Goal: Transaction & Acquisition: Purchase product/service

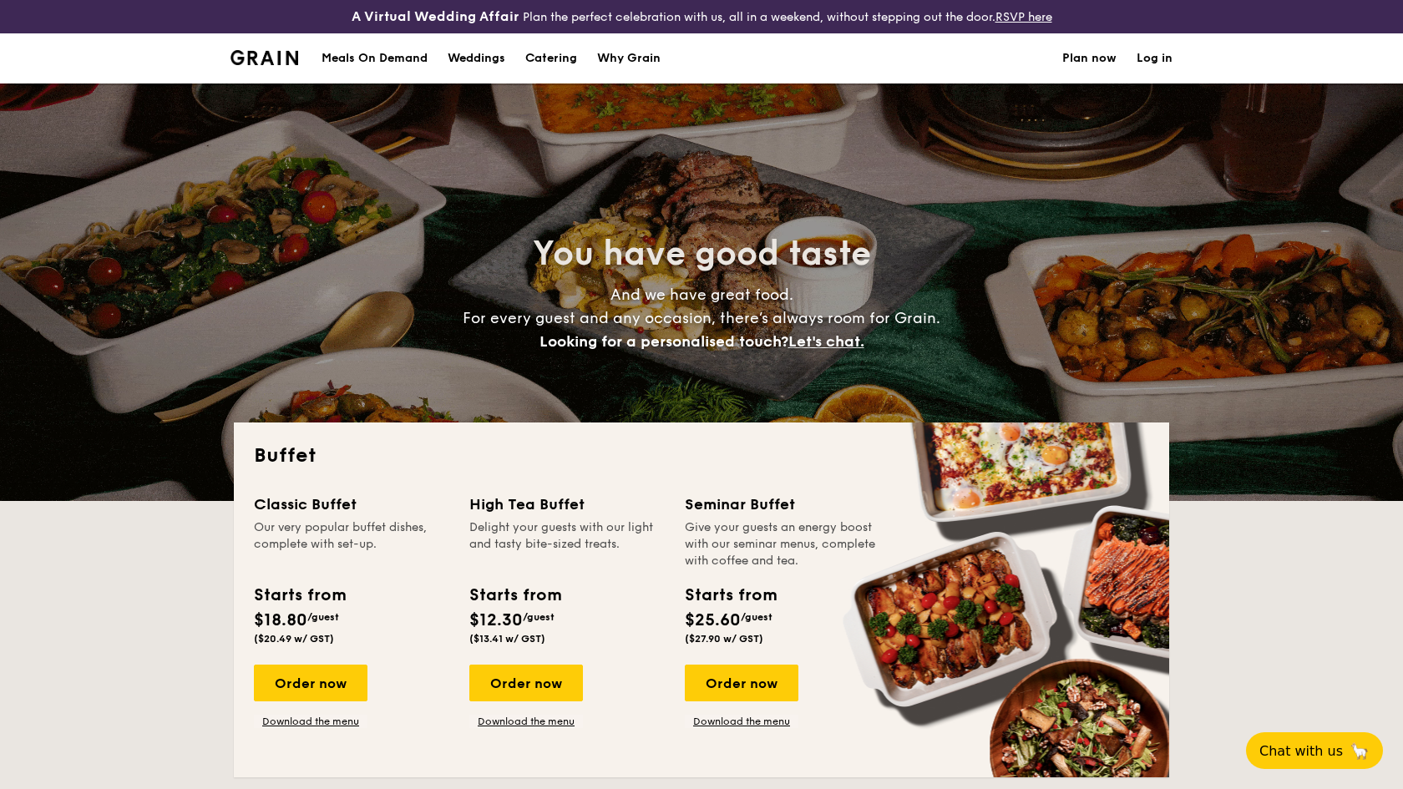
select select
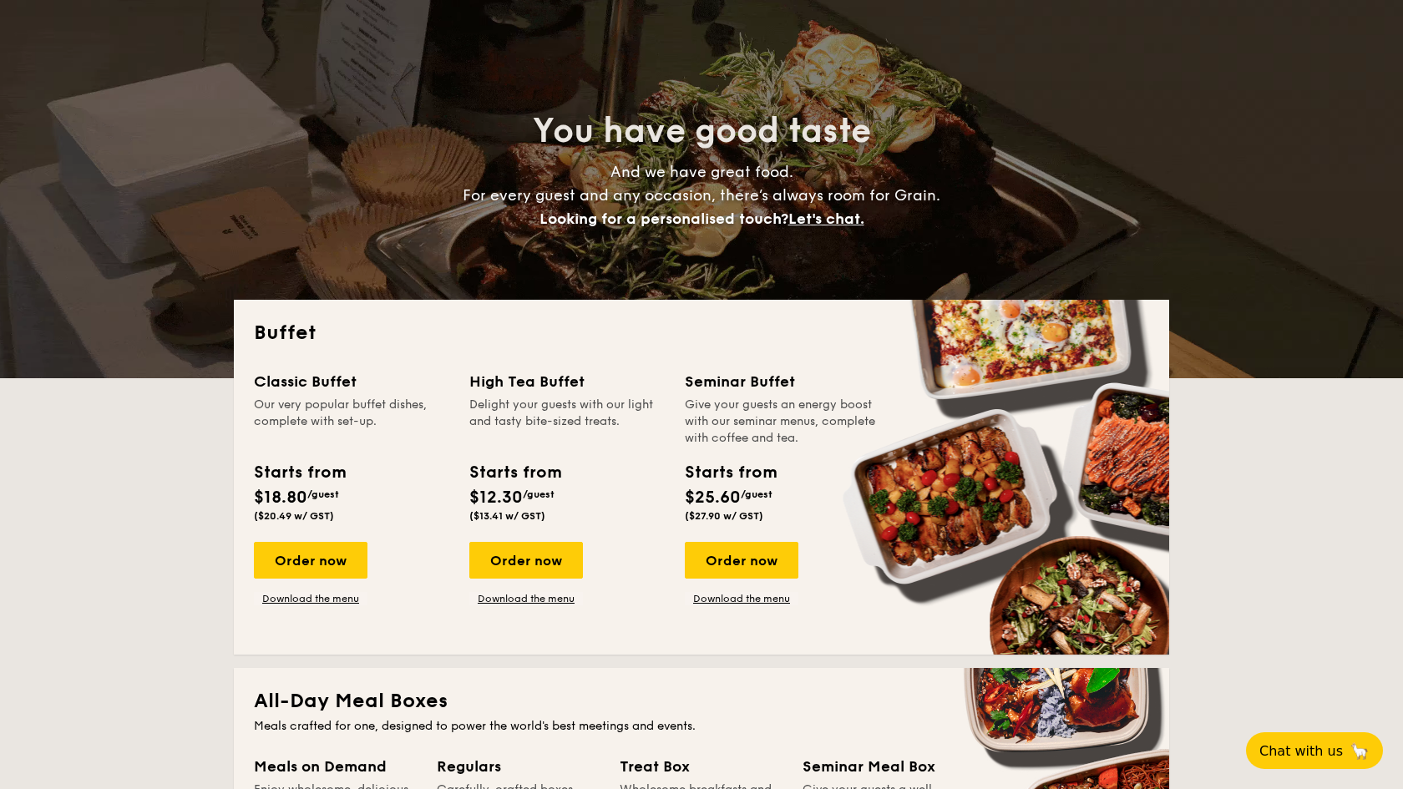
scroll to position [130, 0]
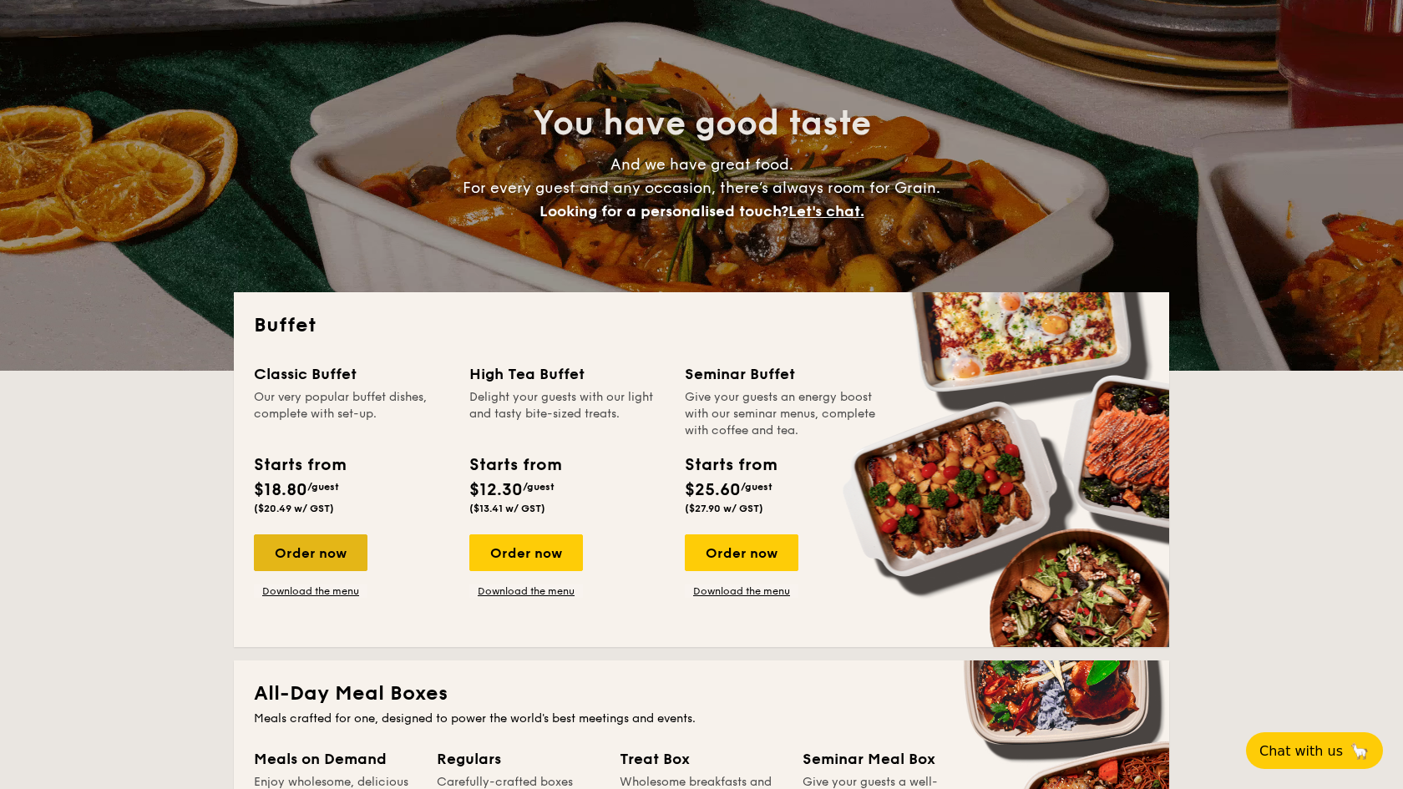
click at [322, 556] on div "Order now" at bounding box center [311, 553] width 114 height 37
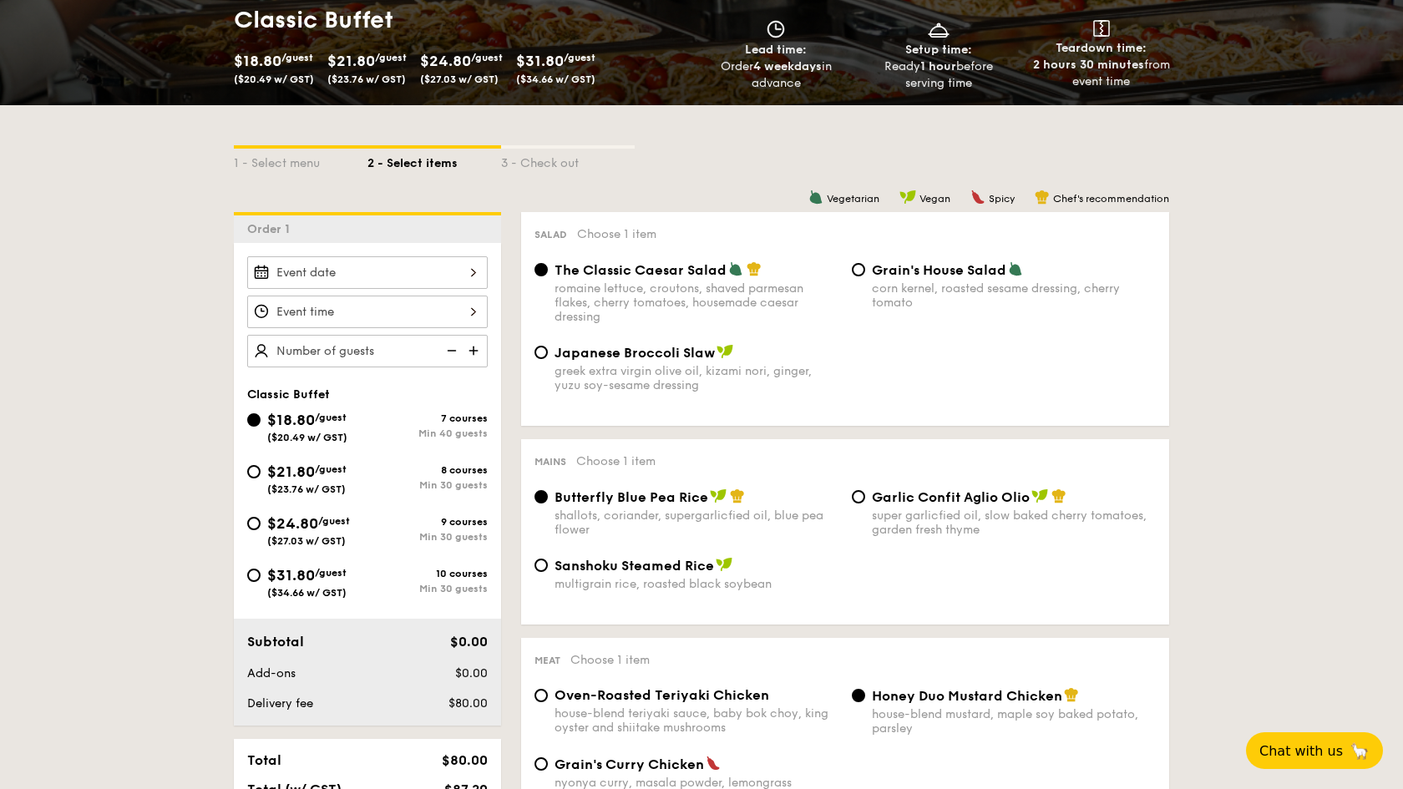
scroll to position [294, 0]
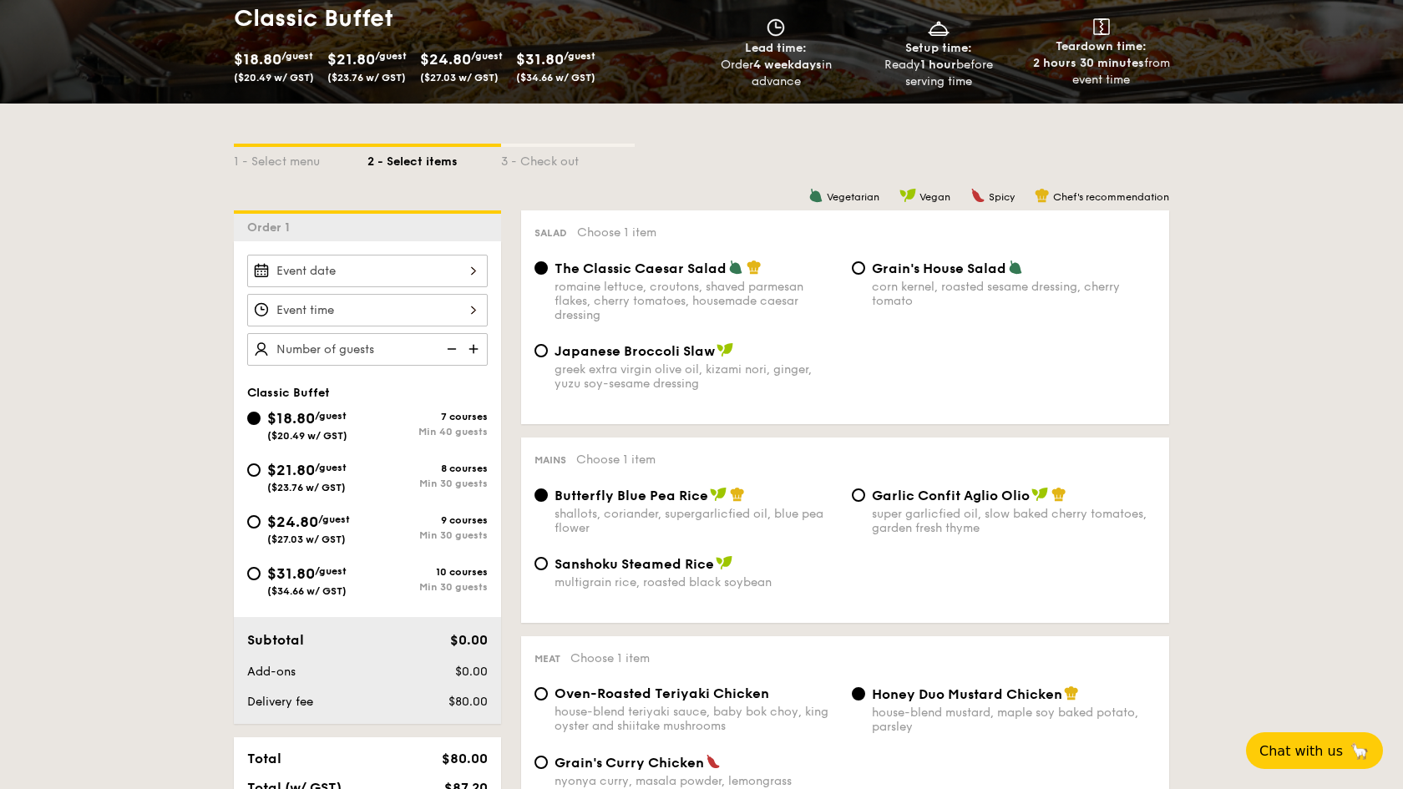
select select
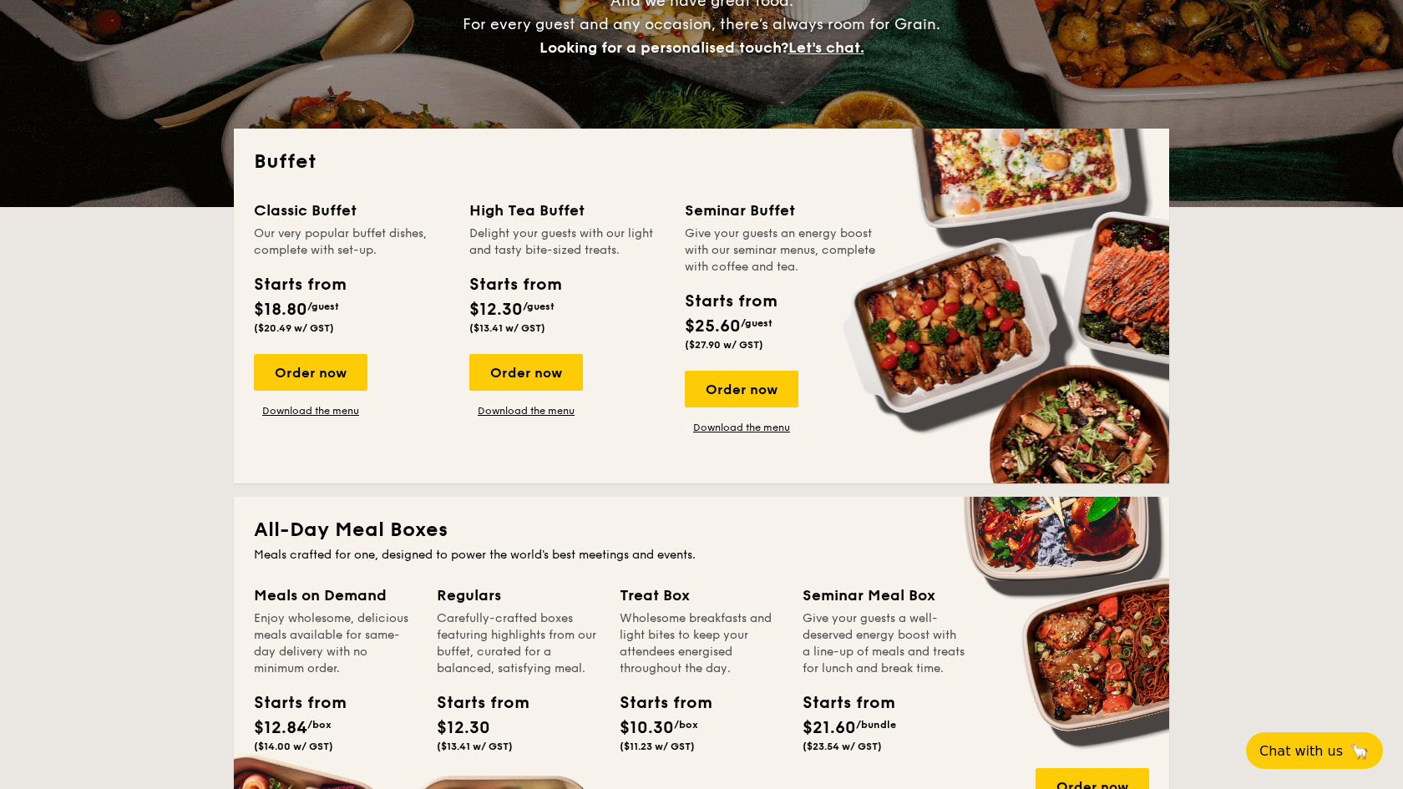
scroll to position [130, 0]
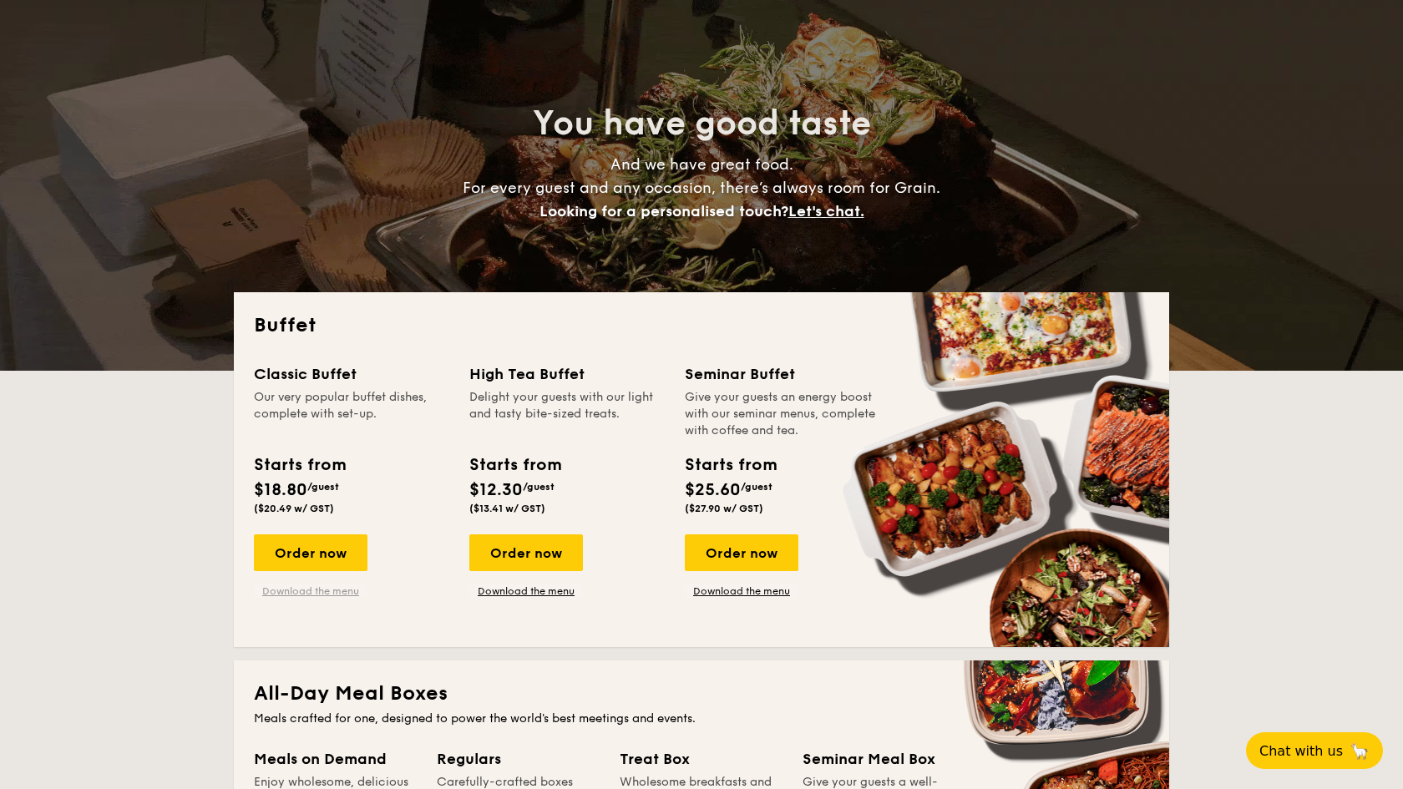
click at [314, 589] on link "Download the menu" at bounding box center [311, 591] width 114 height 13
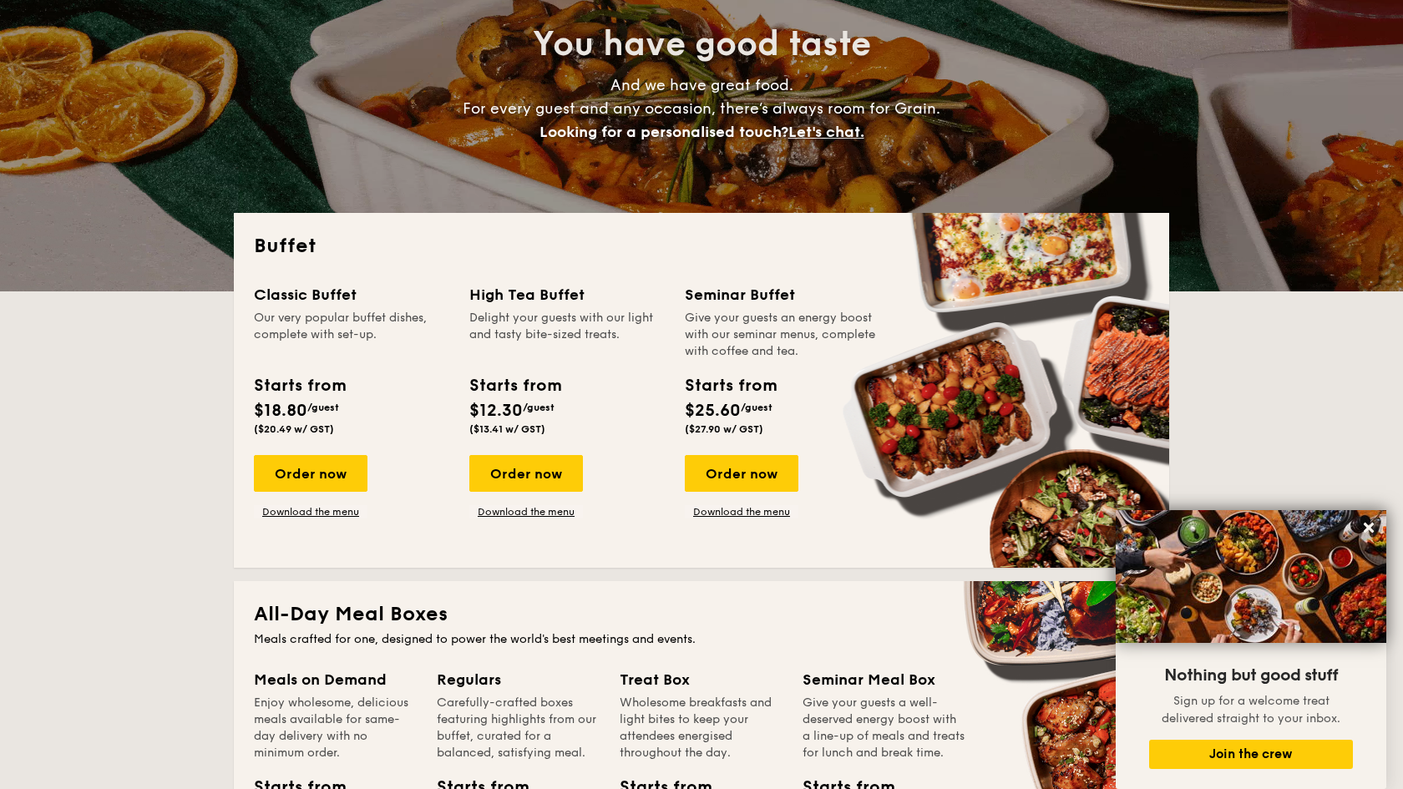
scroll to position [208, 0]
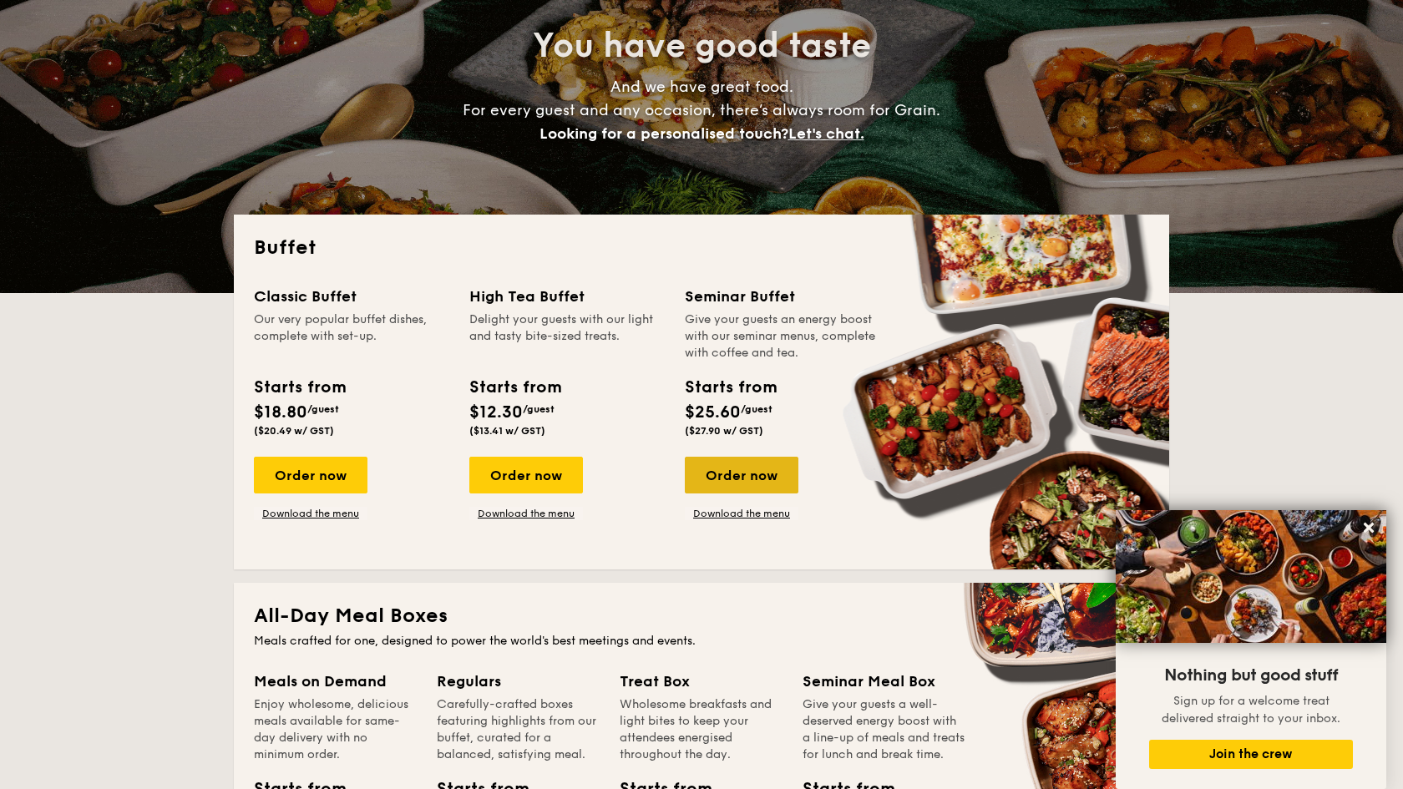
click at [696, 480] on div "Order now" at bounding box center [742, 475] width 114 height 37
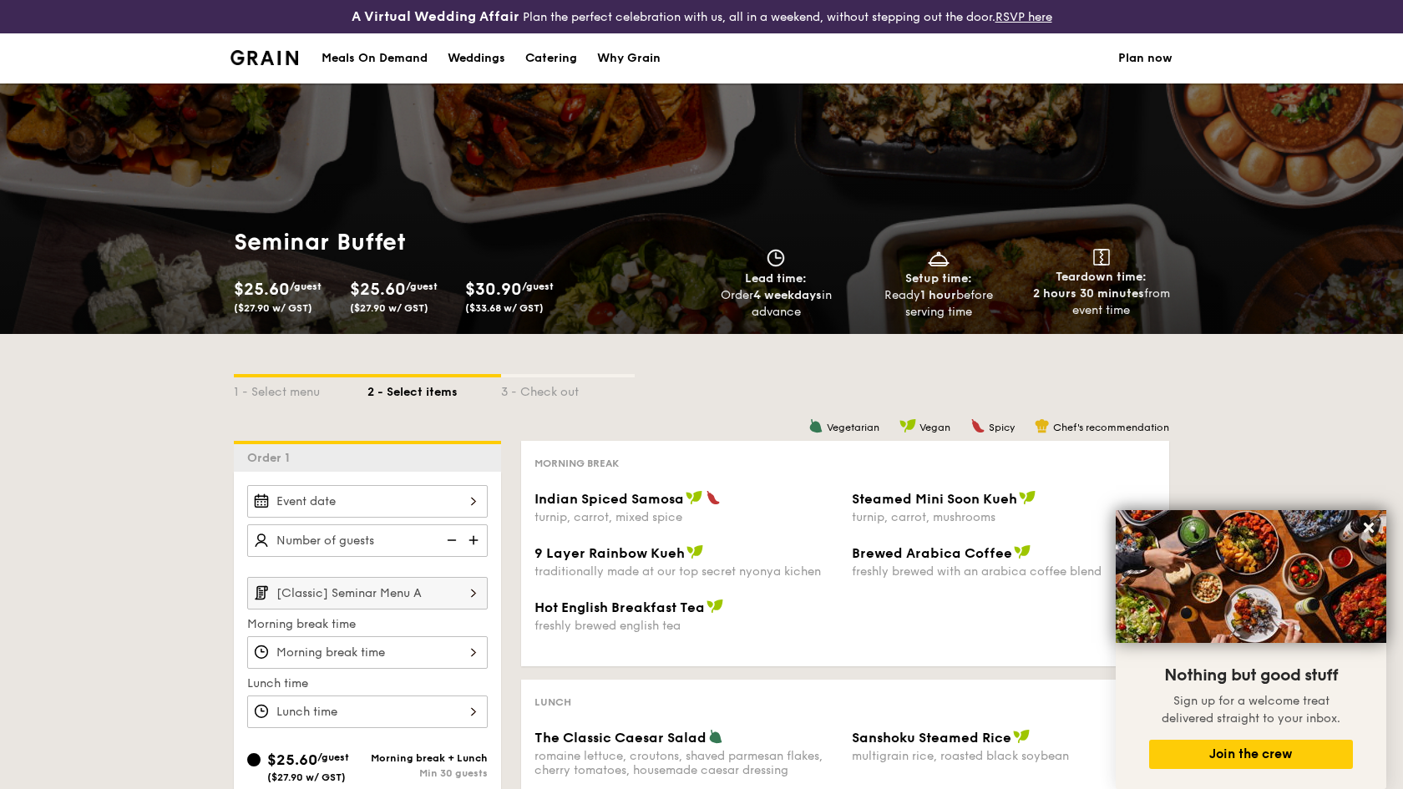
scroll to position [208, 0]
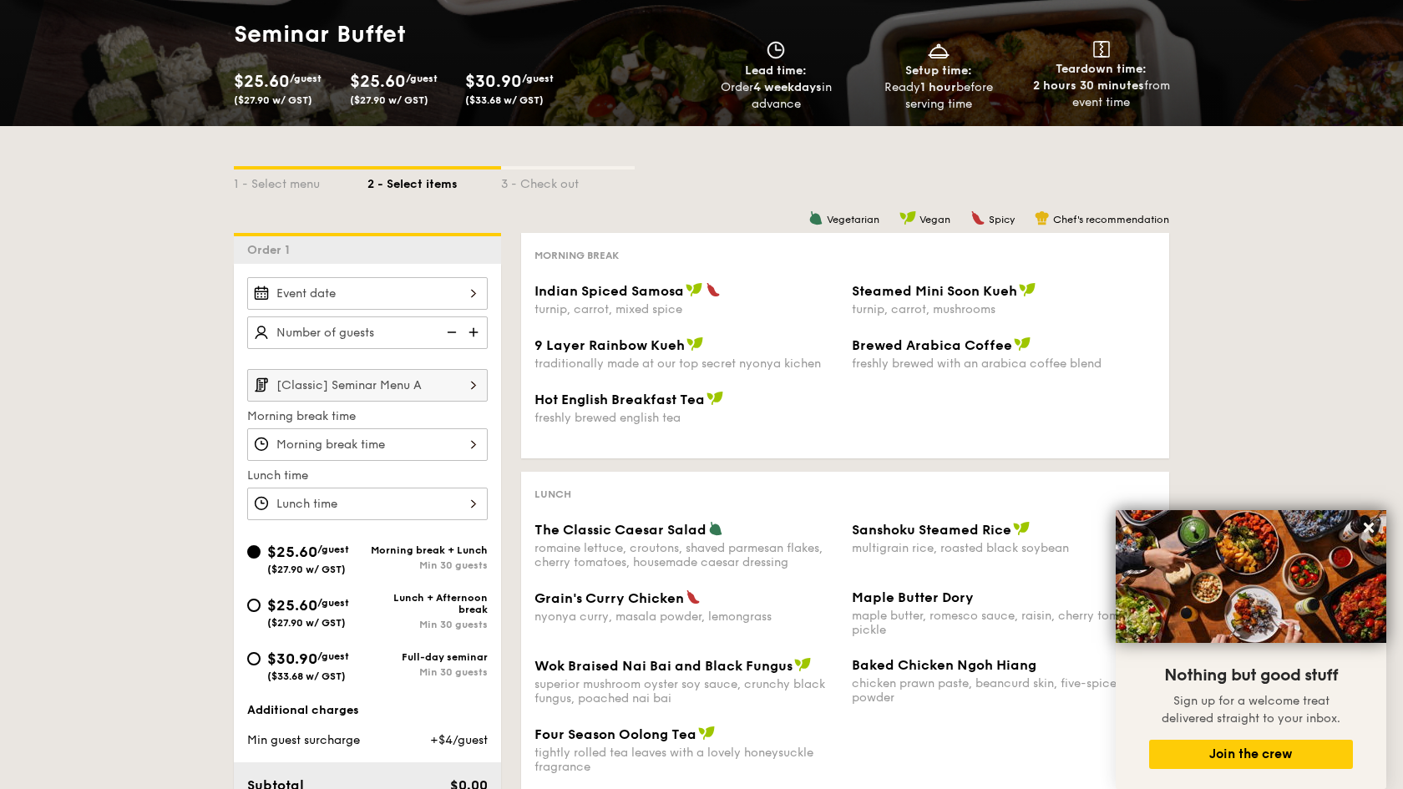
select select
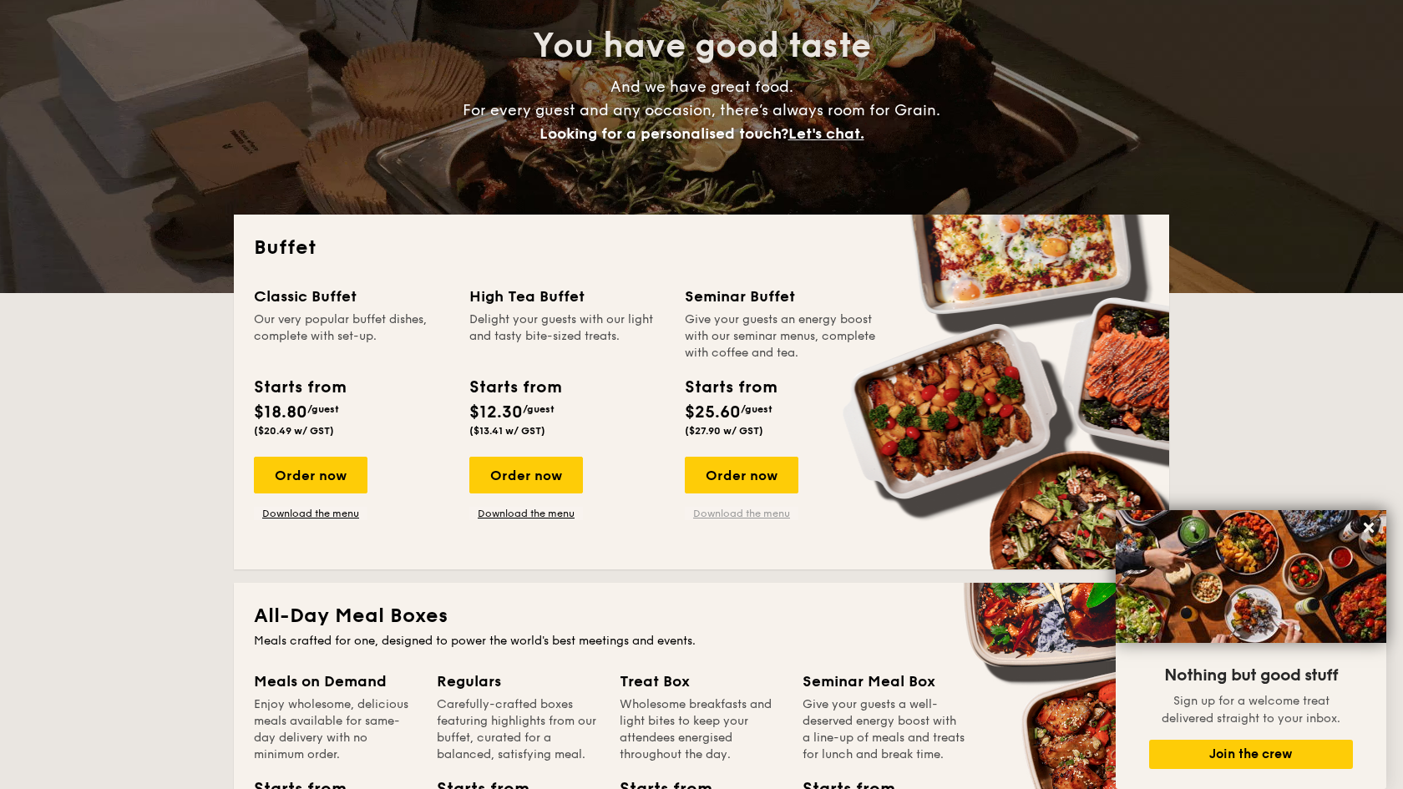
click at [733, 510] on link "Download the menu" at bounding box center [742, 513] width 114 height 13
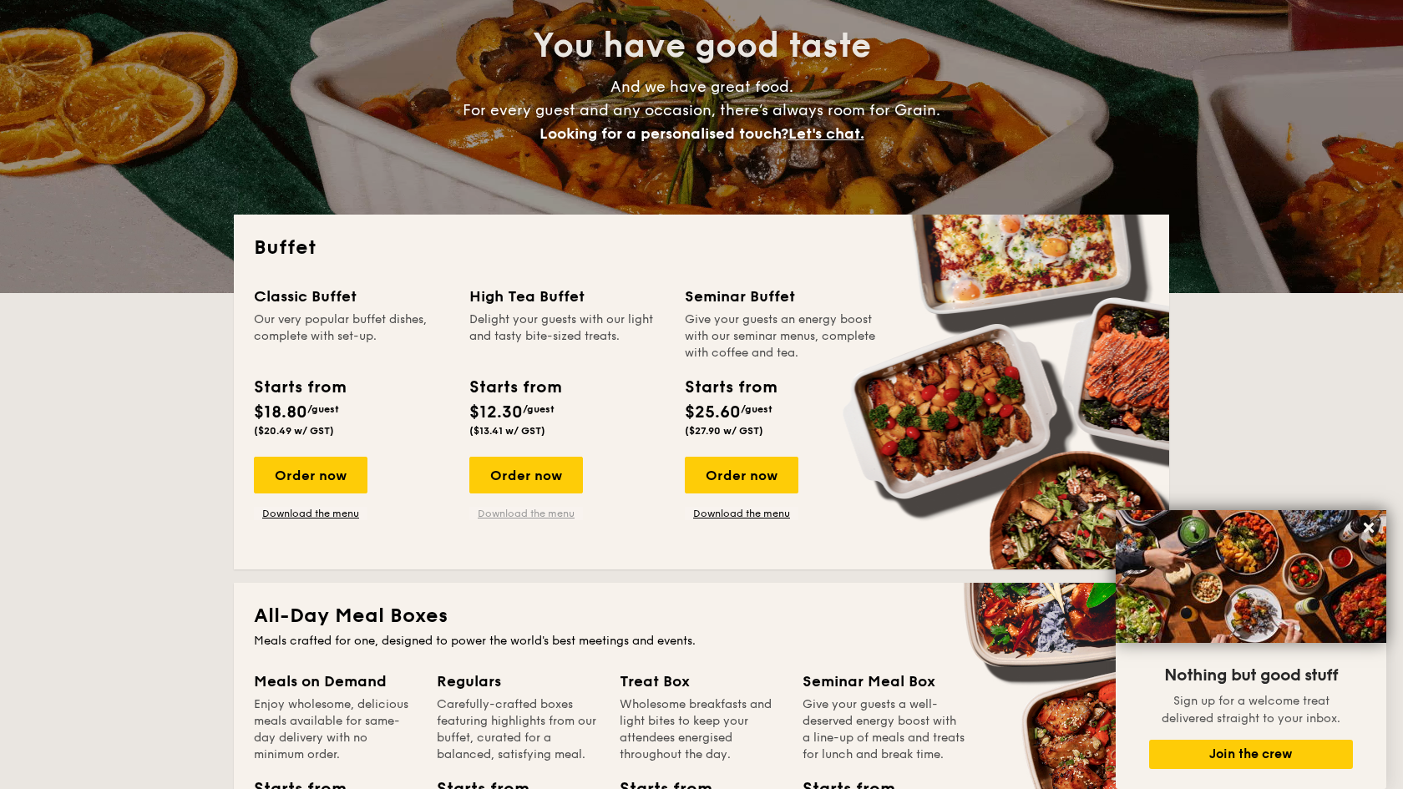
click at [557, 515] on link "Download the menu" at bounding box center [526, 513] width 114 height 13
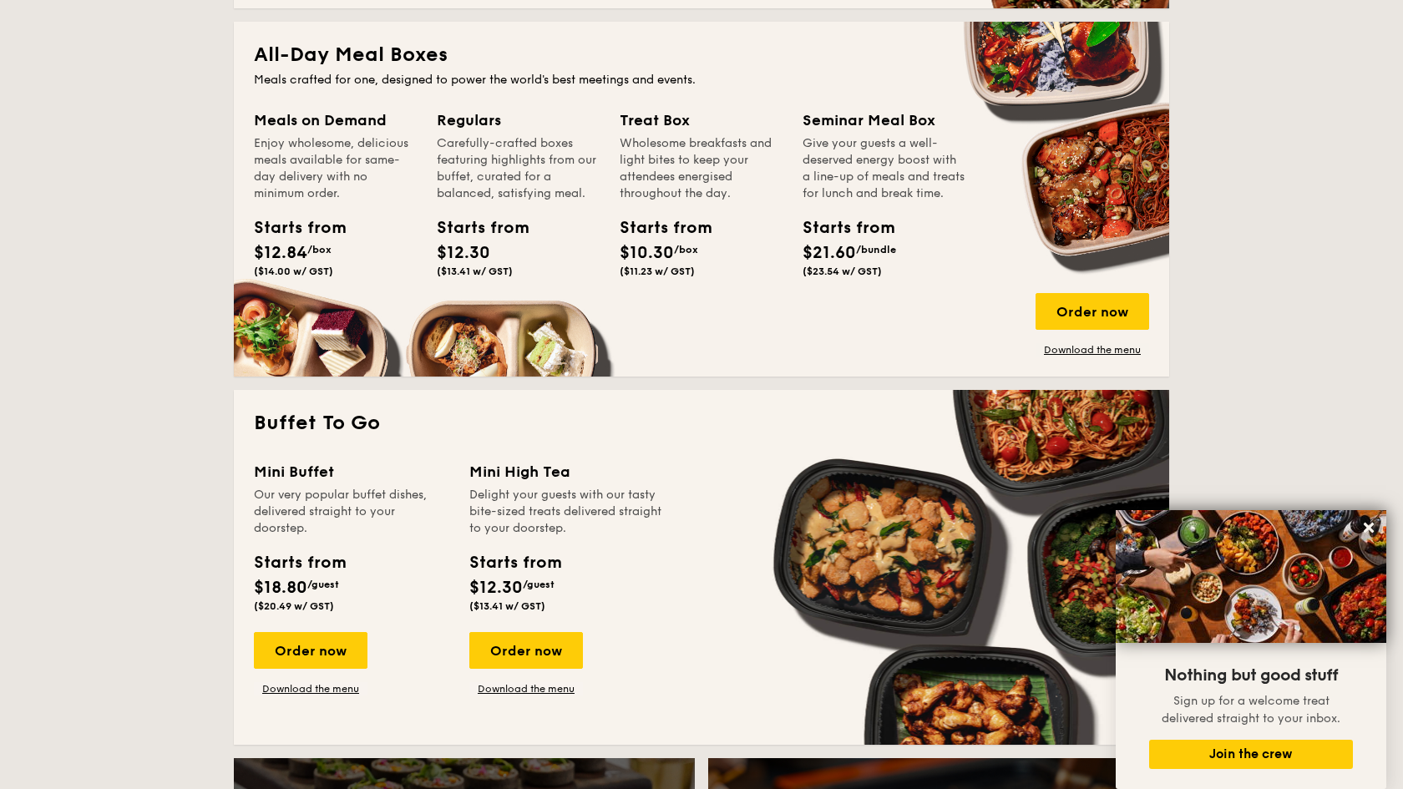
scroll to position [773, 0]
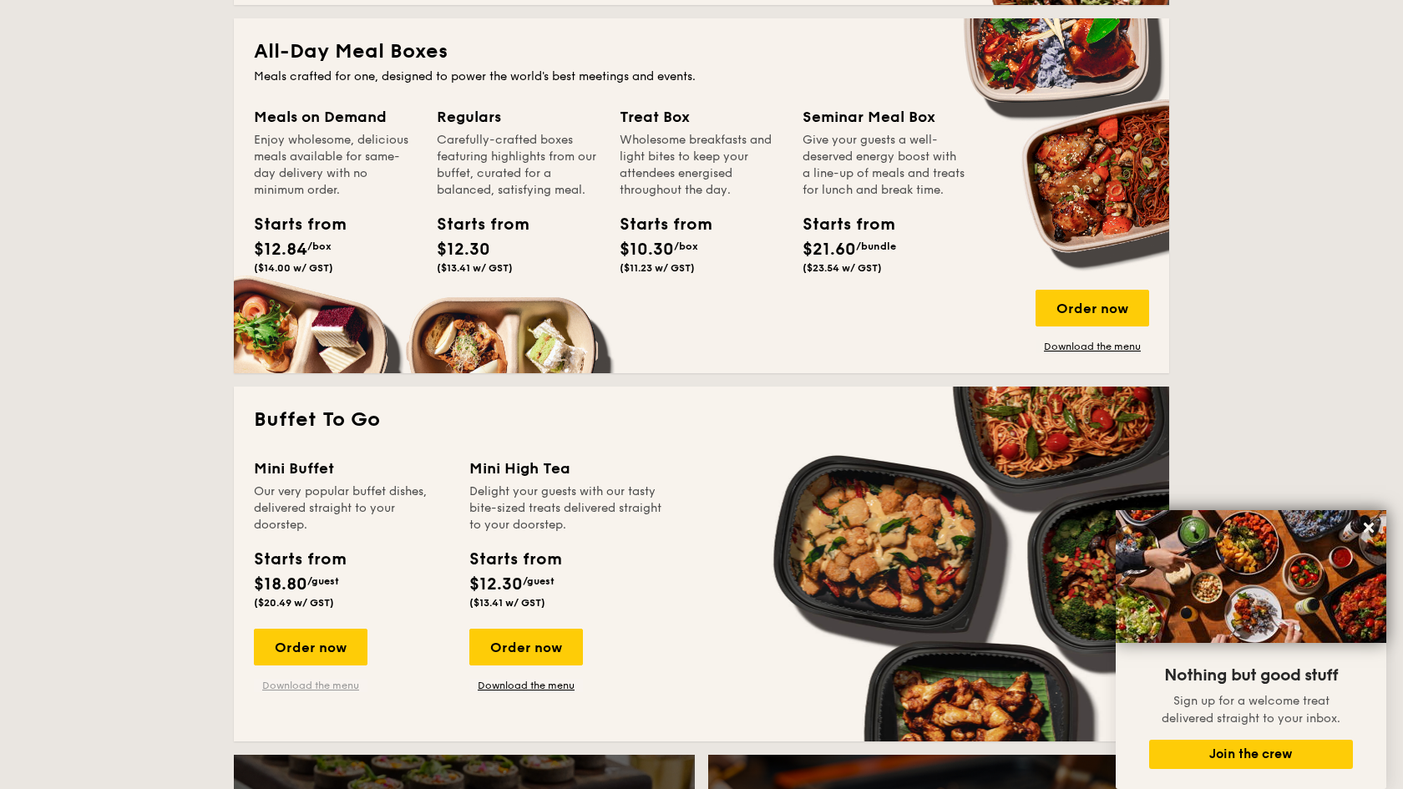
click at [336, 691] on link "Download the menu" at bounding box center [311, 685] width 114 height 13
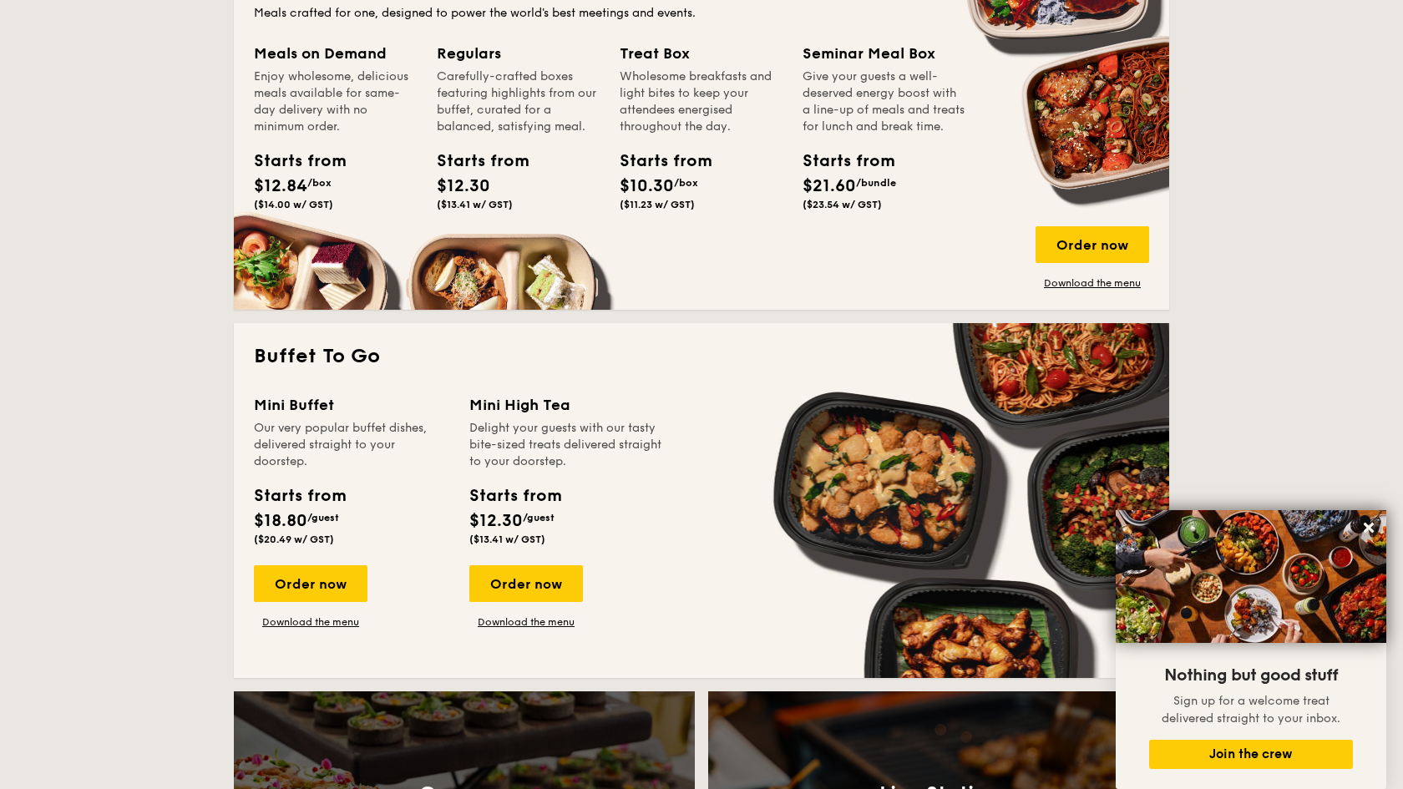
scroll to position [837, 0]
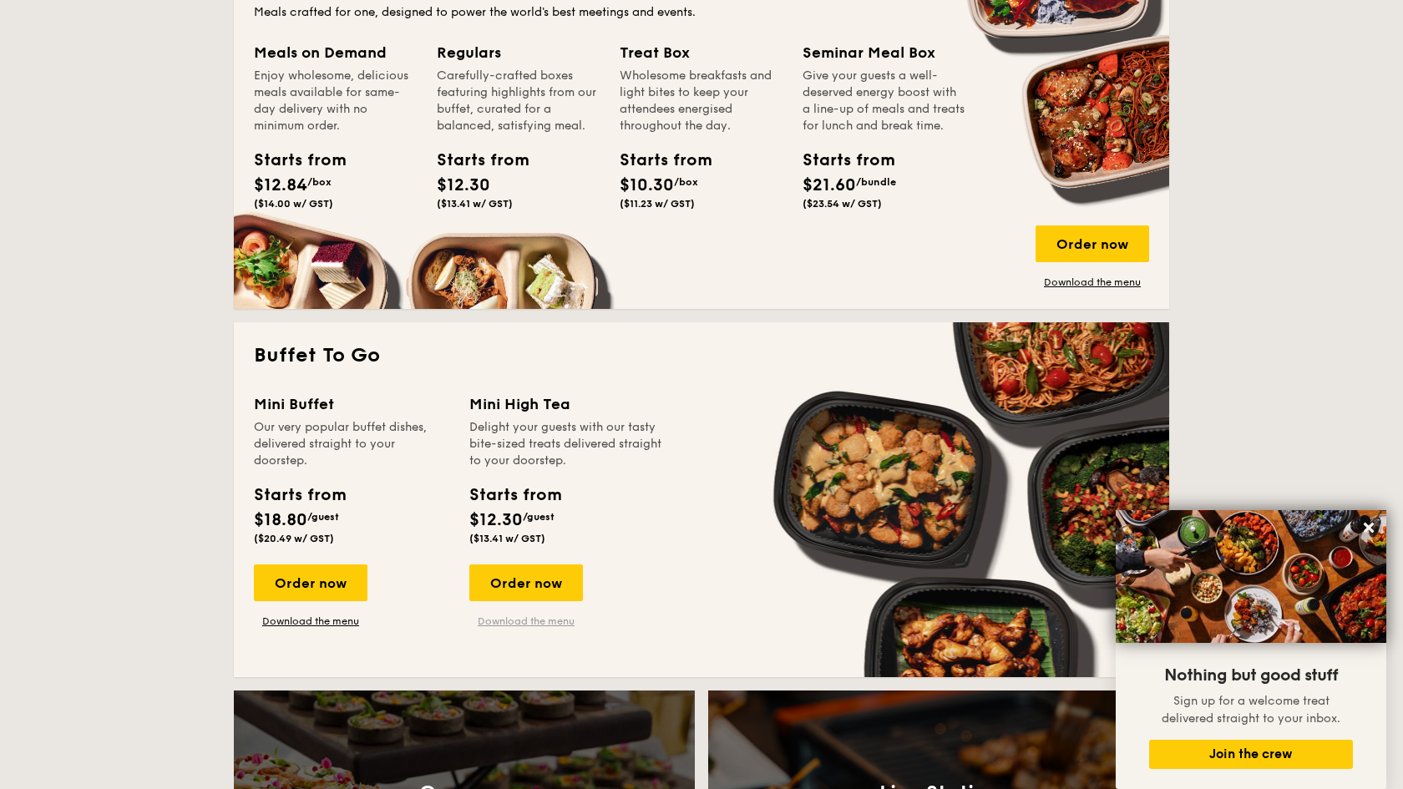
click at [528, 622] on link "Download the menu" at bounding box center [526, 621] width 114 height 13
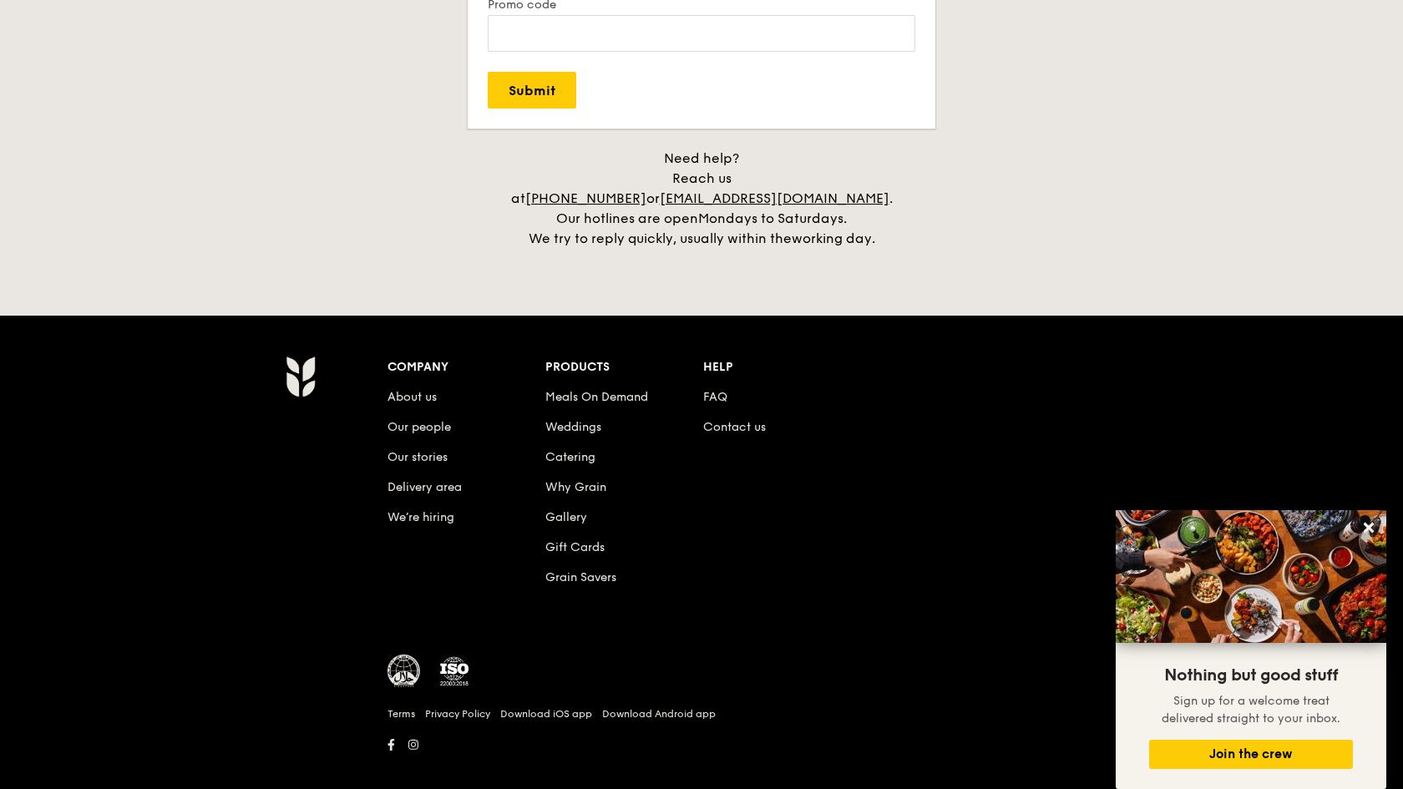
scroll to position [3434, 0]
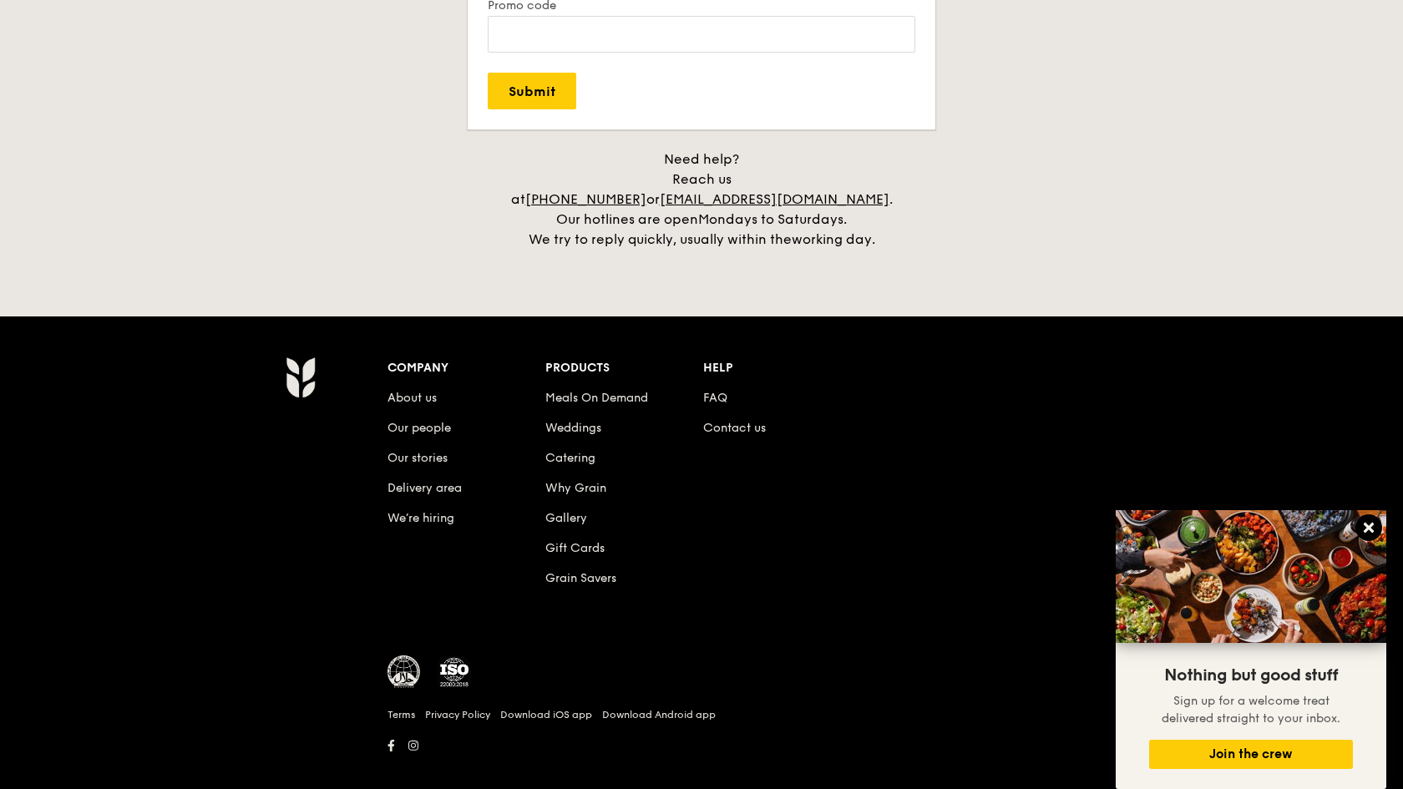
click at [1371, 525] on icon at bounding box center [1369, 527] width 15 height 15
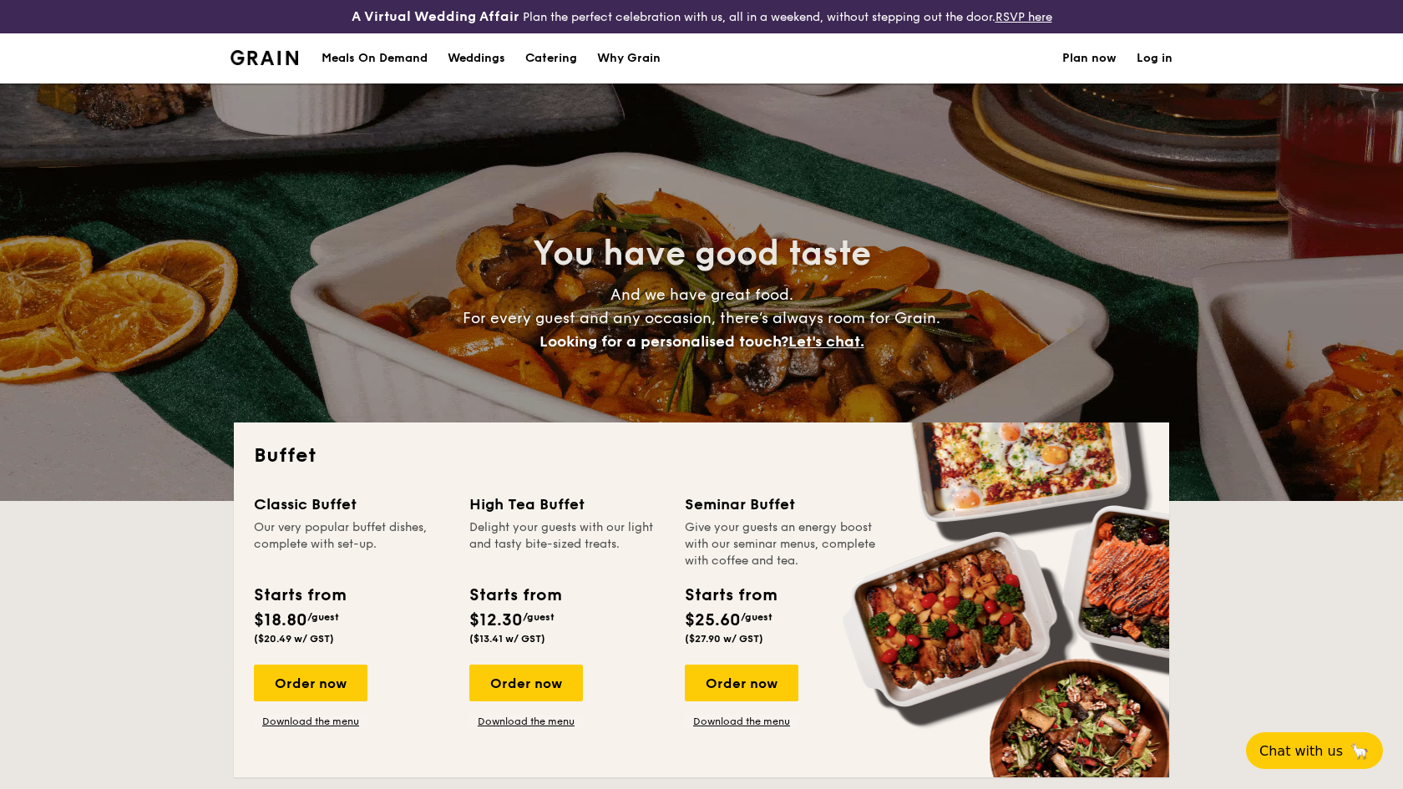
scroll to position [0, 0]
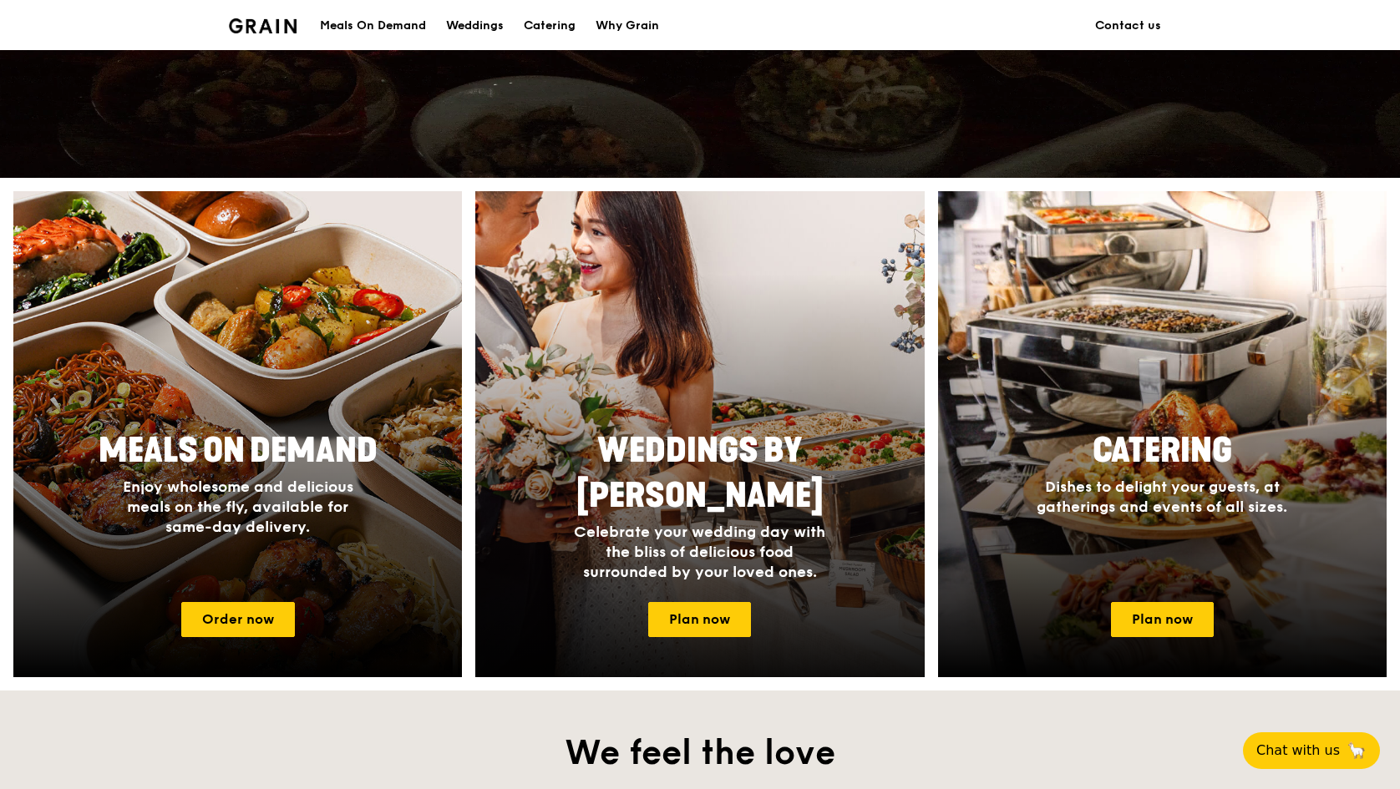
scroll to position [521, 0]
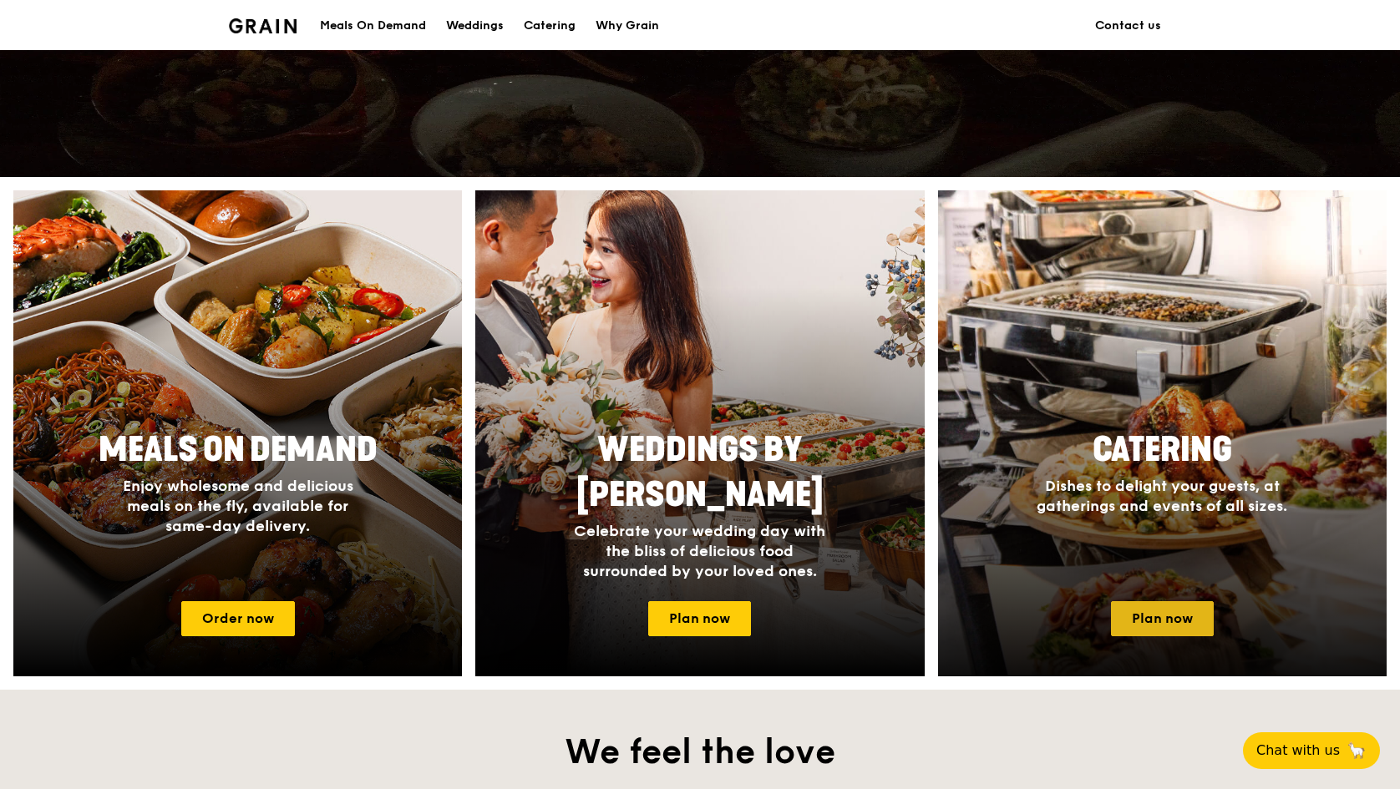
click at [1176, 616] on link "Plan now" at bounding box center [1162, 618] width 103 height 35
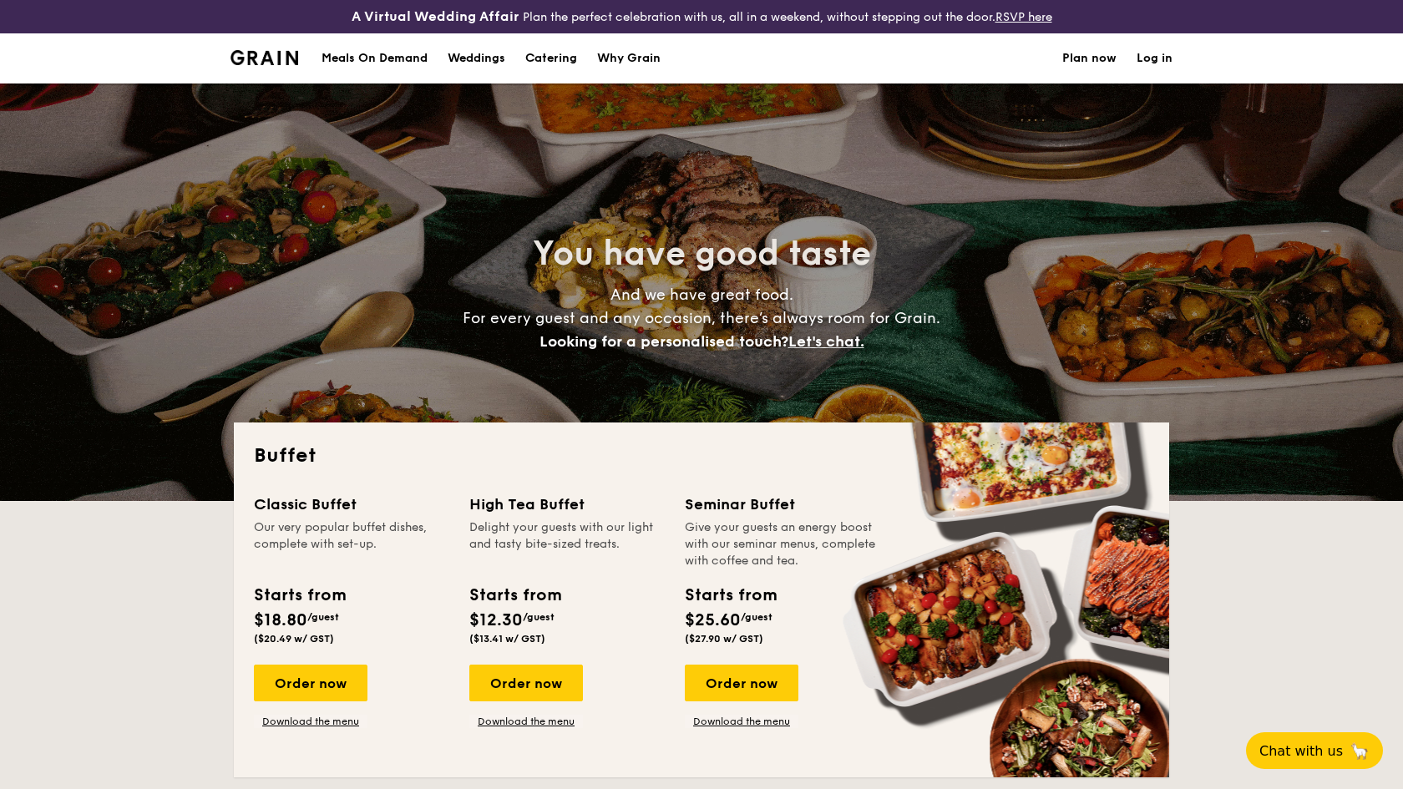
select select
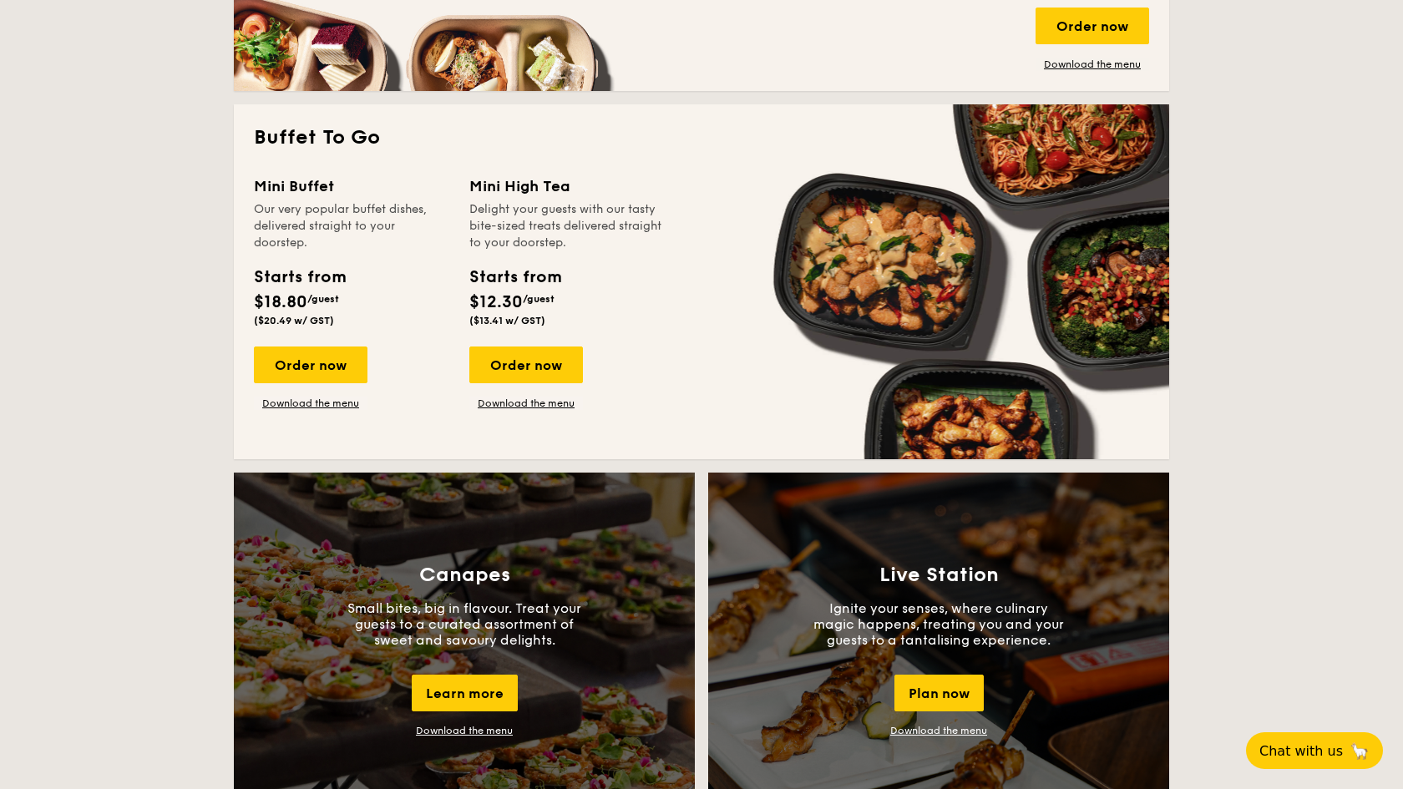
scroll to position [1056, 0]
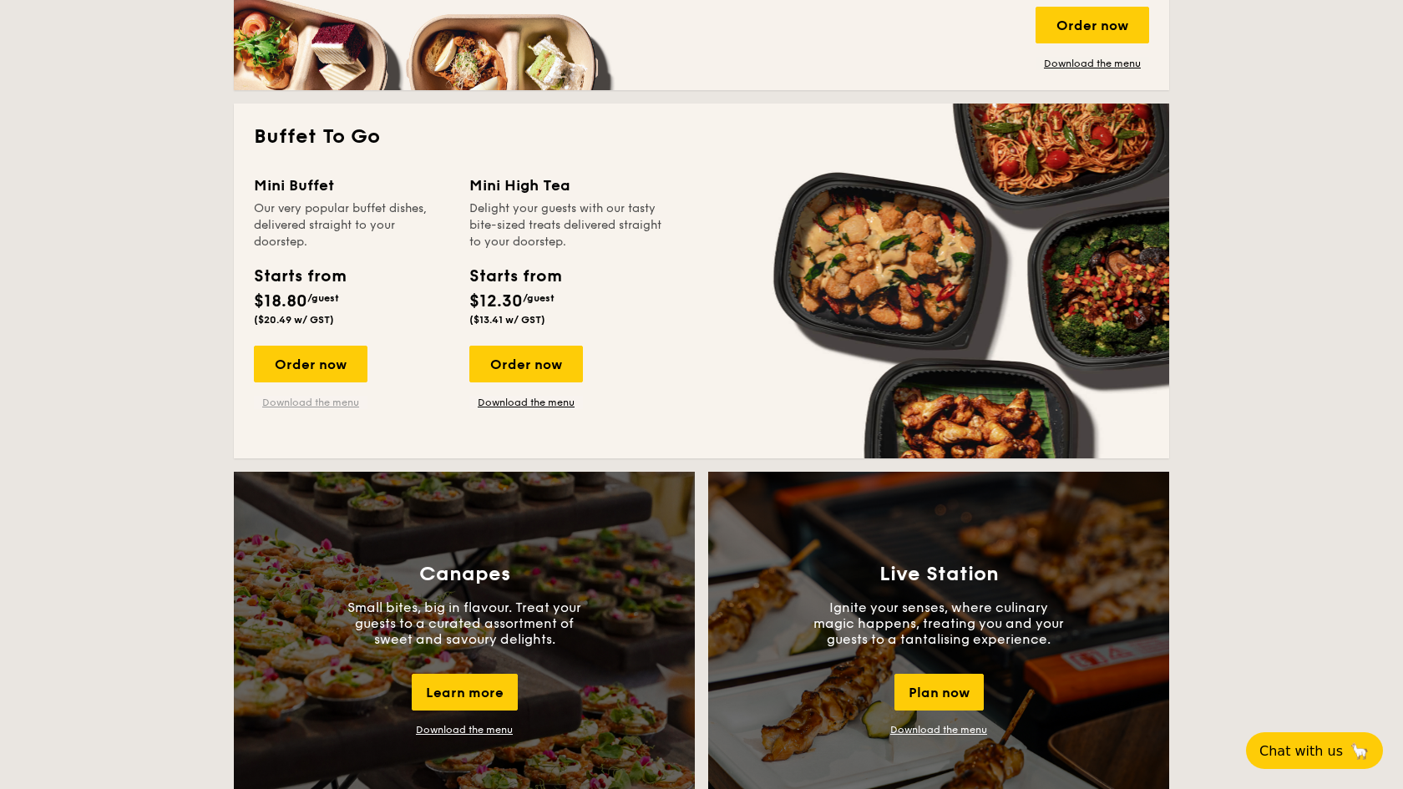
click at [326, 401] on link "Download the menu" at bounding box center [311, 402] width 114 height 13
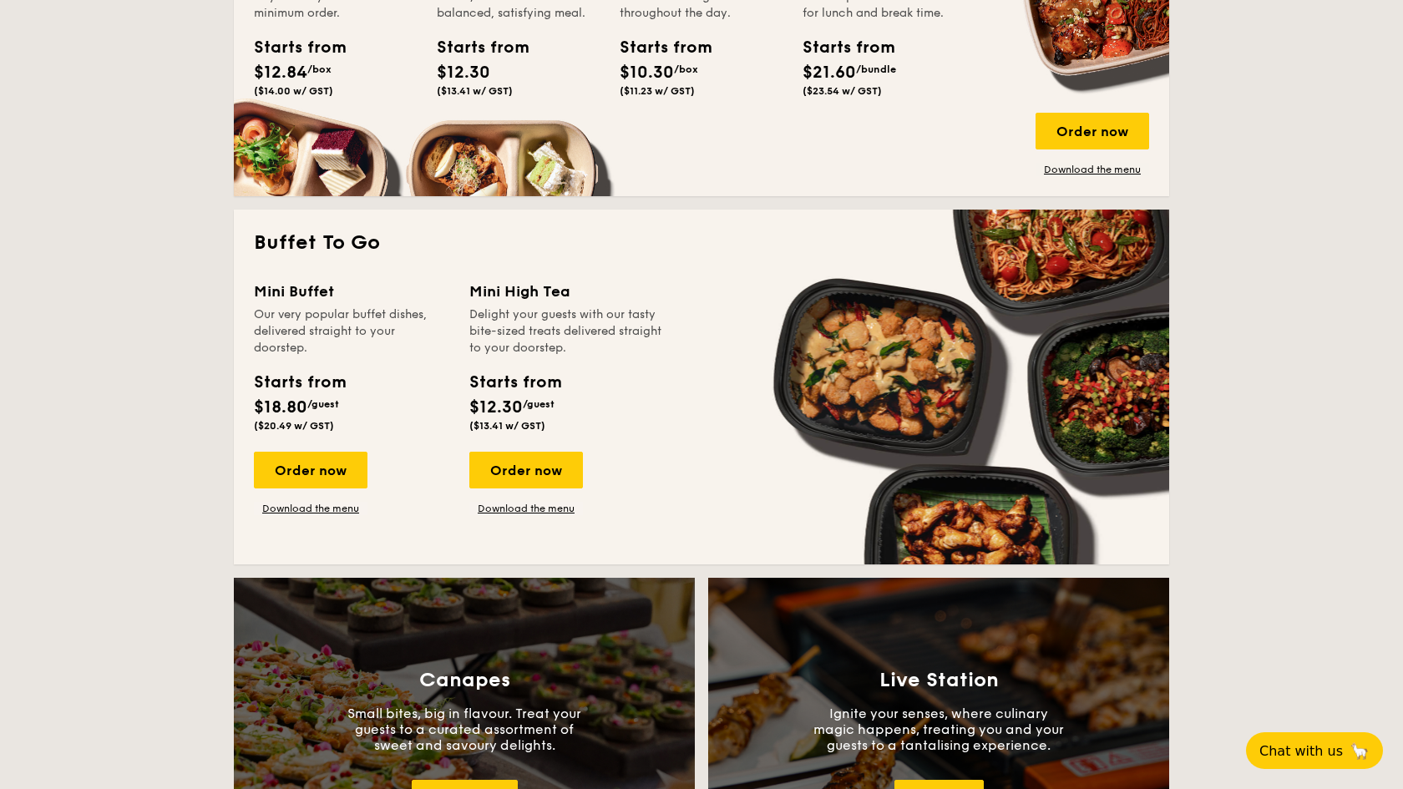
scroll to position [955, 0]
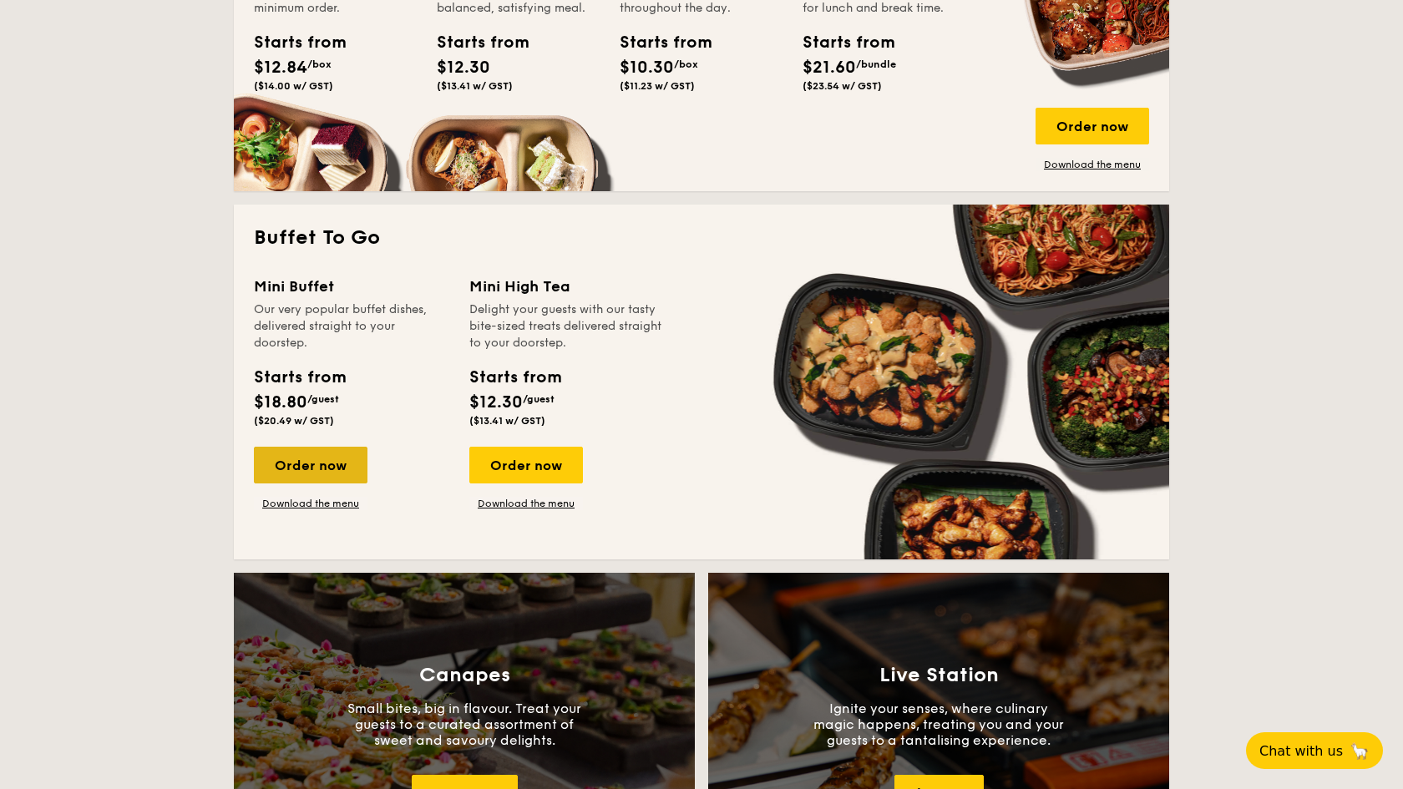
click at [351, 463] on div "Order now" at bounding box center [311, 465] width 114 height 37
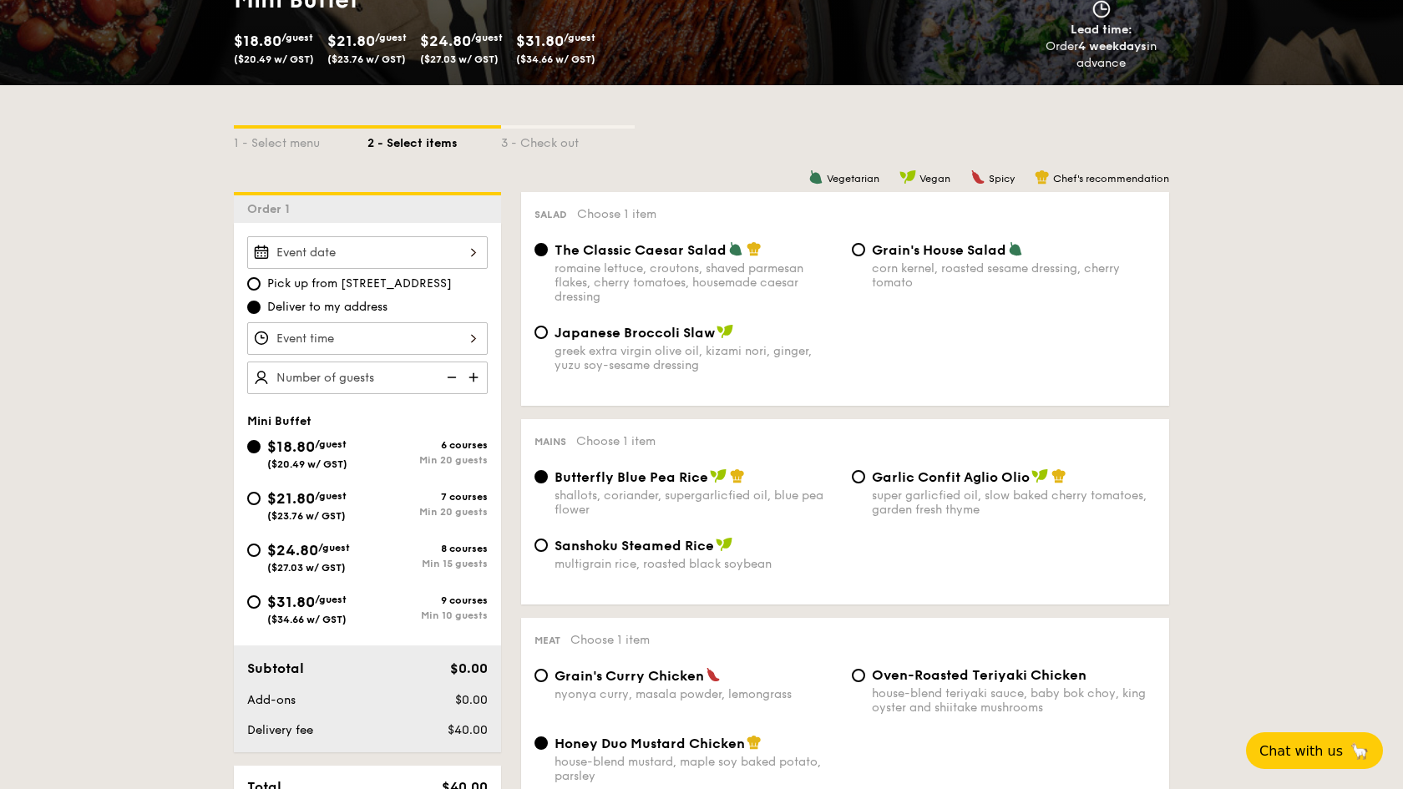
scroll to position [315, 0]
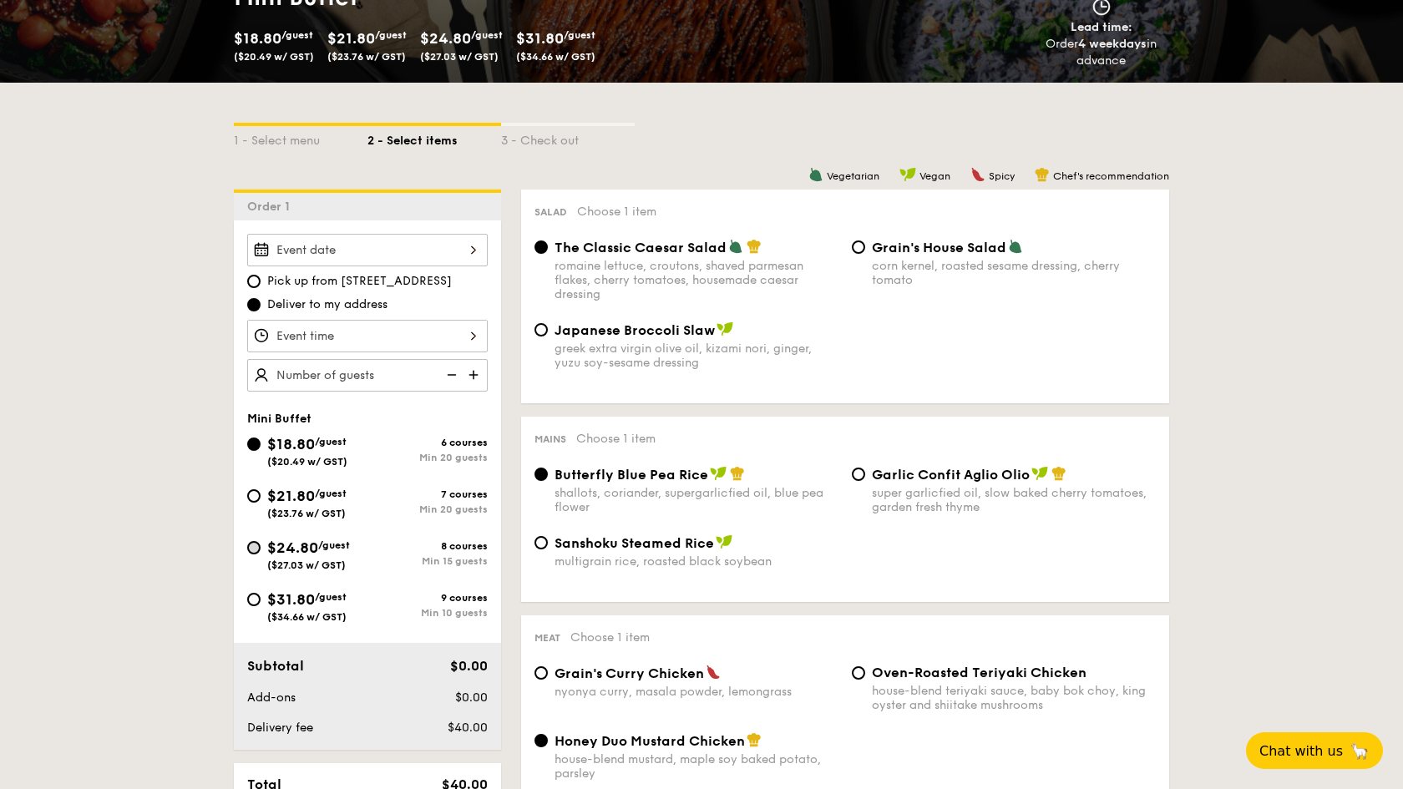
click at [258, 547] on input "$24.80 /guest ($27.03 w/ GST) 8 courses Min 15 guests" at bounding box center [253, 547] width 13 height 13
radio input "true"
radio input "false"
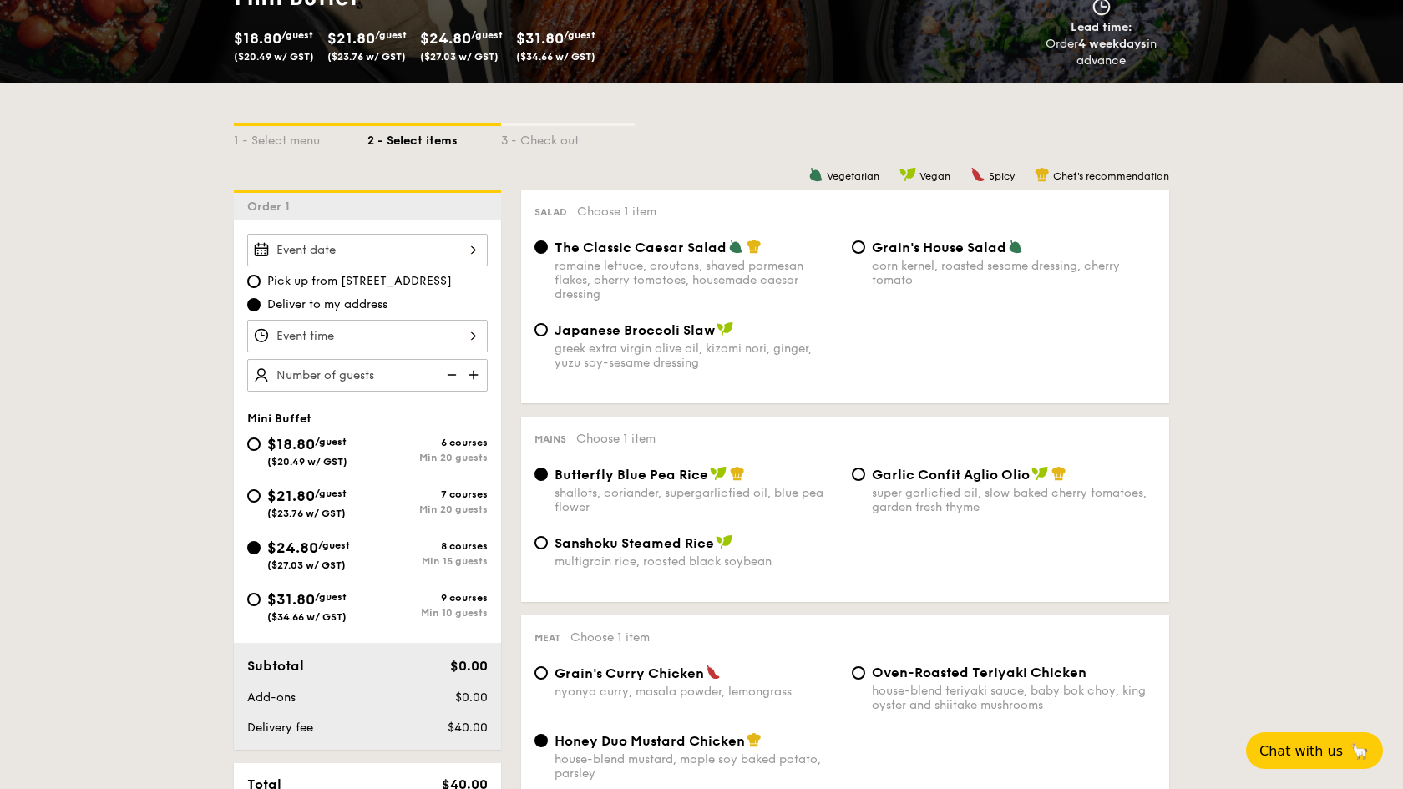
radio input "true"
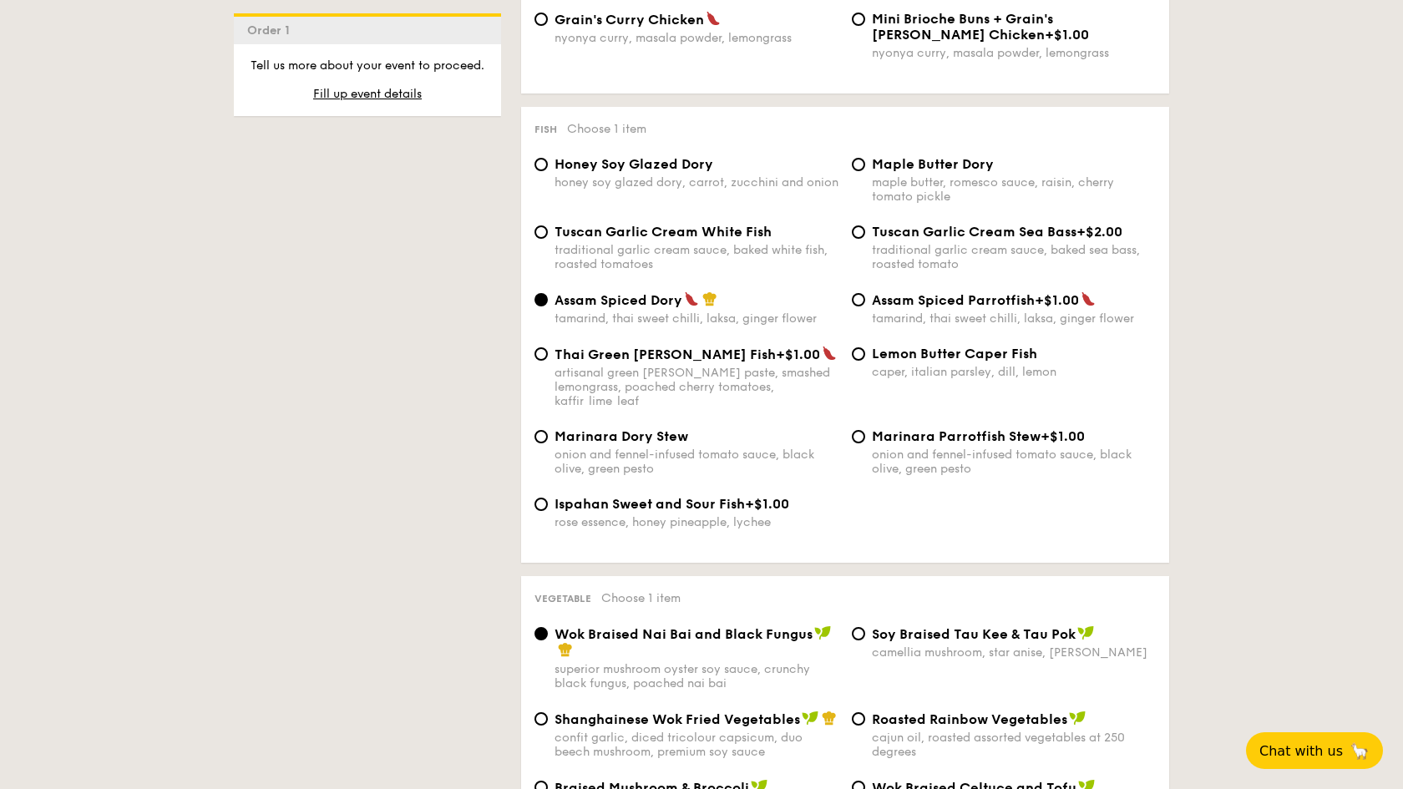
scroll to position [1624, 0]
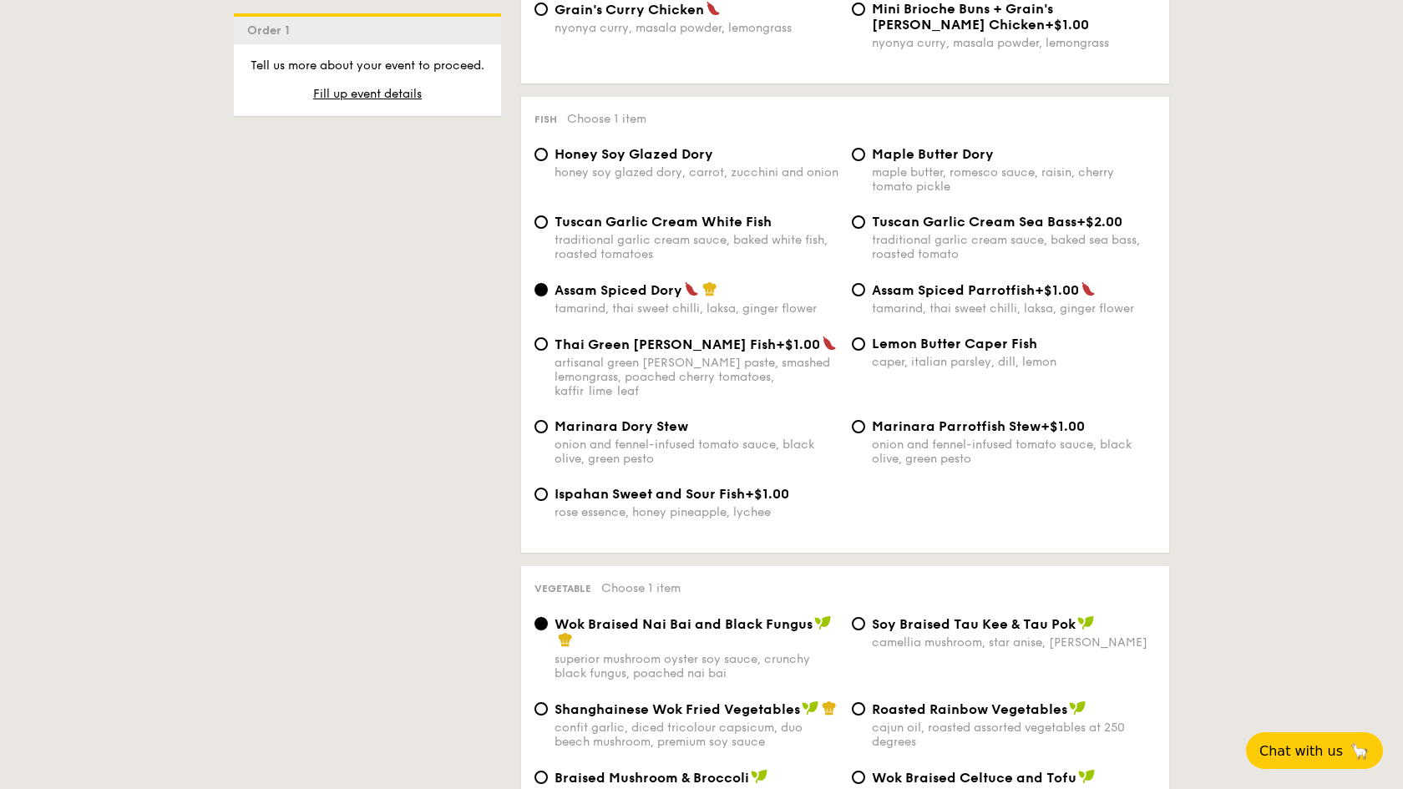
click at [572, 181] on div "Honey Soy Glazed Dory honey soy glazed dory, carrot, zucchini and onion Maple B…" at bounding box center [845, 180] width 635 height 68
click at [568, 178] on div "honey soy glazed dory, carrot, zucchini and onion" at bounding box center [697, 172] width 284 height 14
click at [548, 161] on input "Honey Soy Glazed Dory honey soy glazed dory, carrot, zucchini and onion" at bounding box center [541, 154] width 13 height 13
radio input "true"
click at [537, 504] on label "Ispahan Sweet and Sour Fish +$1.00 rose essence, honey pineapple, lychee" at bounding box center [687, 512] width 304 height 16
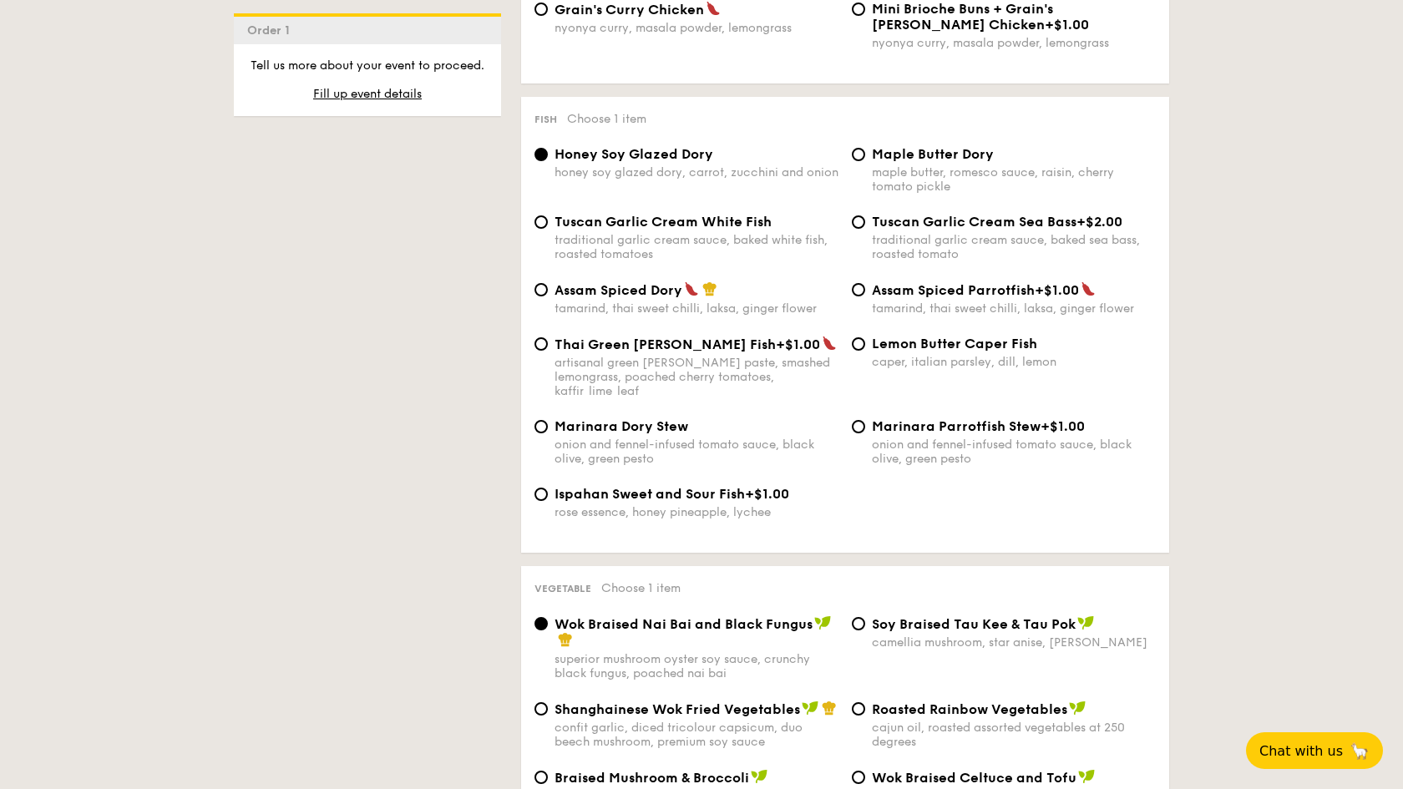
click at [537, 495] on input "Ispahan Sweet and Sour Fish +$1.00 rose essence, honey pineapple, lychee" at bounding box center [541, 494] width 13 height 13
radio input "true"
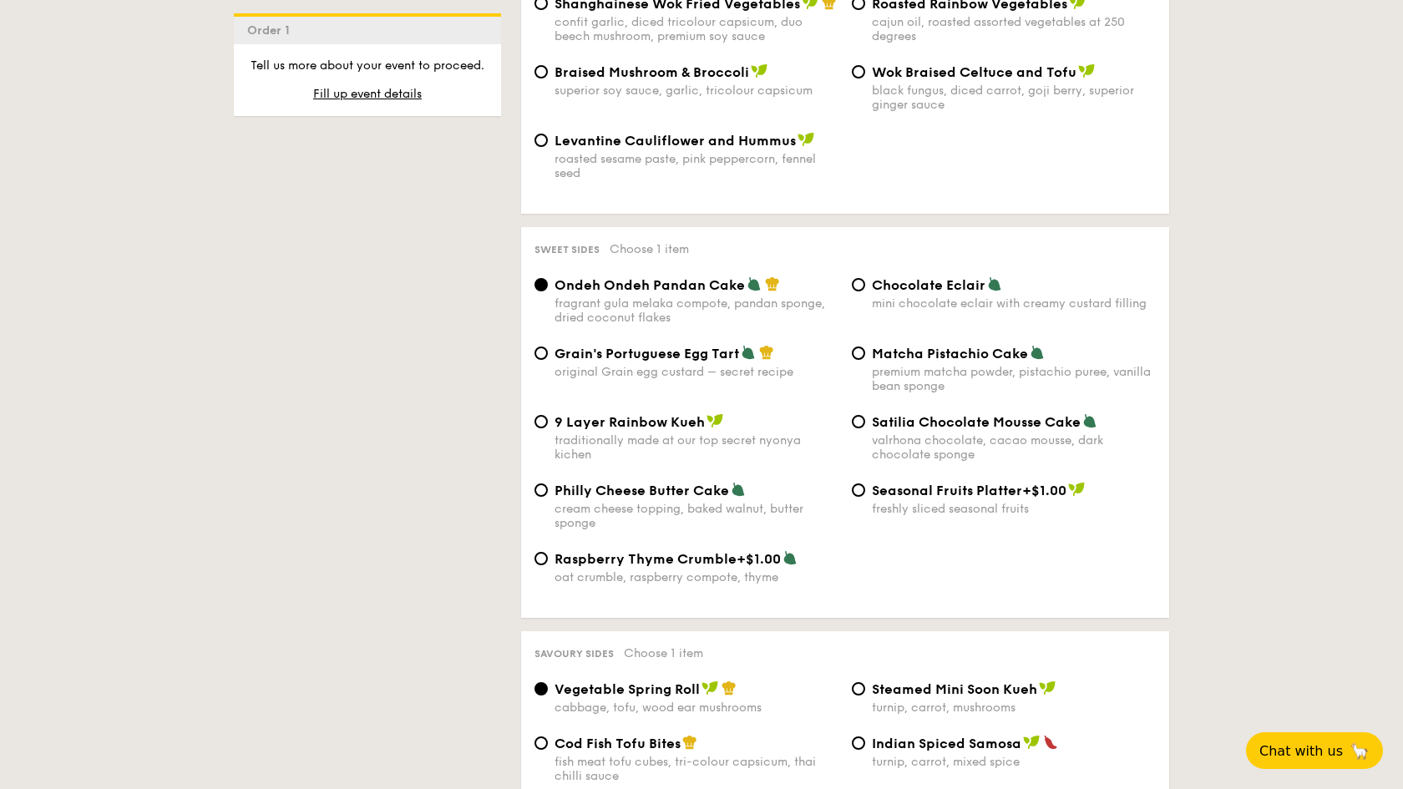
scroll to position [2185, 0]
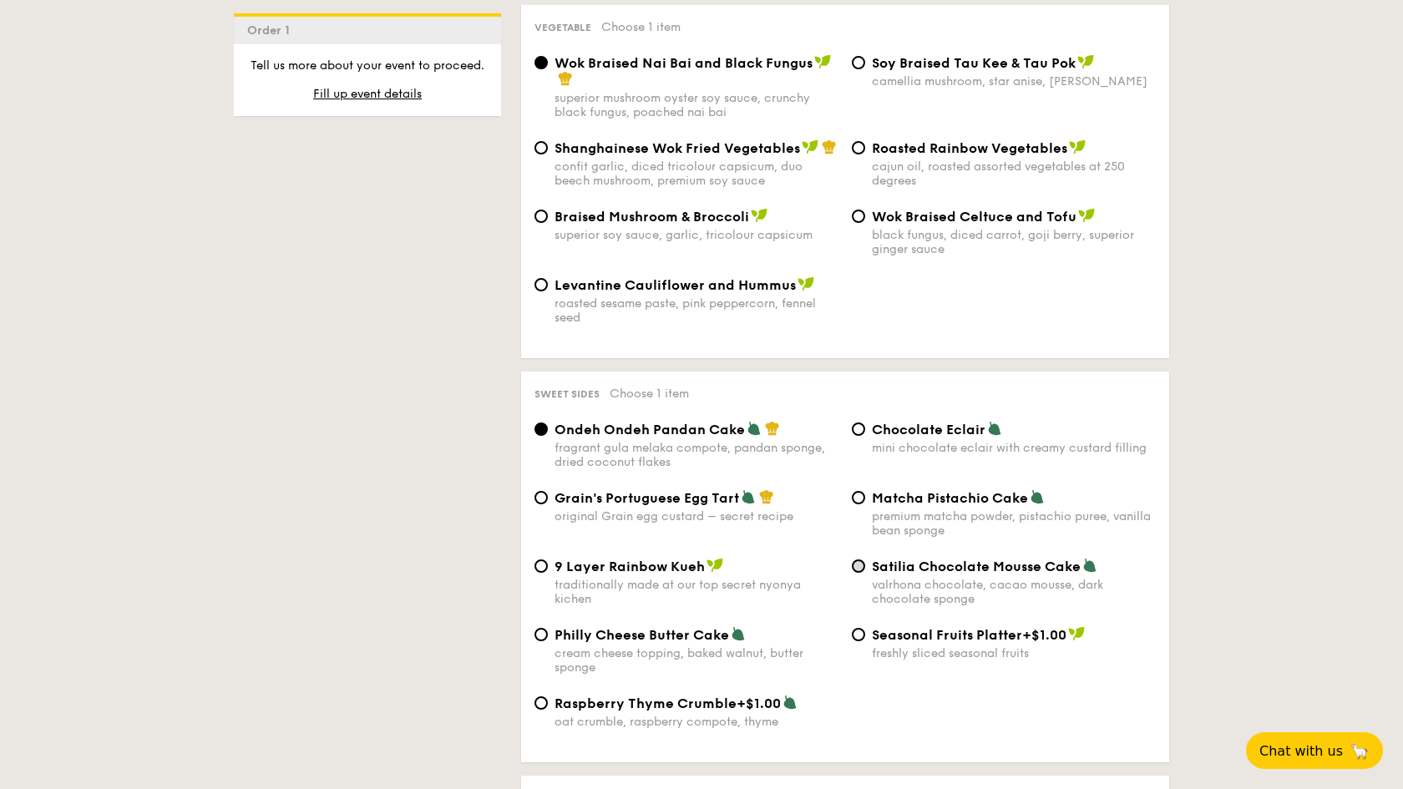
click at [859, 560] on input "Satilia Chocolate Mousse Cake valrhona chocolate, cacao mousse, dark chocolate …" at bounding box center [858, 566] width 13 height 13
radio input "true"
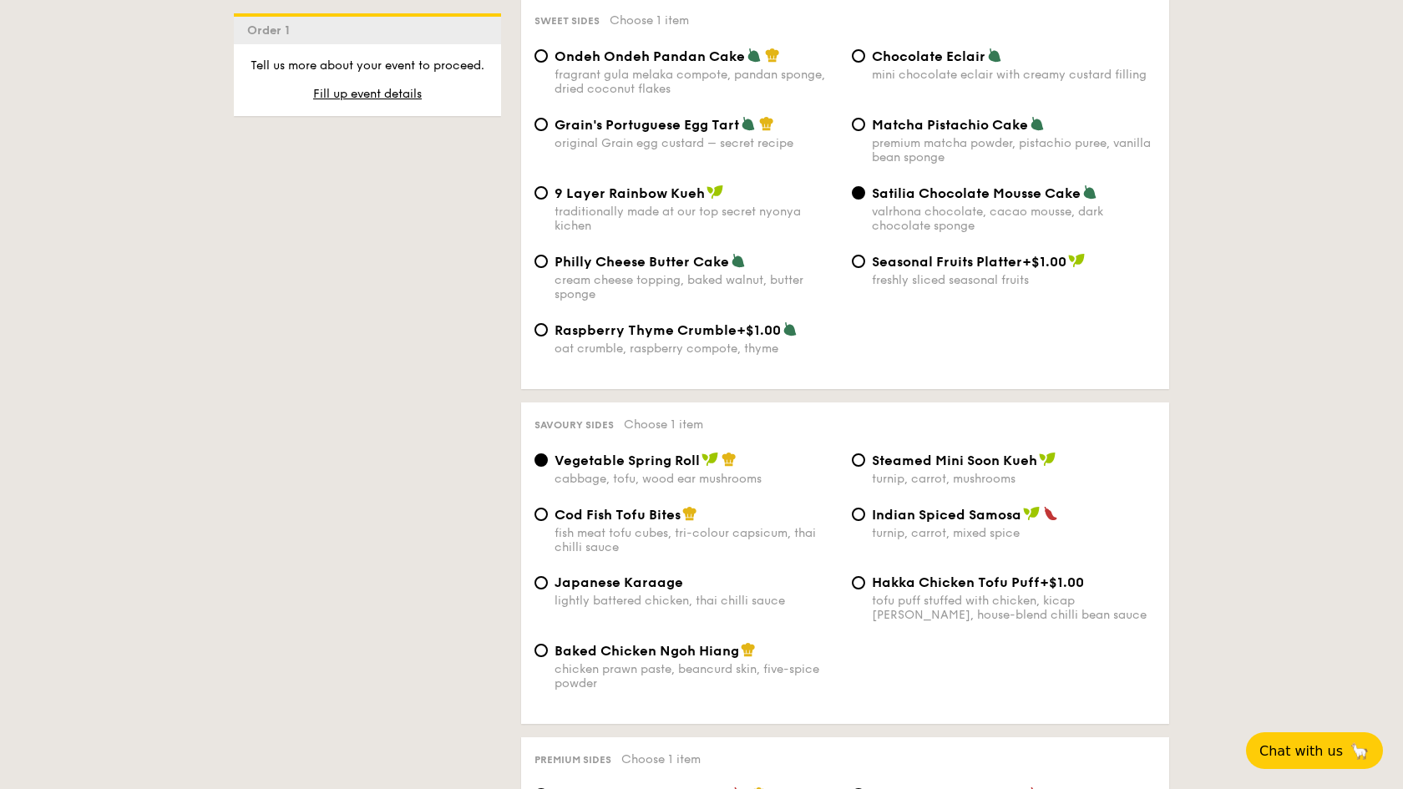
scroll to position [2562, 0]
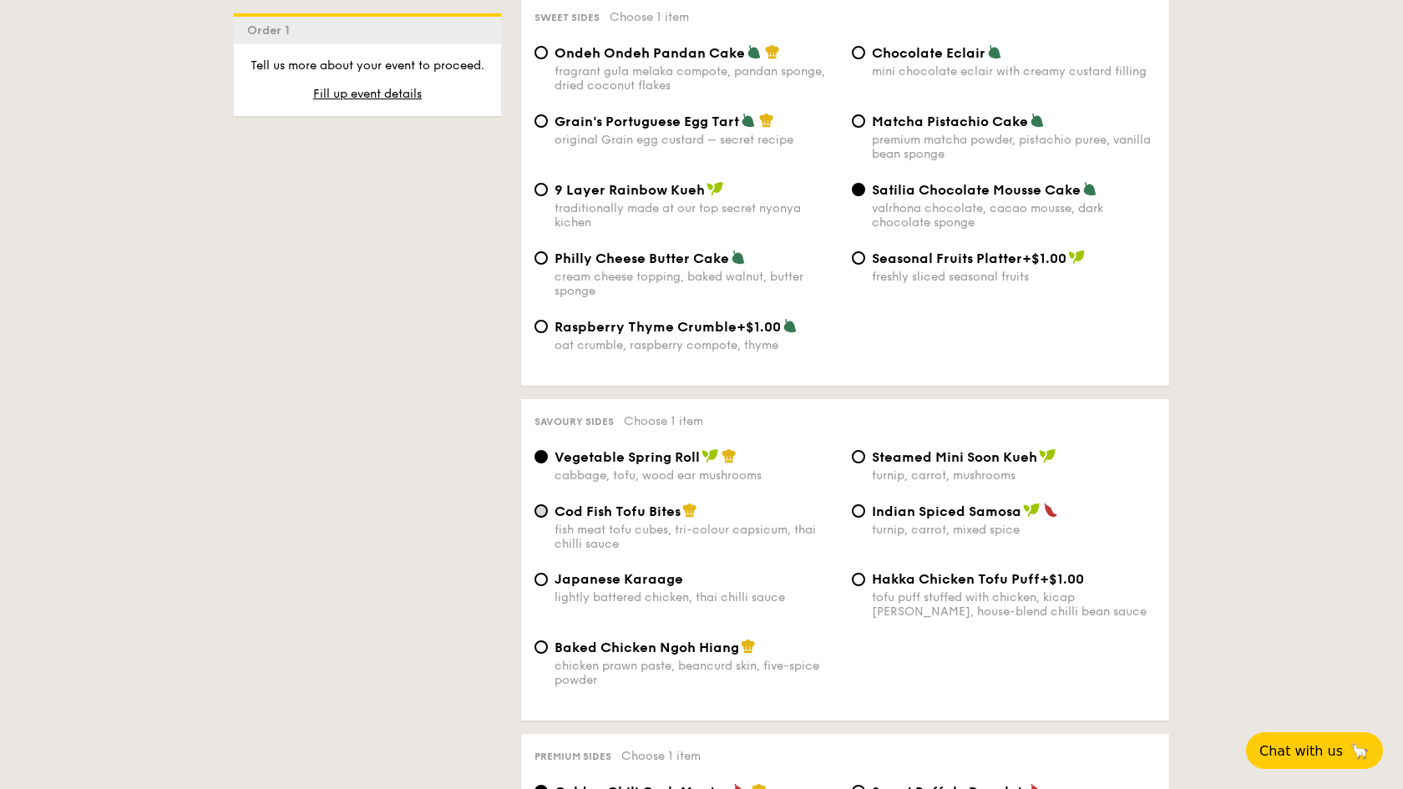
click at [540, 505] on input "Cod Fish Tofu Bites fish meat tofu cubes, tri-colour capsicum, thai chilli sauce" at bounding box center [541, 511] width 13 height 13
radio input "true"
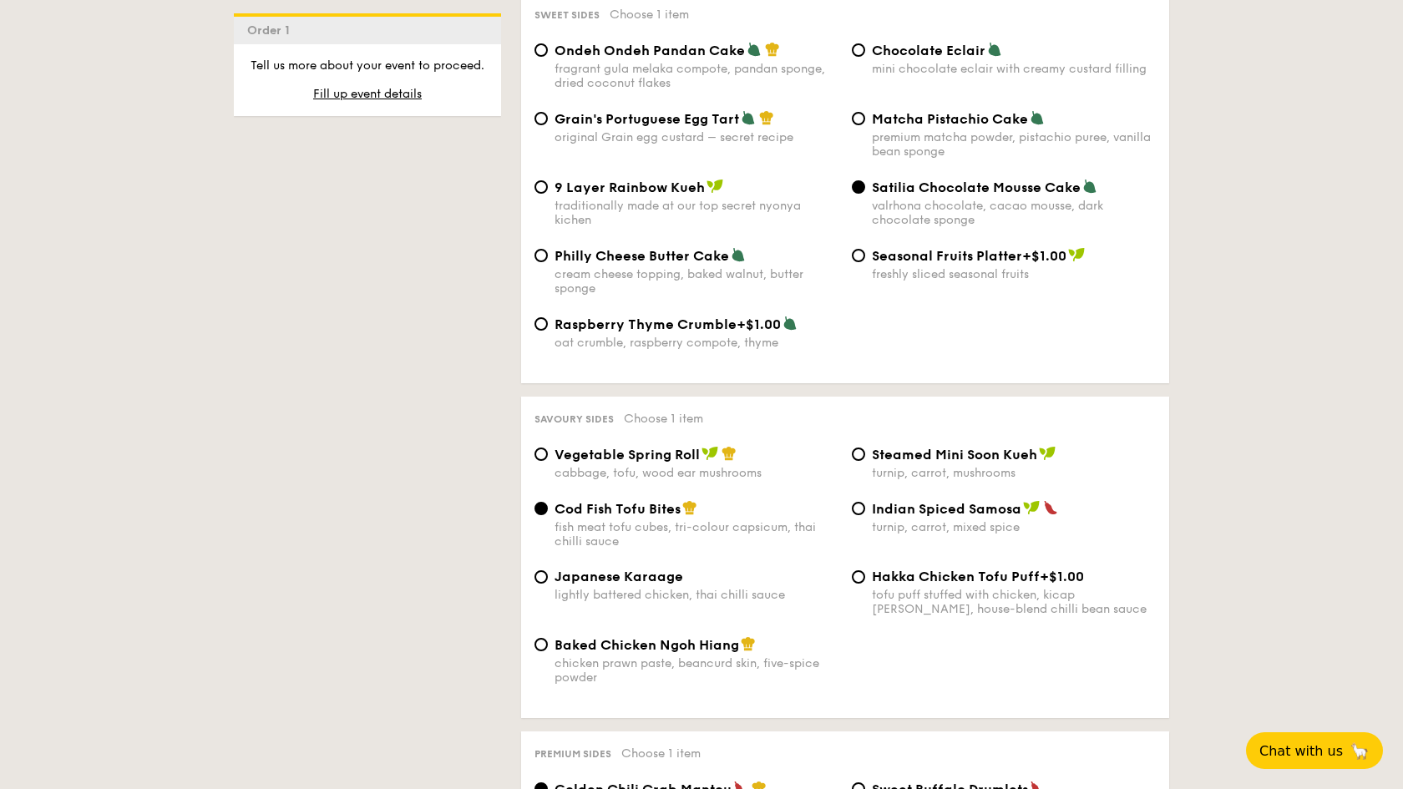
scroll to position [2569, 0]
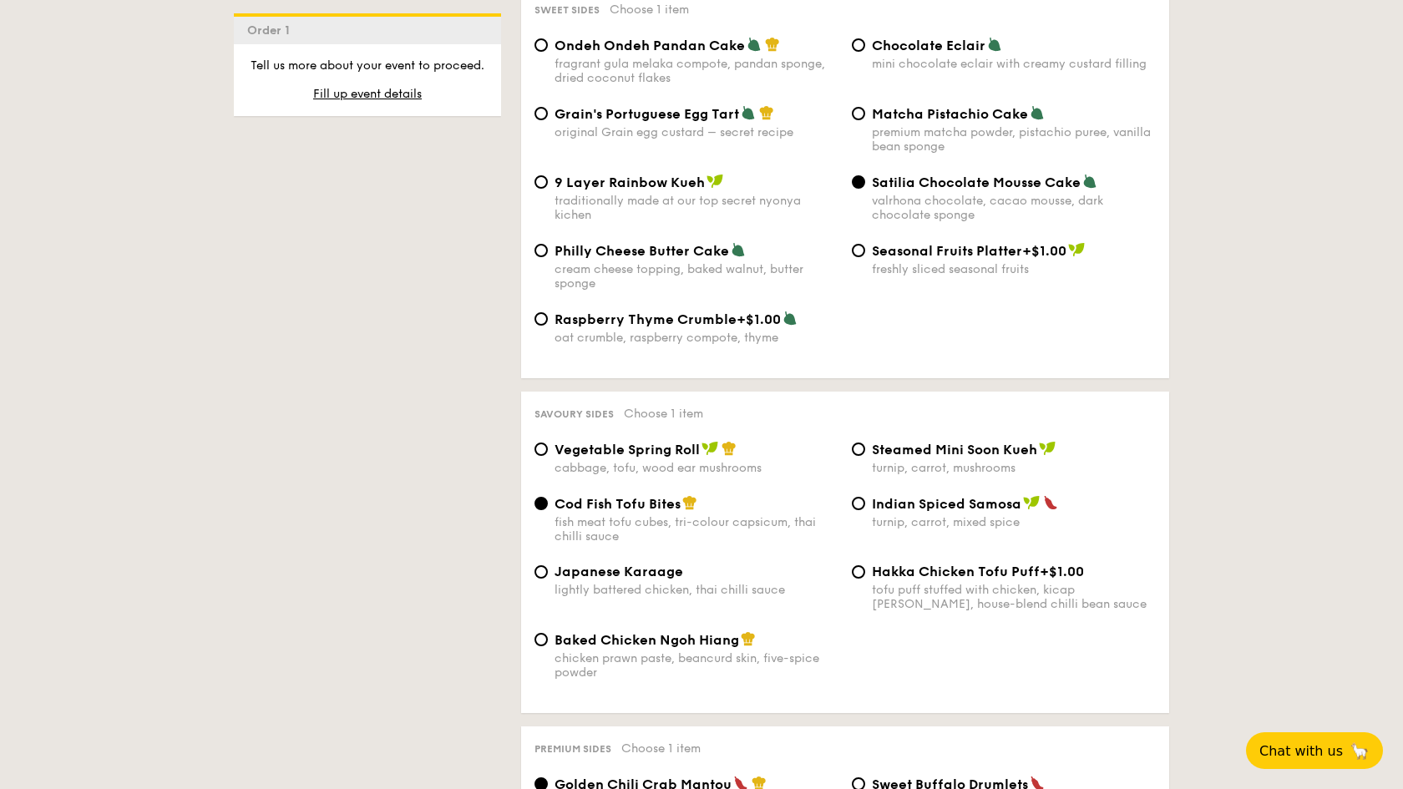
click at [564, 471] on div "Vegetable Spring Roll cabbage, tofu, wood ear mushrooms Steamed Mini Soon Kueh …" at bounding box center [845, 468] width 635 height 54
click at [544, 636] on div "Baked Chicken Ngoh Hiang chicken prawn paste, beancurd skin, five-spice powder" at bounding box center [686, 656] width 317 height 48
click at [542, 633] on input "Baked Chicken Ngoh Hiang chicken prawn paste, beancurd skin, five-spice powder" at bounding box center [541, 639] width 13 height 13
radio input "true"
click at [551, 441] on div "Vegetable Spring Roll cabbage, tofu, wood ear mushrooms" at bounding box center [686, 458] width 317 height 34
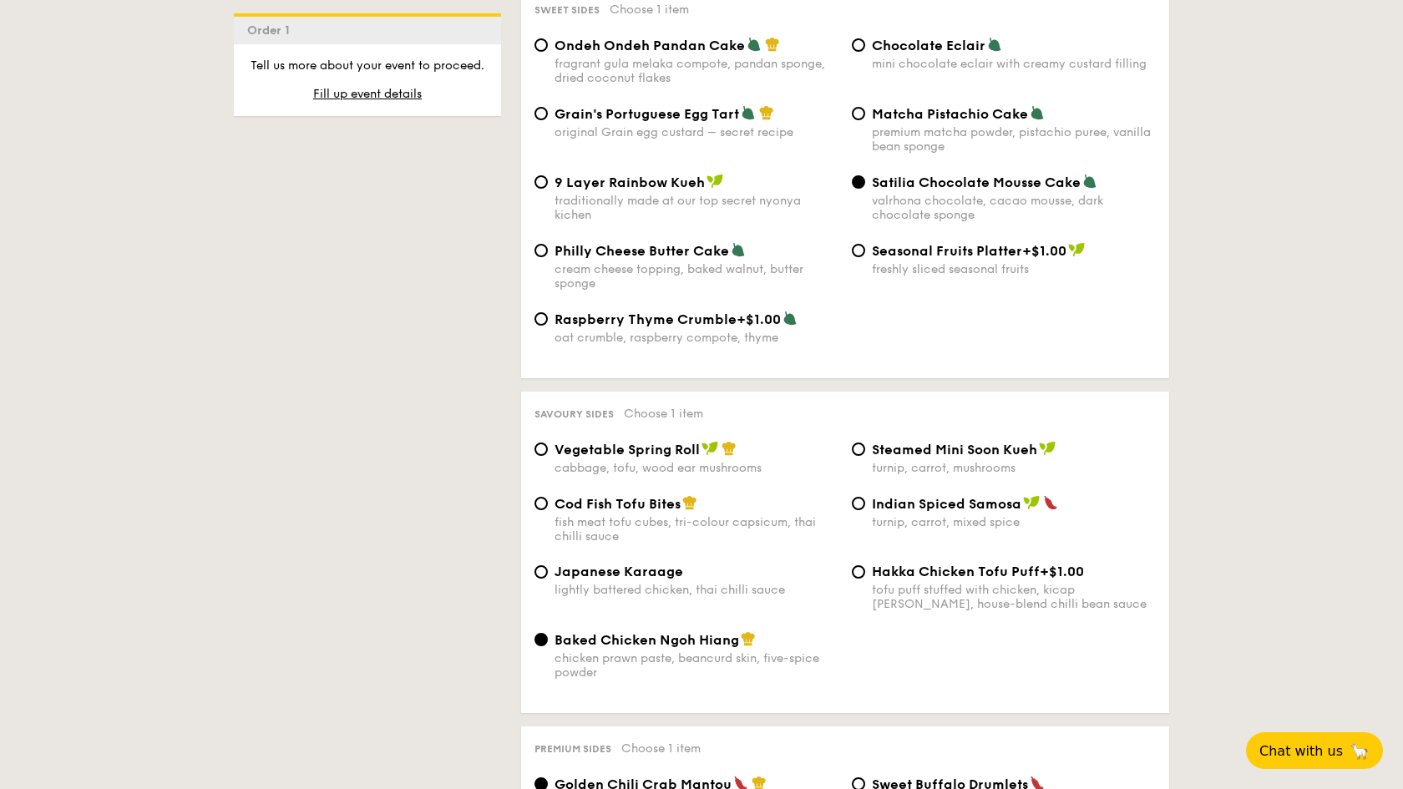
click at [533, 426] on div "Savoury sides Choose 1 item Vegetable Spring Roll cabbage, tofu, wood ear mushr…" at bounding box center [845, 553] width 648 height 322
click at [535, 441] on div "Vegetable Spring Roll cabbage, tofu, wood ear mushrooms" at bounding box center [686, 458] width 317 height 34
click at [543, 443] on input "Vegetable Spring Roll cabbage, tofu, wood ear mushrooms" at bounding box center [541, 449] width 13 height 13
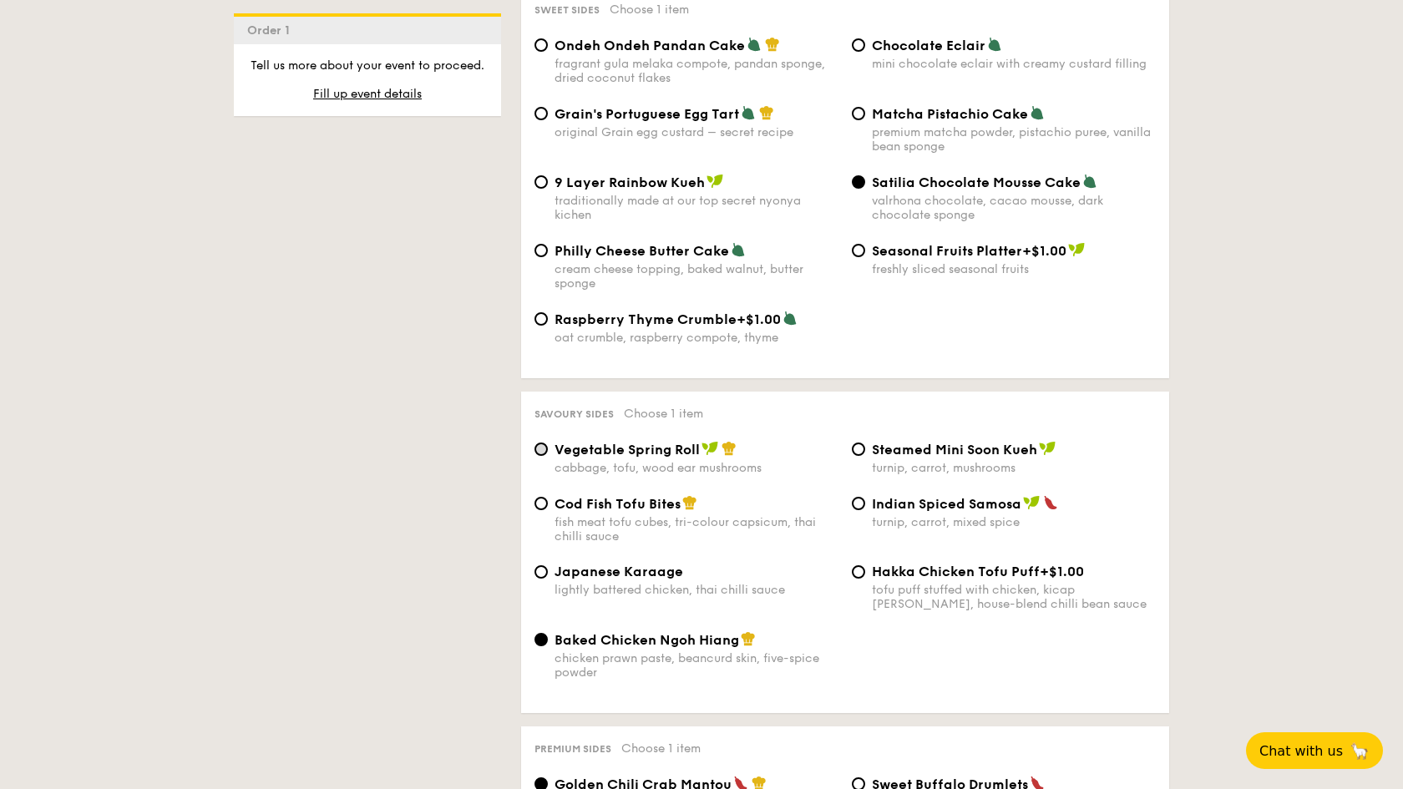
radio input "true"
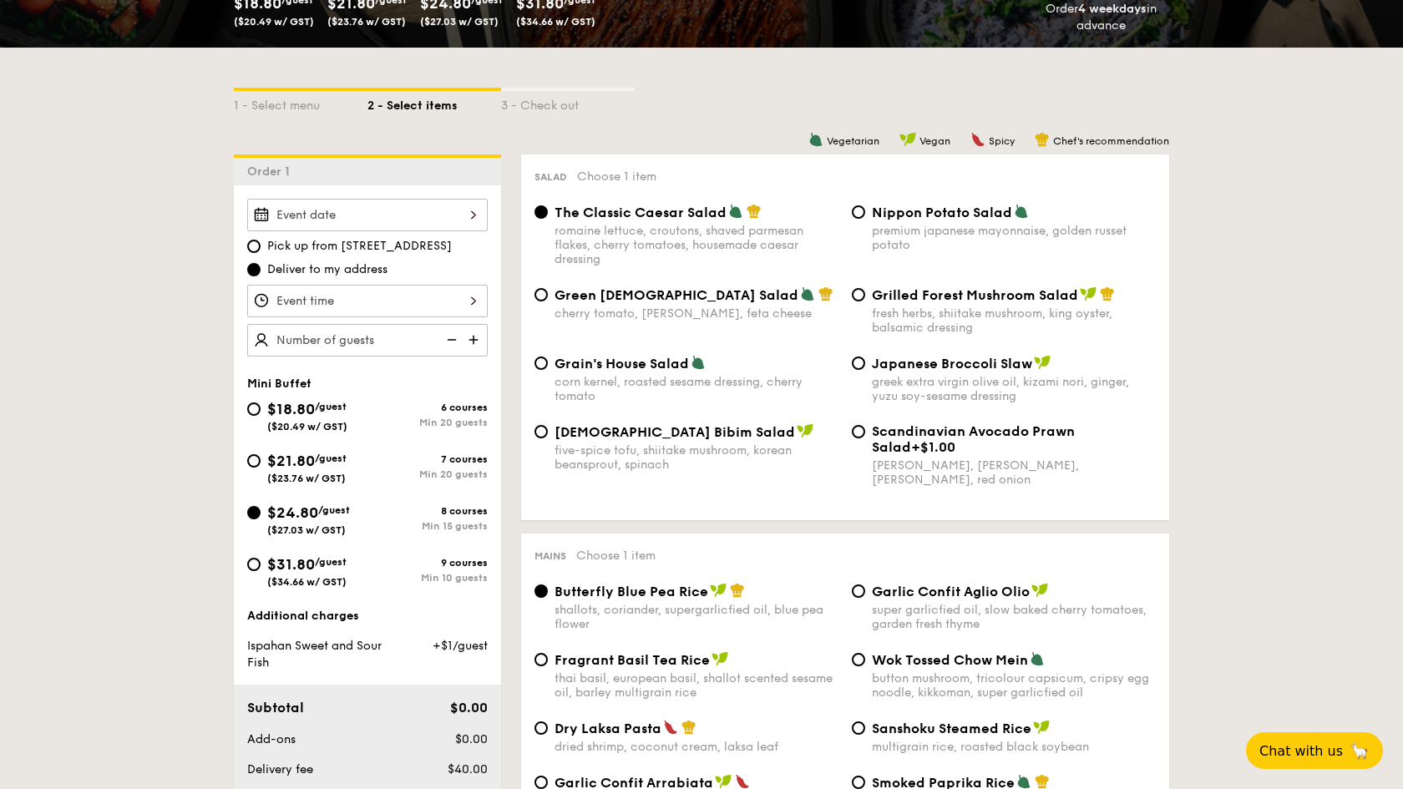
scroll to position [344, 0]
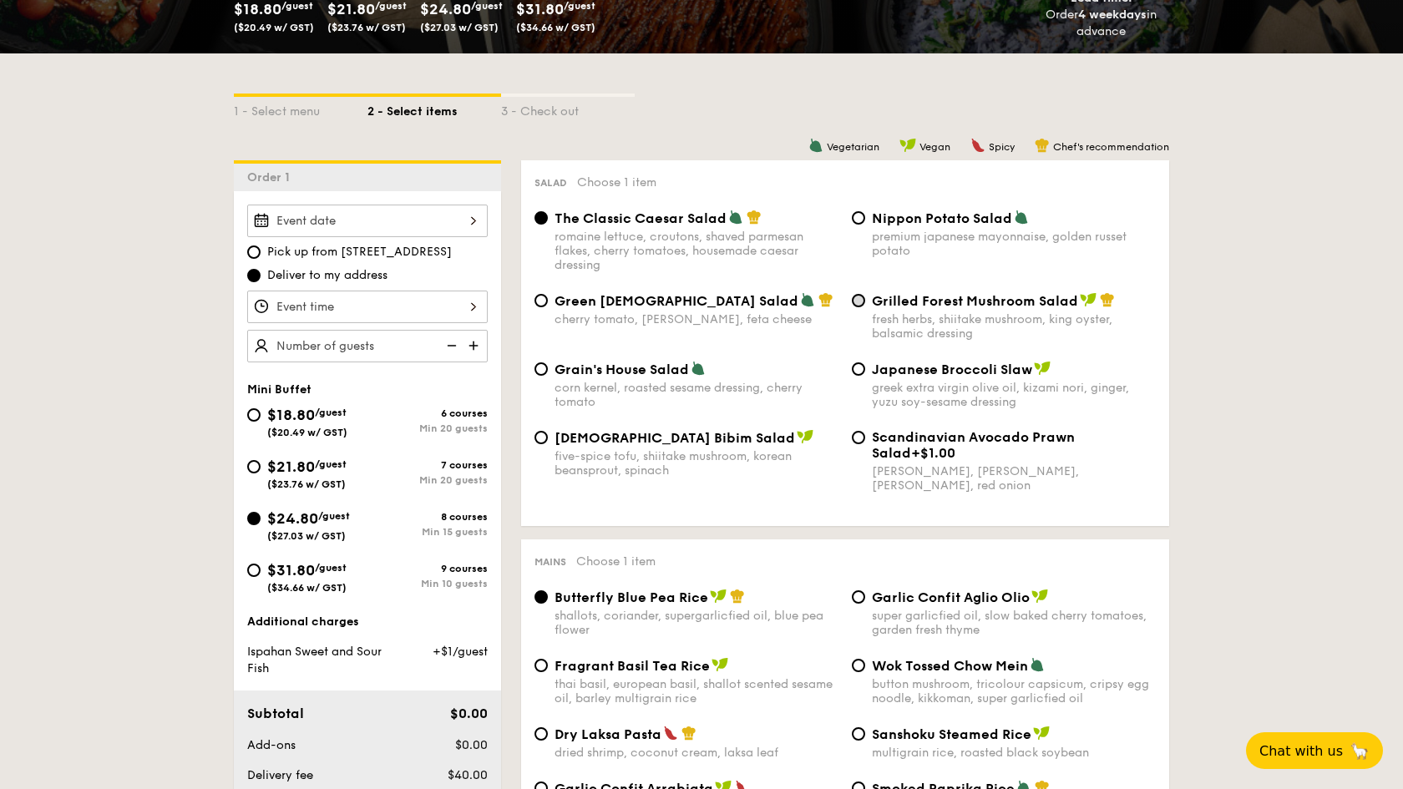
click at [858, 307] on input "Grilled Forest Mushroom Salad fresh herbs, shiitake mushroom, king oyster, bals…" at bounding box center [858, 300] width 13 height 13
radio input "true"
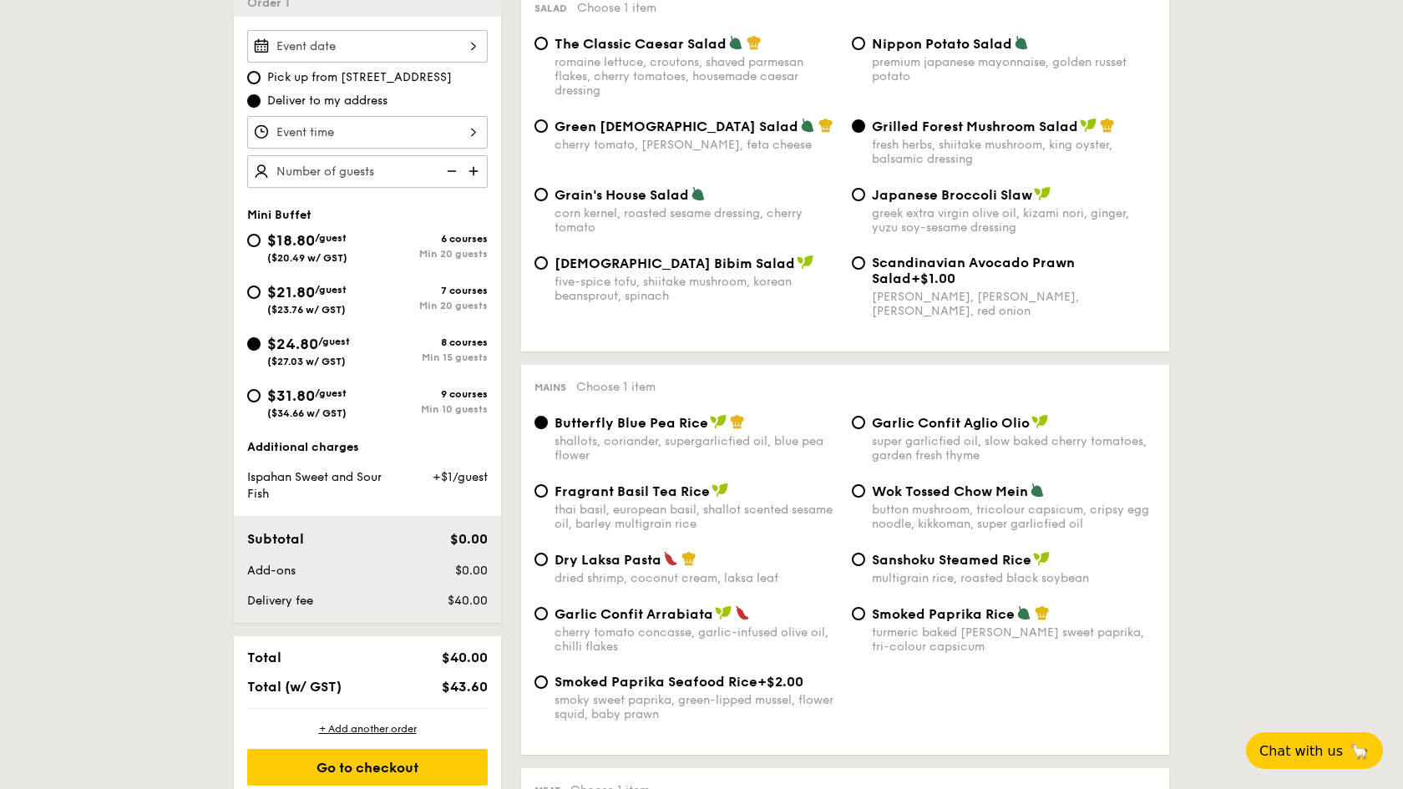
scroll to position [520, 0]
click at [844, 495] on div "Fragrant Basil Tea Rice thai basil, european basil, shallot scented sesame oil,…" at bounding box center [686, 506] width 317 height 48
click at [863, 490] on input "Wok Tossed Chow Mein button mushroom, tricolour capsicum, cripsy egg noodle, ki…" at bounding box center [858, 490] width 13 height 13
radio input "true"
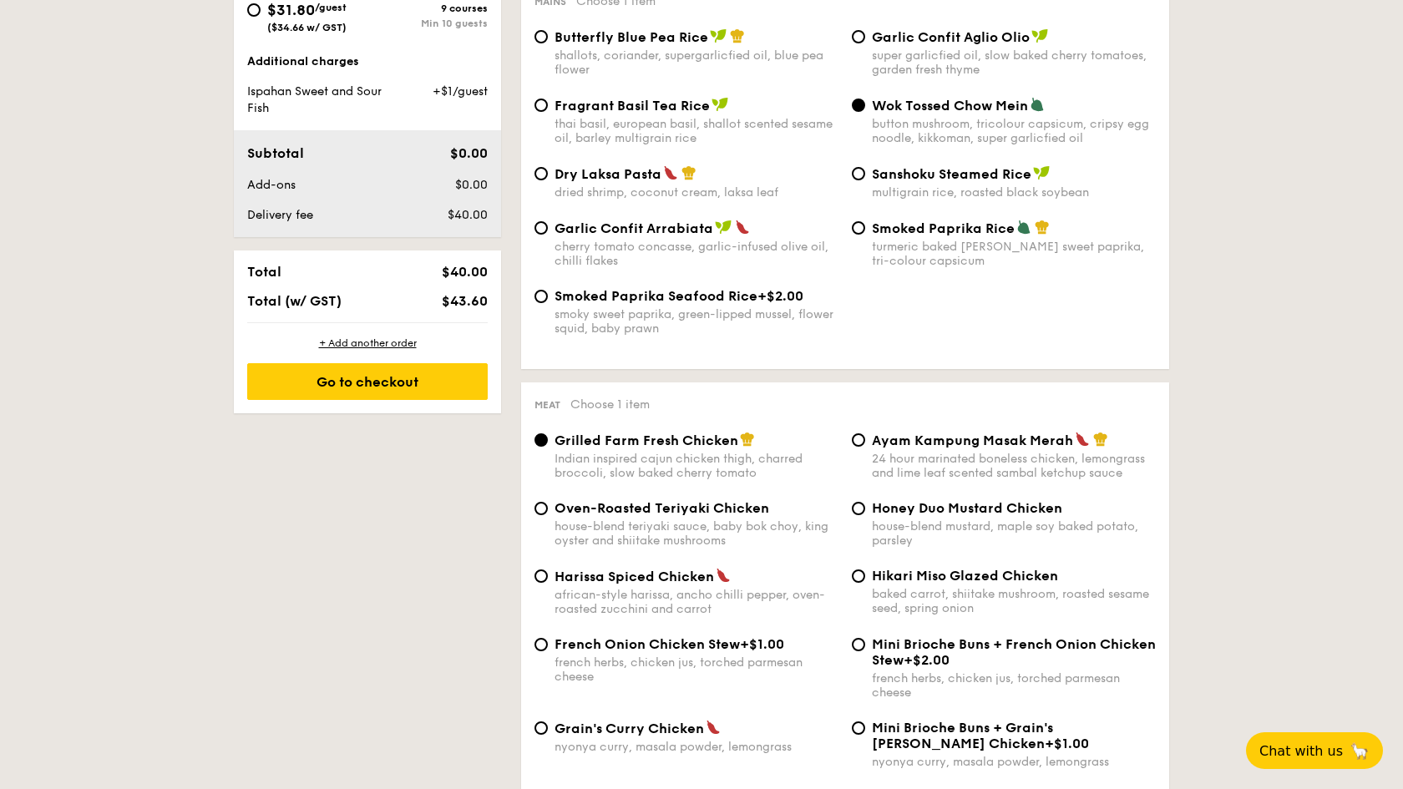
scroll to position [906, 0]
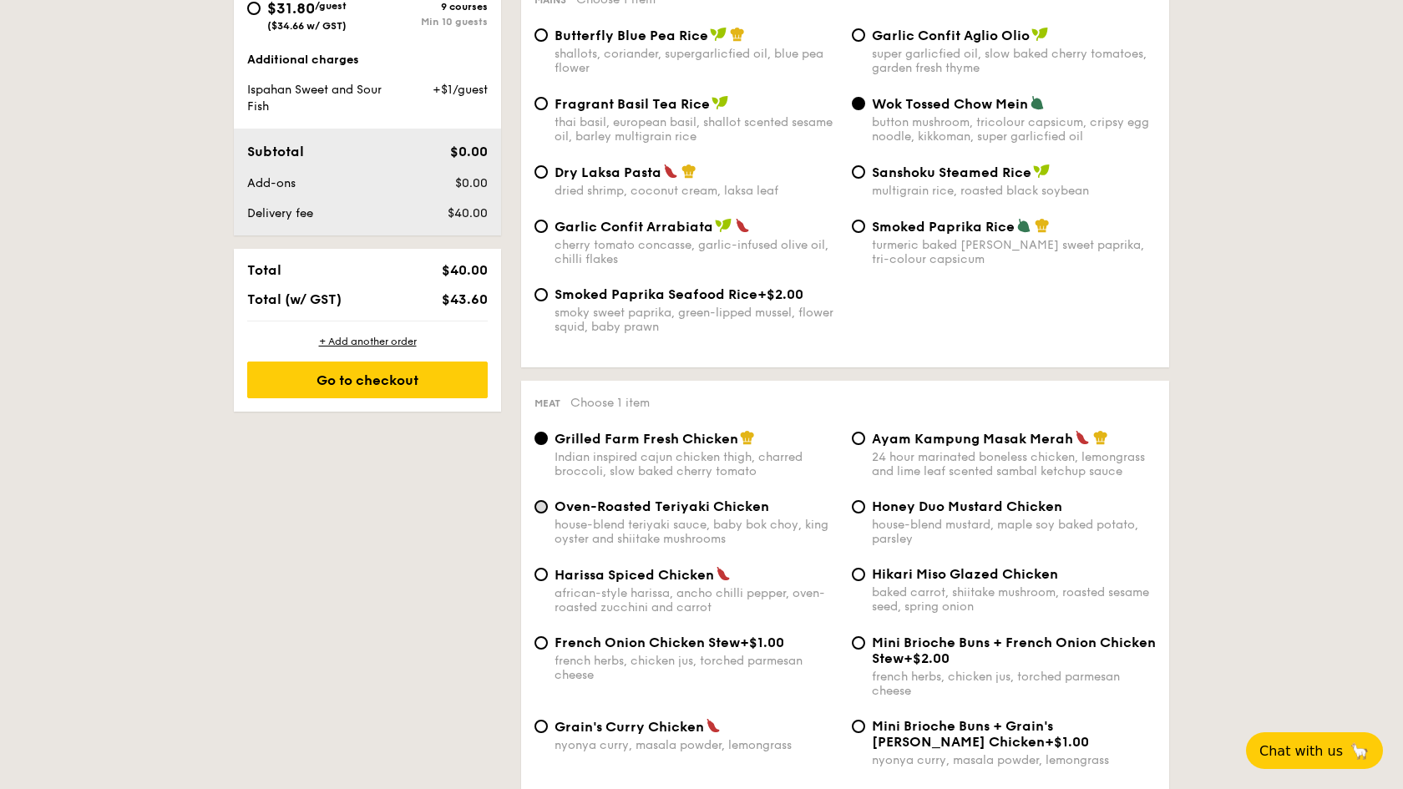
click at [547, 507] on input "Oven-Roasted Teriyaki Chicken house-blend teriyaki sauce, baby bok choy, king o…" at bounding box center [541, 506] width 13 height 13
radio input "true"
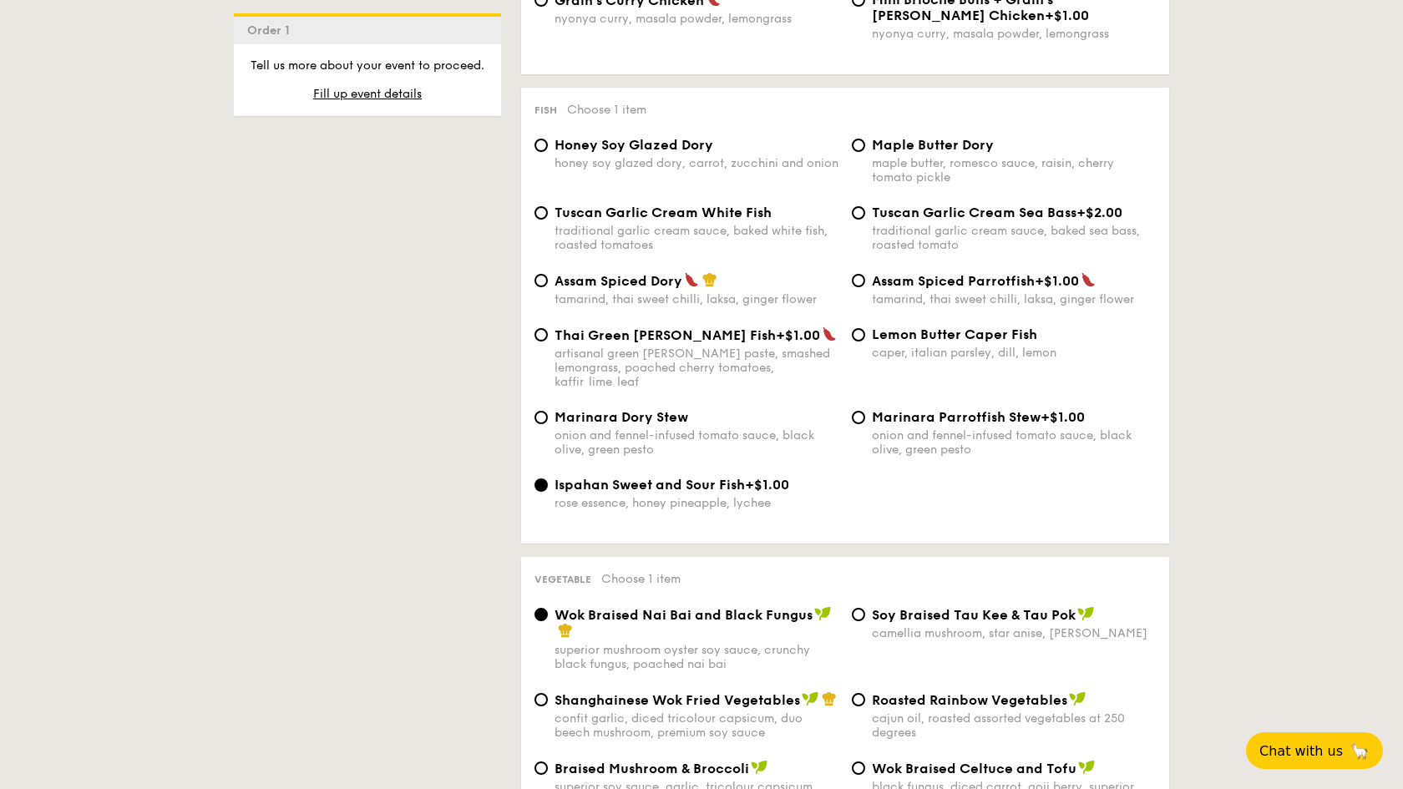
scroll to position [1634, 0]
click at [545, 154] on label "Honey Soy Glazed Dory honey soy glazed dory, carrot, zucchini and onion" at bounding box center [687, 162] width 304 height 16
click at [545, 151] on input "Honey Soy Glazed Dory honey soy glazed dory, carrot, zucchini and onion" at bounding box center [541, 144] width 13 height 13
radio input "true"
click at [540, 478] on input "Ispahan Sweet and Sour Fish +$1.00 rose essence, honey pineapple, lychee" at bounding box center [541, 484] width 13 height 13
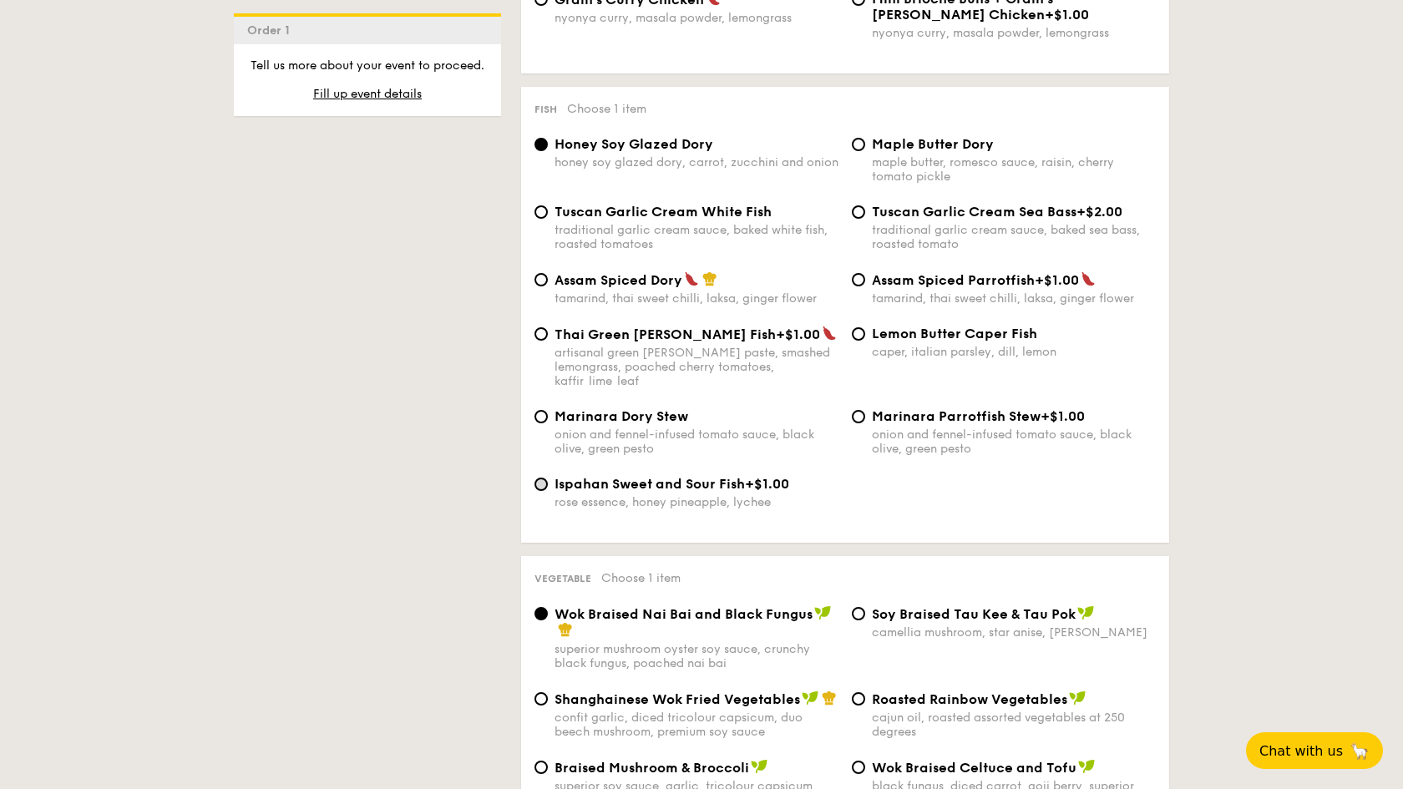
radio input "true"
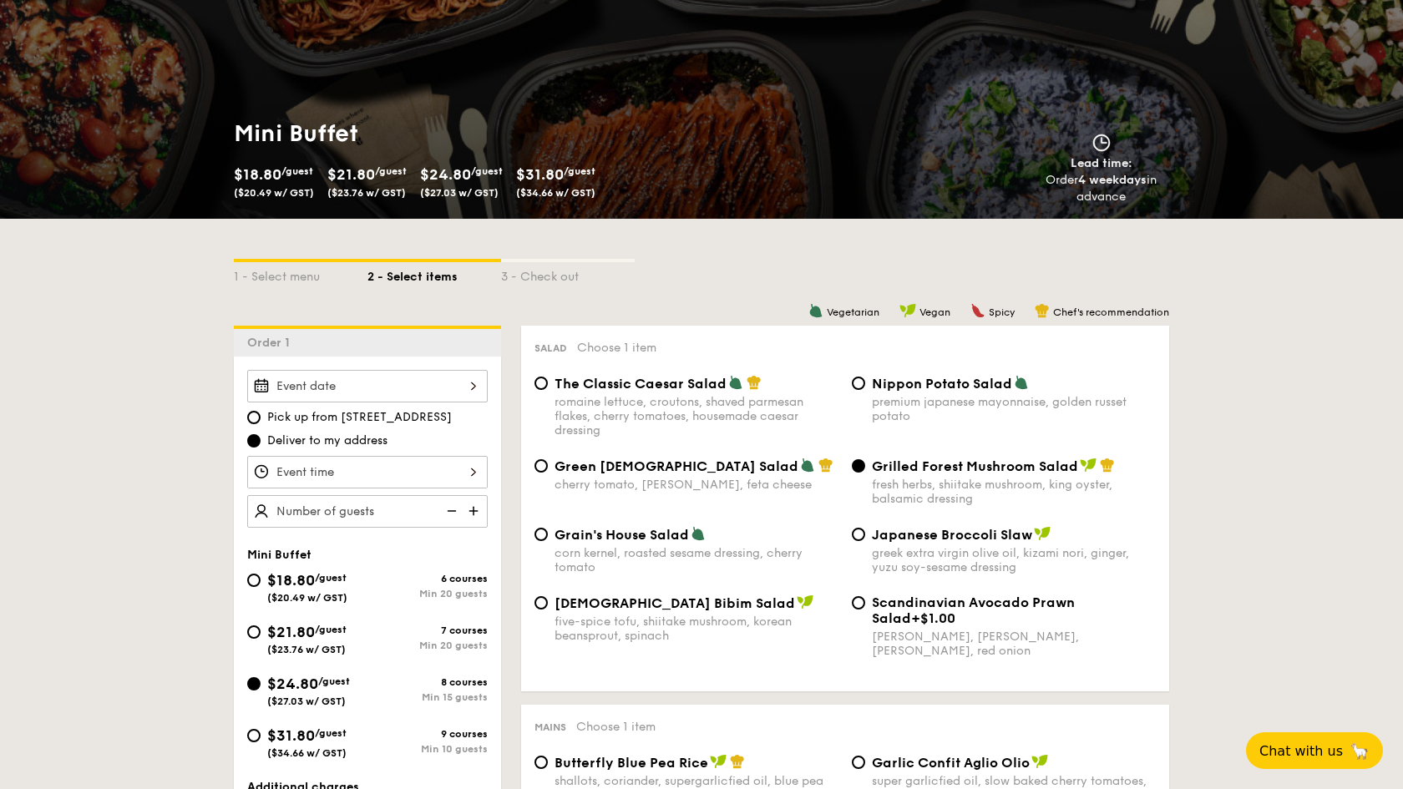
scroll to position [185, 0]
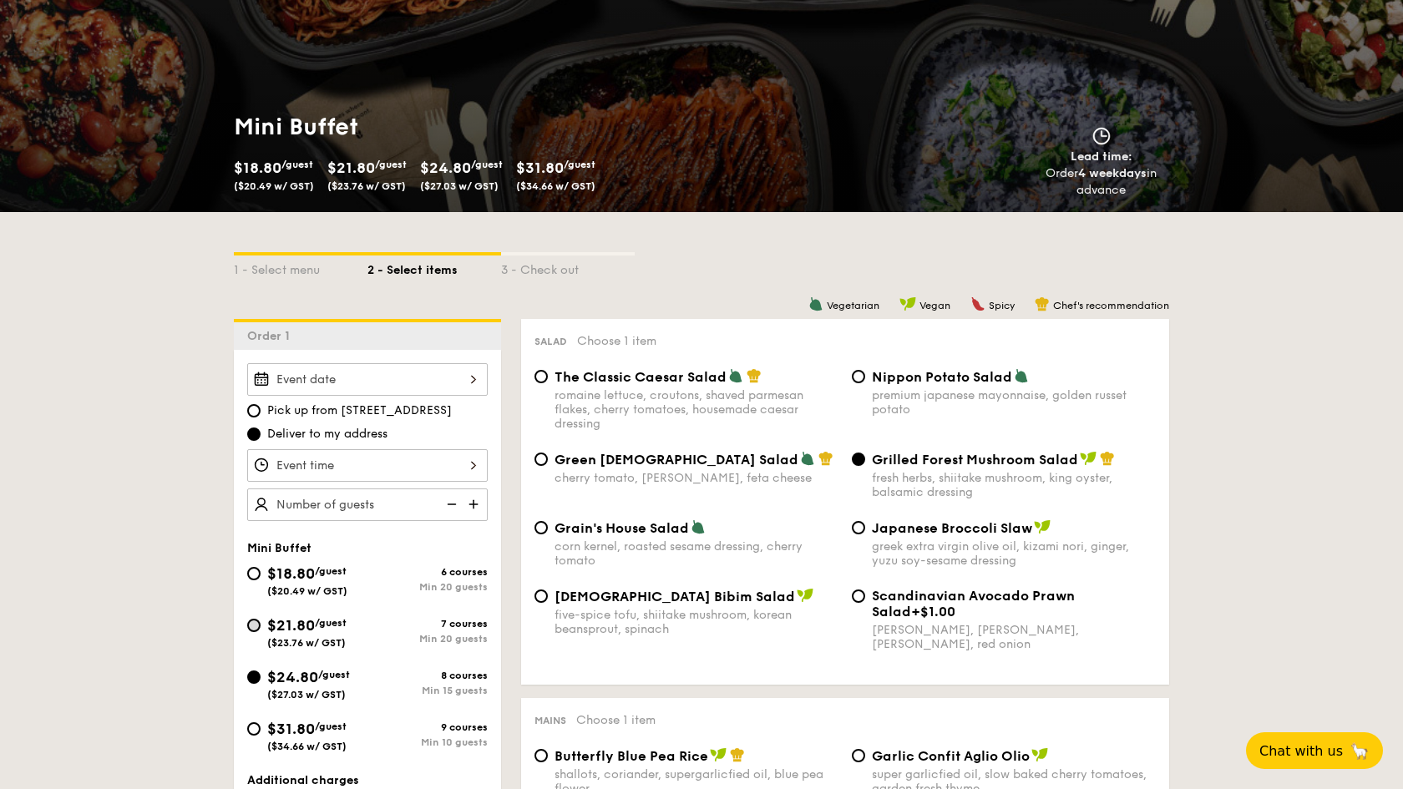
click at [249, 621] on input "$21.80 /guest ($23.76 w/ GST) 7 courses Min 20 guests" at bounding box center [253, 625] width 13 height 13
radio input "true"
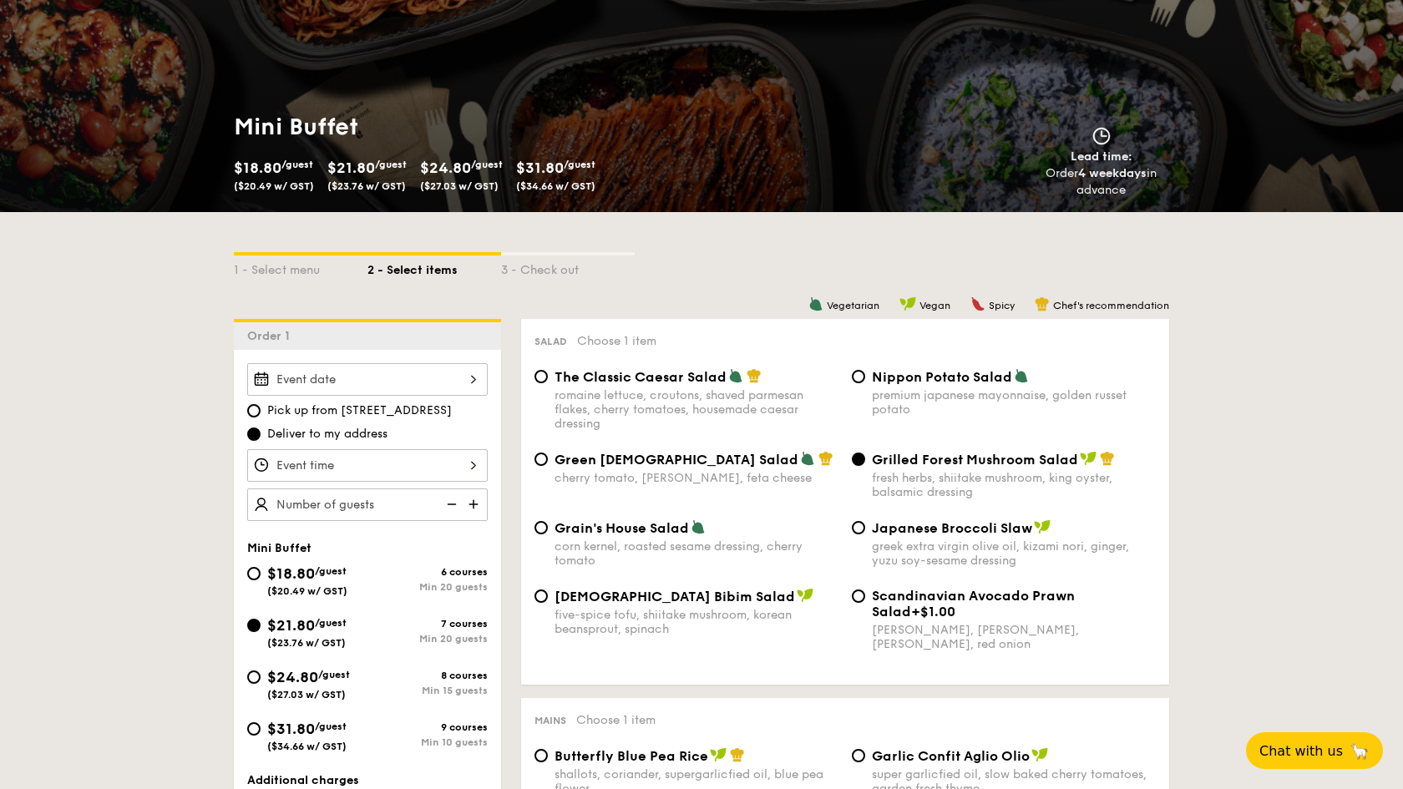
radio input "true"
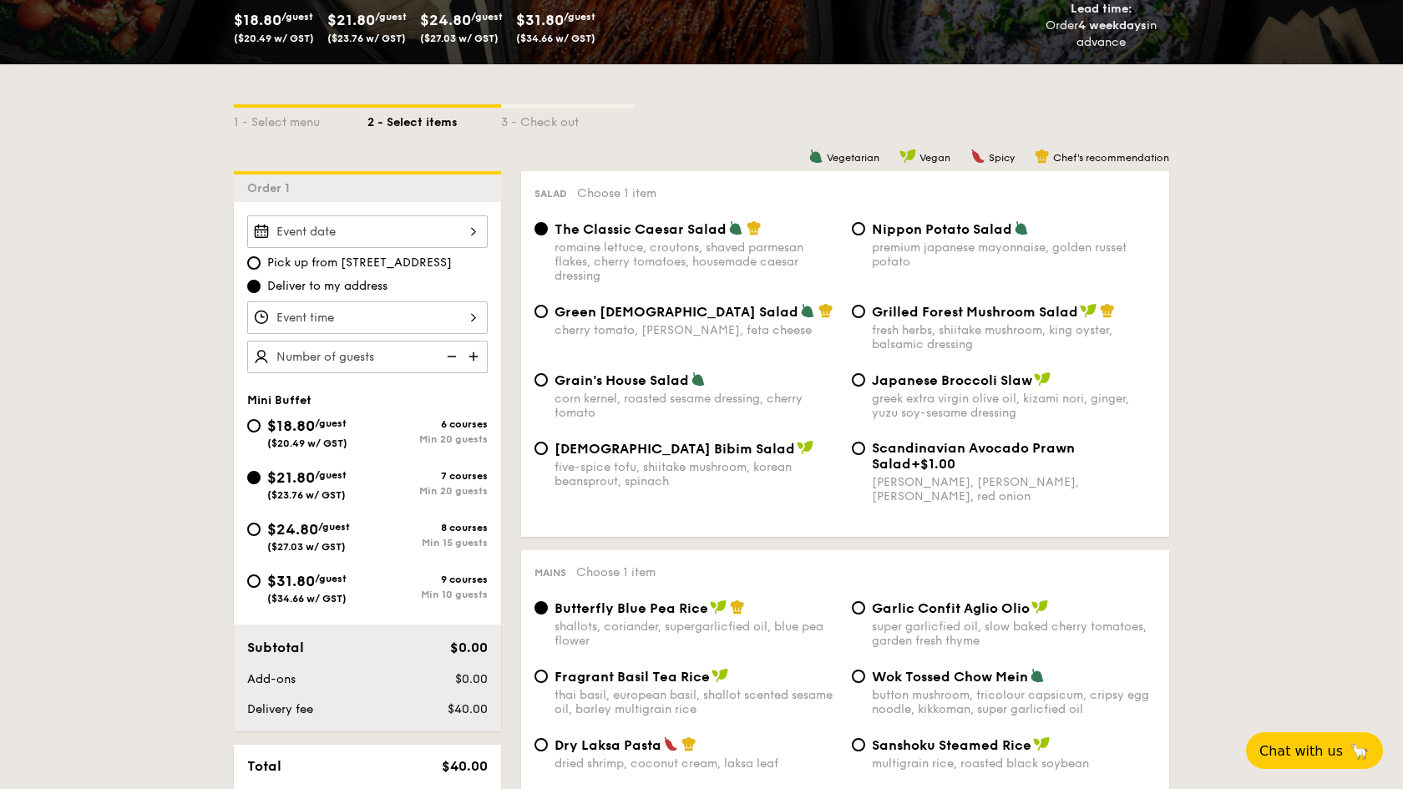
scroll to position [336, 0]
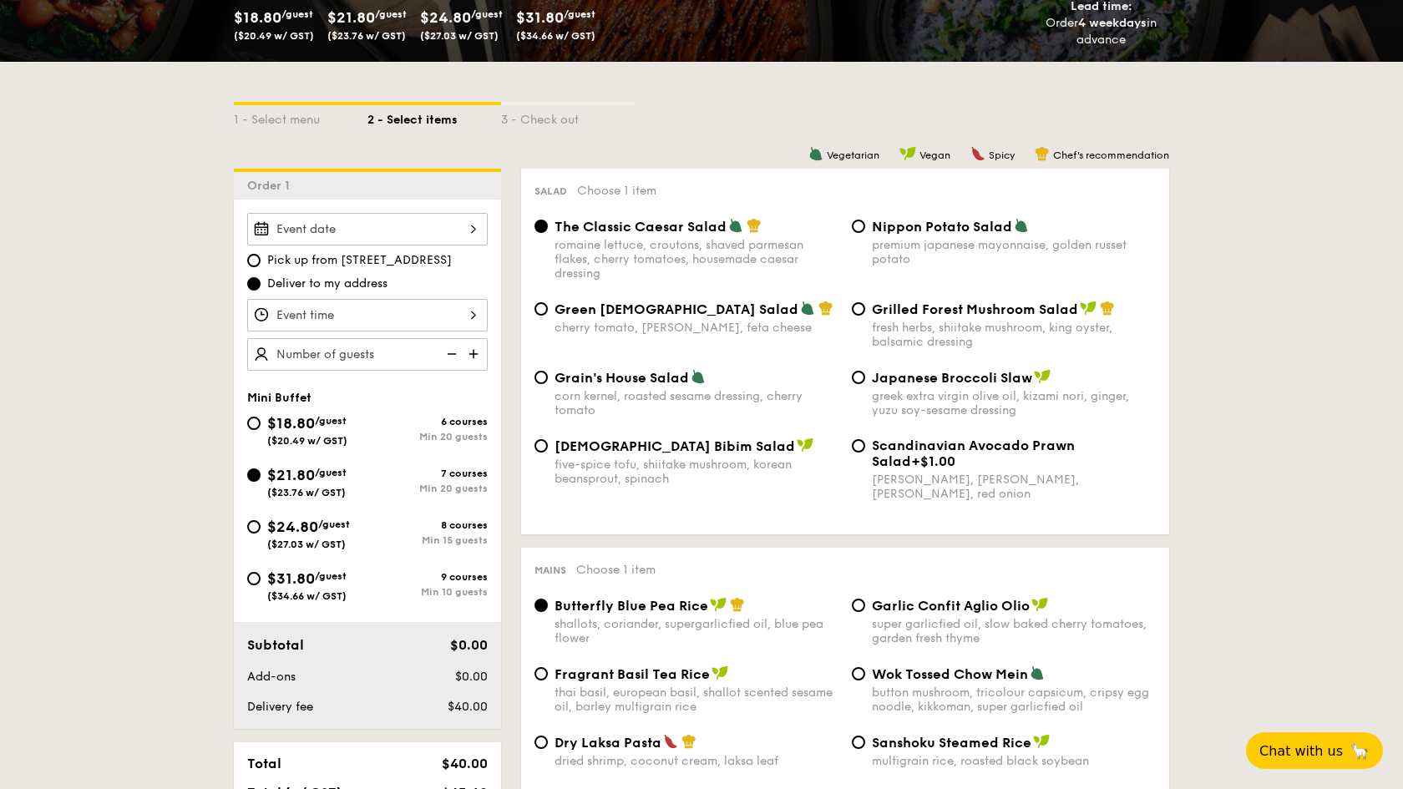
click at [245, 526] on div "$24.80 /guest ($27.03 w/ GST) 8 courses Min 15 guests" at bounding box center [368, 537] width 254 height 45
click at [250, 533] on div "$24.80 /guest ($27.03 w/ GST)" at bounding box center [307, 532] width 120 height 35
click at [250, 533] on input "$24.80 /guest ($27.03 w/ GST) 8 courses Min 15 guests" at bounding box center [253, 526] width 13 height 13
radio input "true"
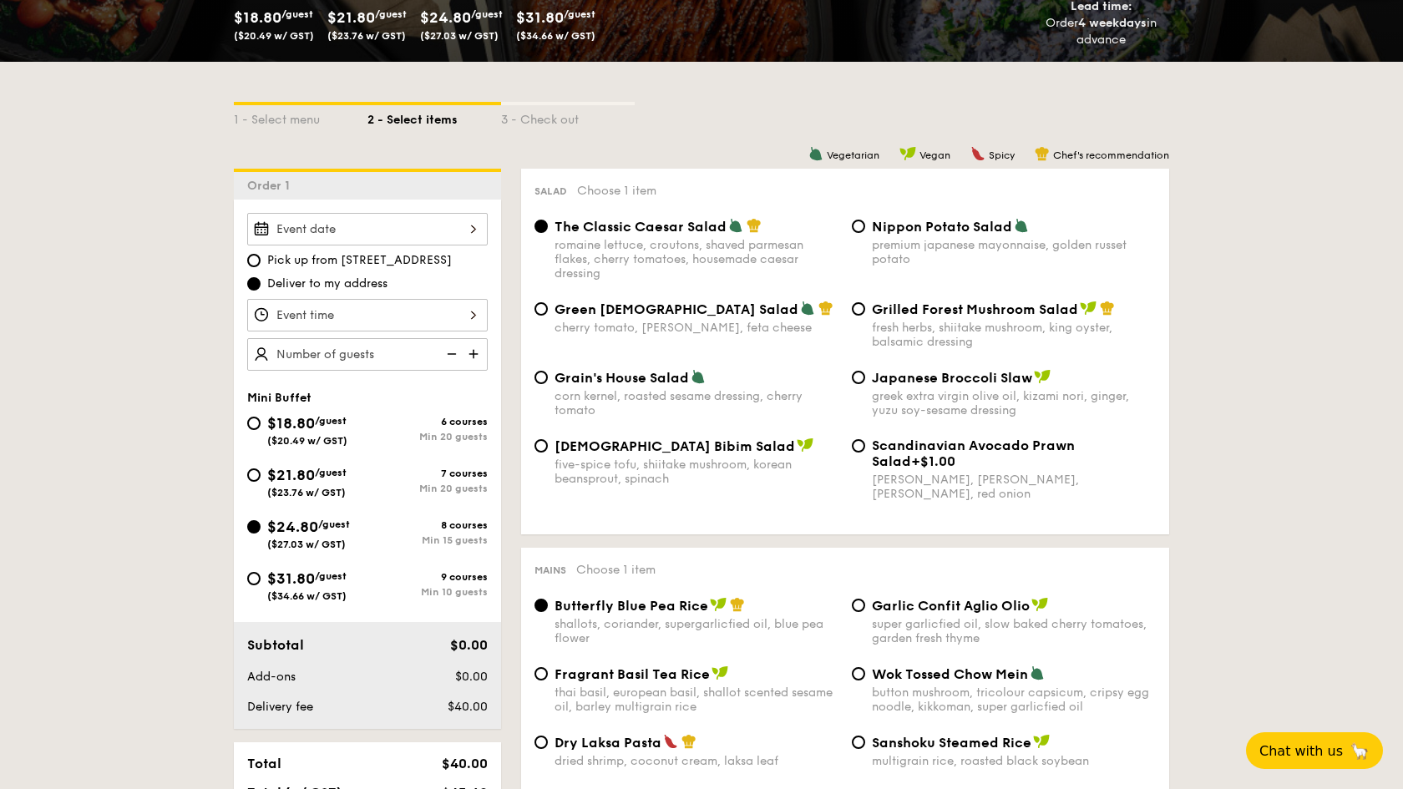
radio input "true"
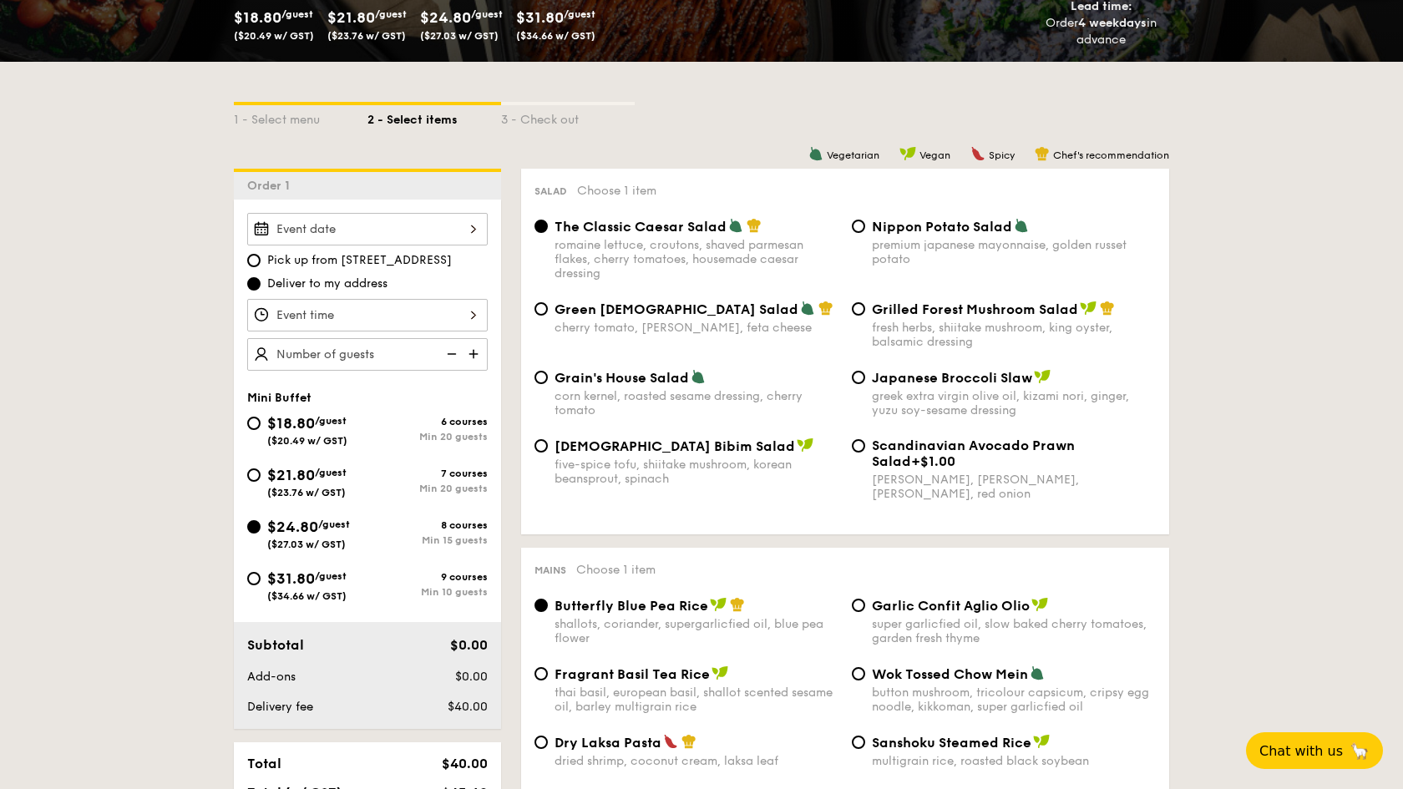
radio input "true"
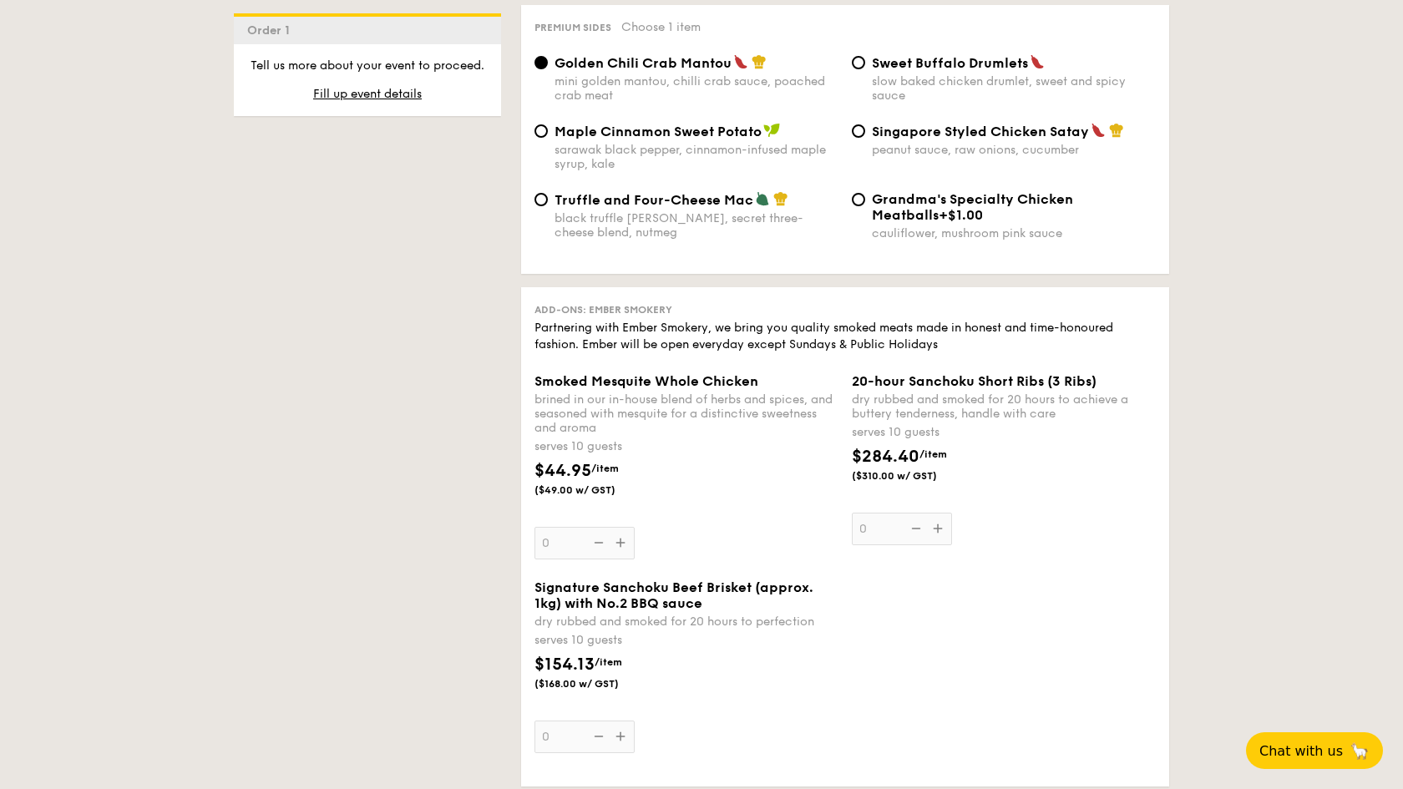
scroll to position [3292, 0]
click at [946, 392] on div "dry rubbed and smoked for 20 hours to achieve a buttery tenderness, handle with…" at bounding box center [1004, 406] width 304 height 28
click at [946, 512] on input "0" at bounding box center [902, 528] width 100 height 33
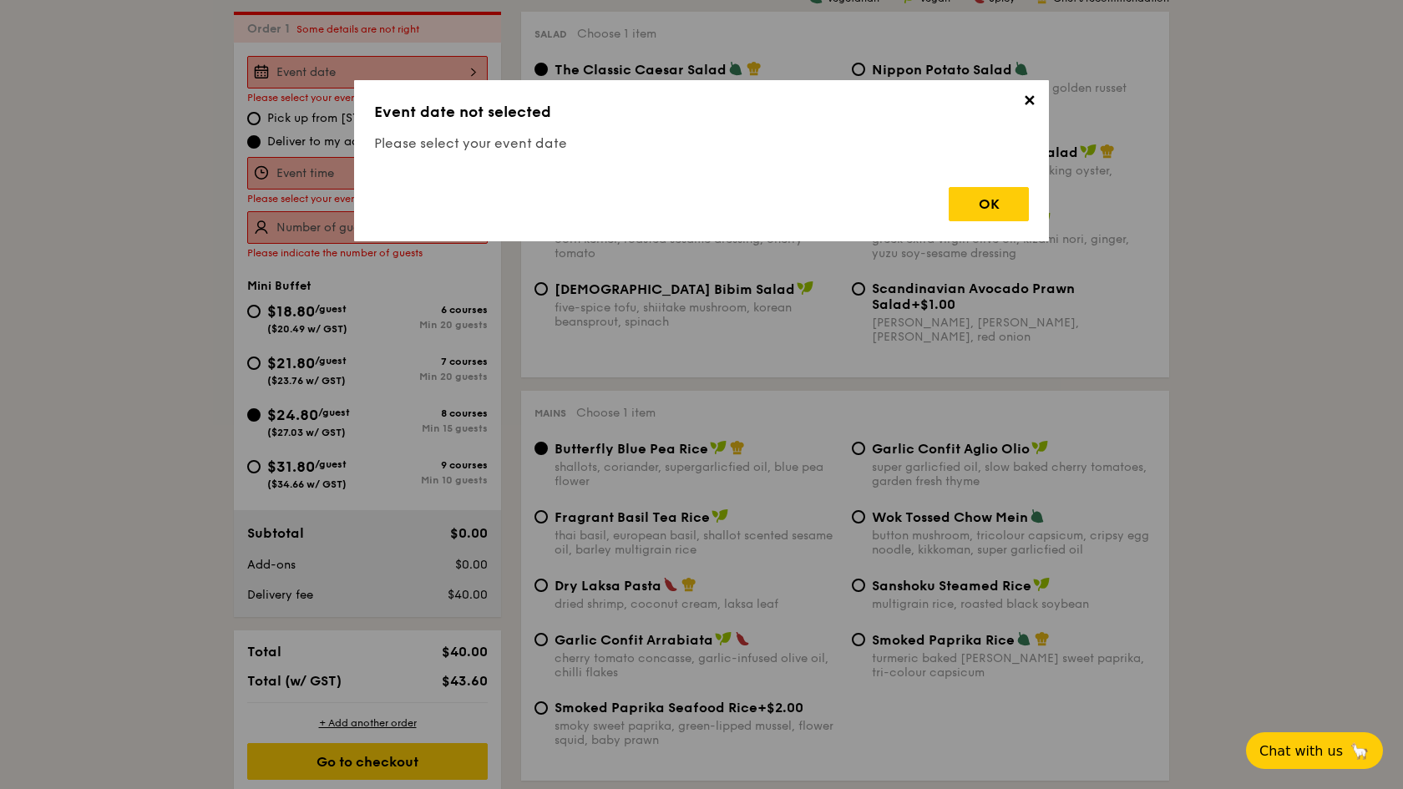
scroll to position [479, 0]
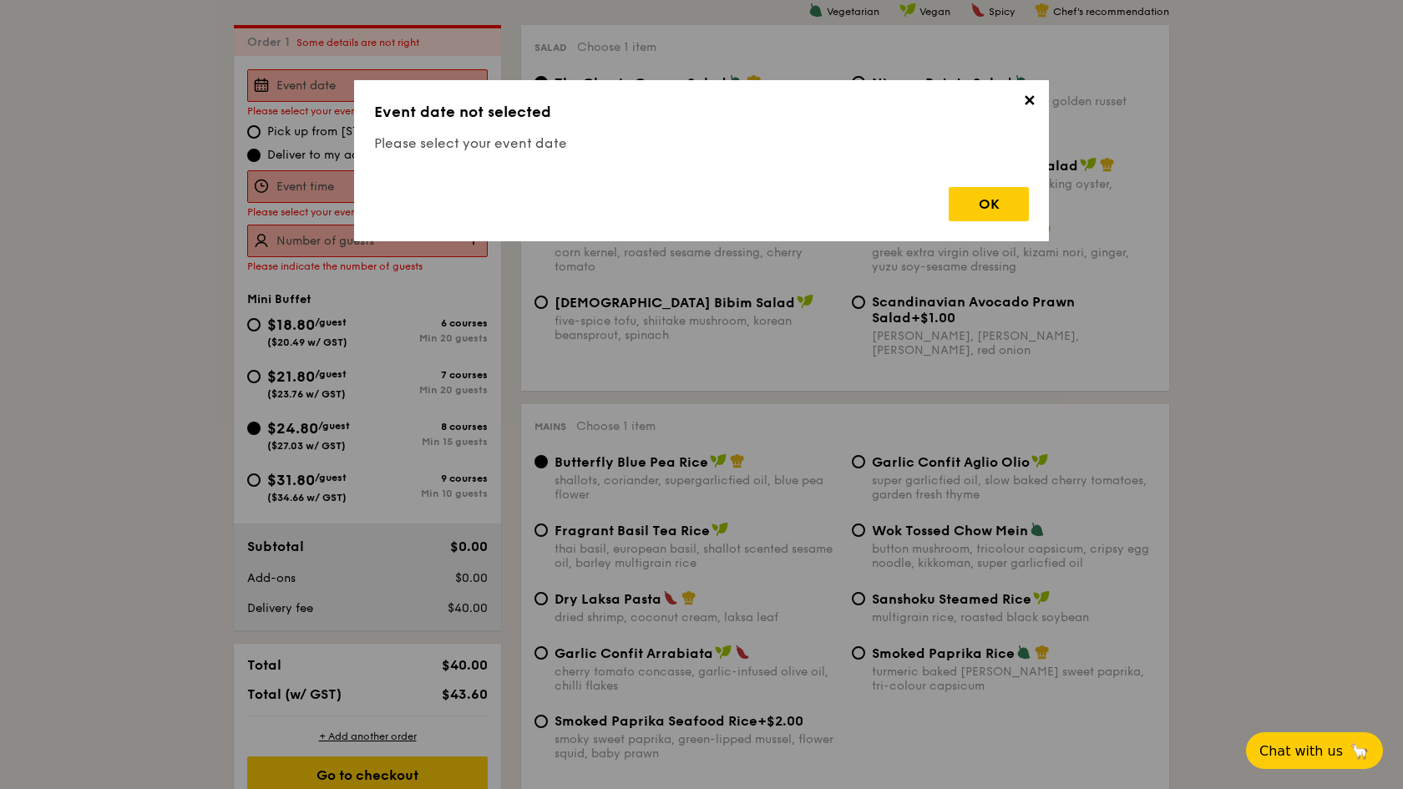
click at [1035, 90] on div "✕ Event date not selected Please select your event date OK" at bounding box center [701, 160] width 695 height 161
click at [1018, 107] on span "✕" at bounding box center [1028, 103] width 23 height 23
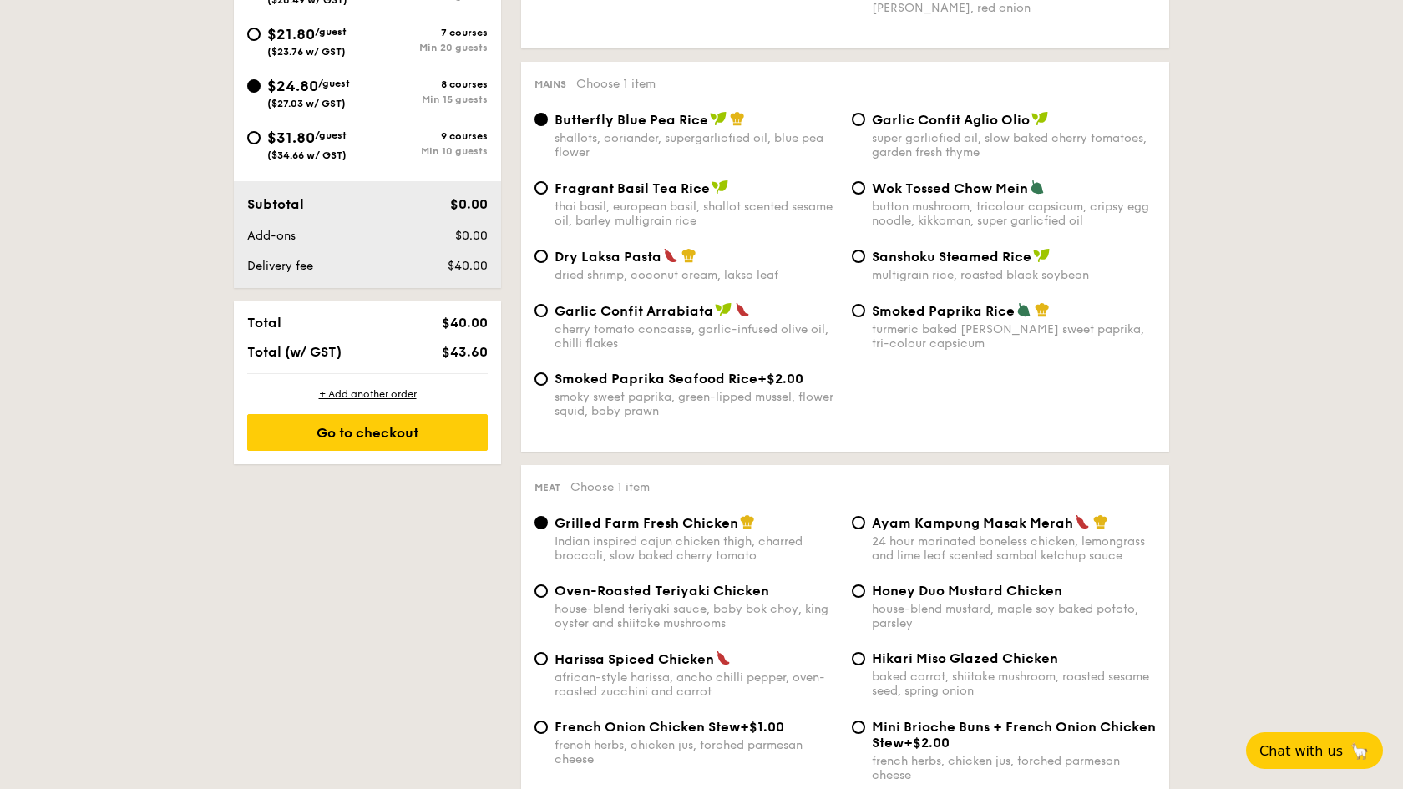
scroll to position [824, 0]
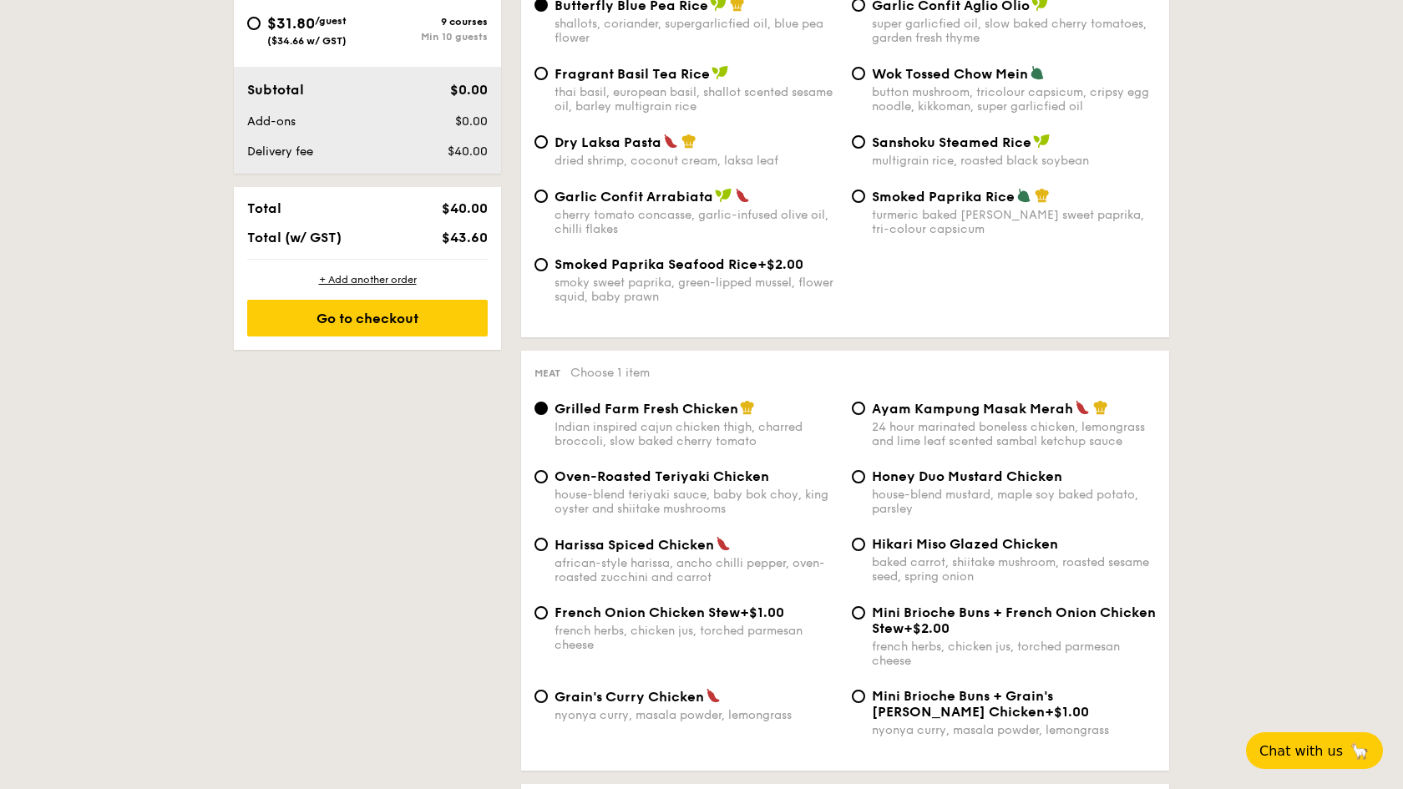
scroll to position [942, 0]
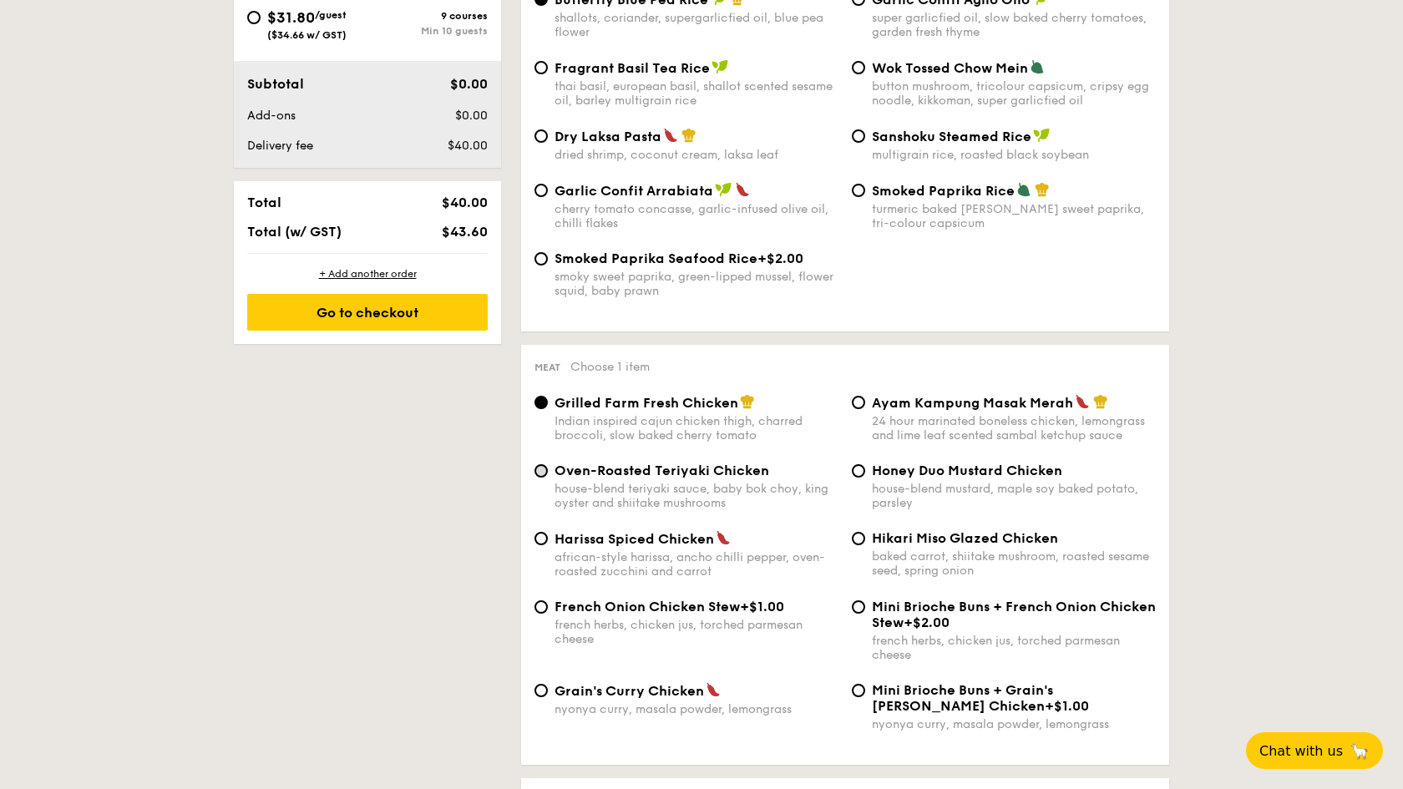
click at [540, 469] on input "Oven-Roasted Teriyaki Chicken house-blend teriyaki sauce, baby bok choy, king o…" at bounding box center [541, 470] width 13 height 13
radio input "true"
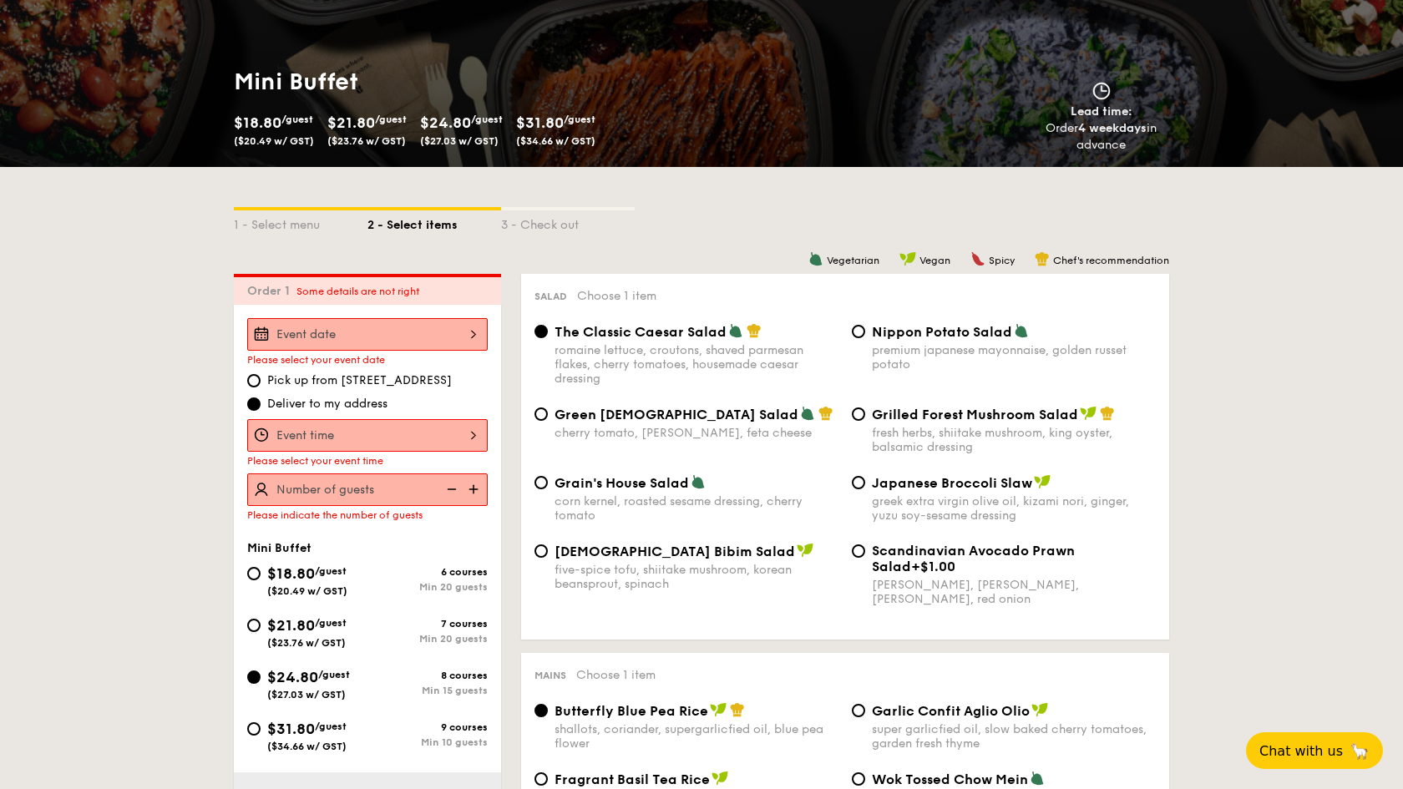
scroll to position [231, 0]
click at [332, 329] on div at bounding box center [367, 334] width 241 height 33
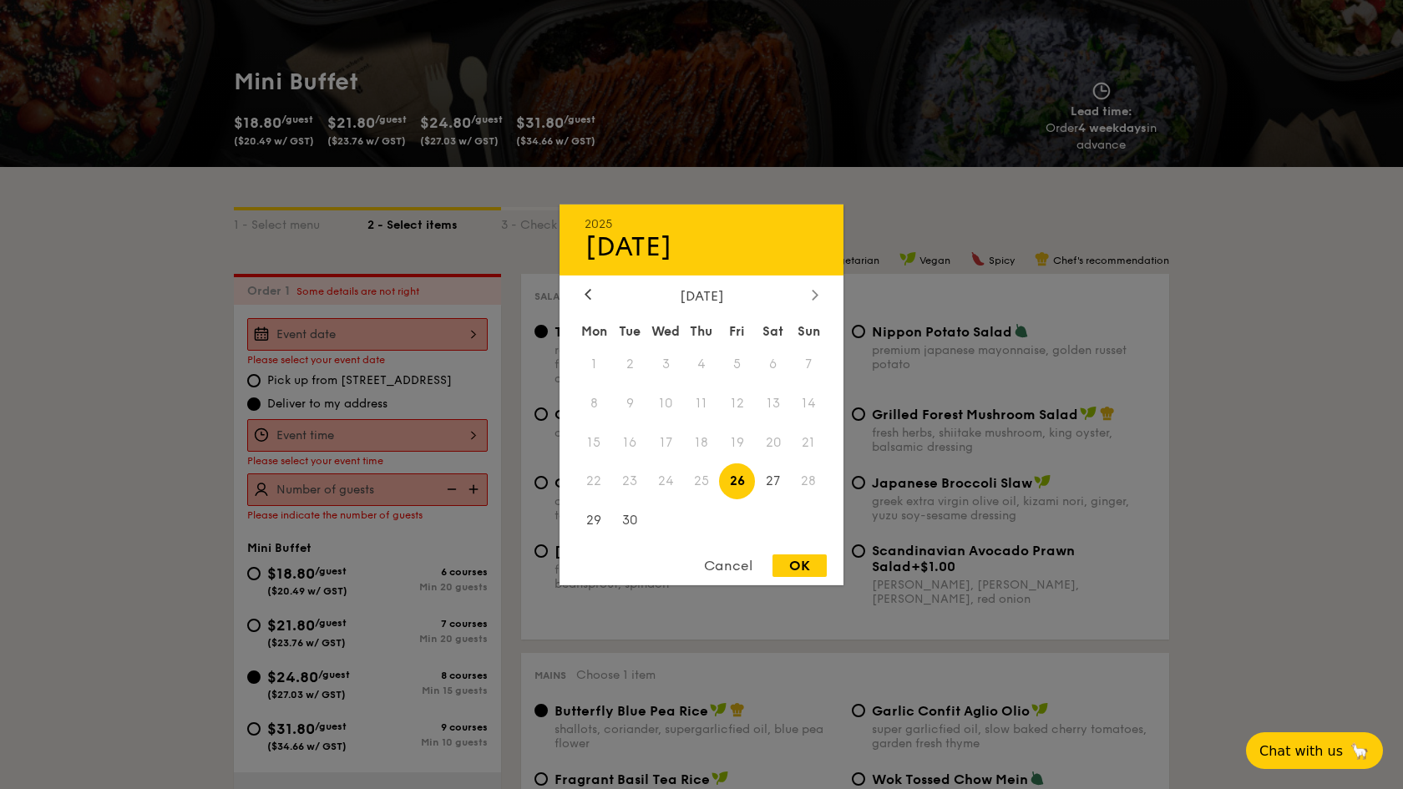
click at [819, 287] on div at bounding box center [815, 295] width 15 height 16
click at [807, 368] on span "5" at bounding box center [809, 364] width 36 height 36
click at [807, 367] on span "5" at bounding box center [809, 364] width 36 height 36
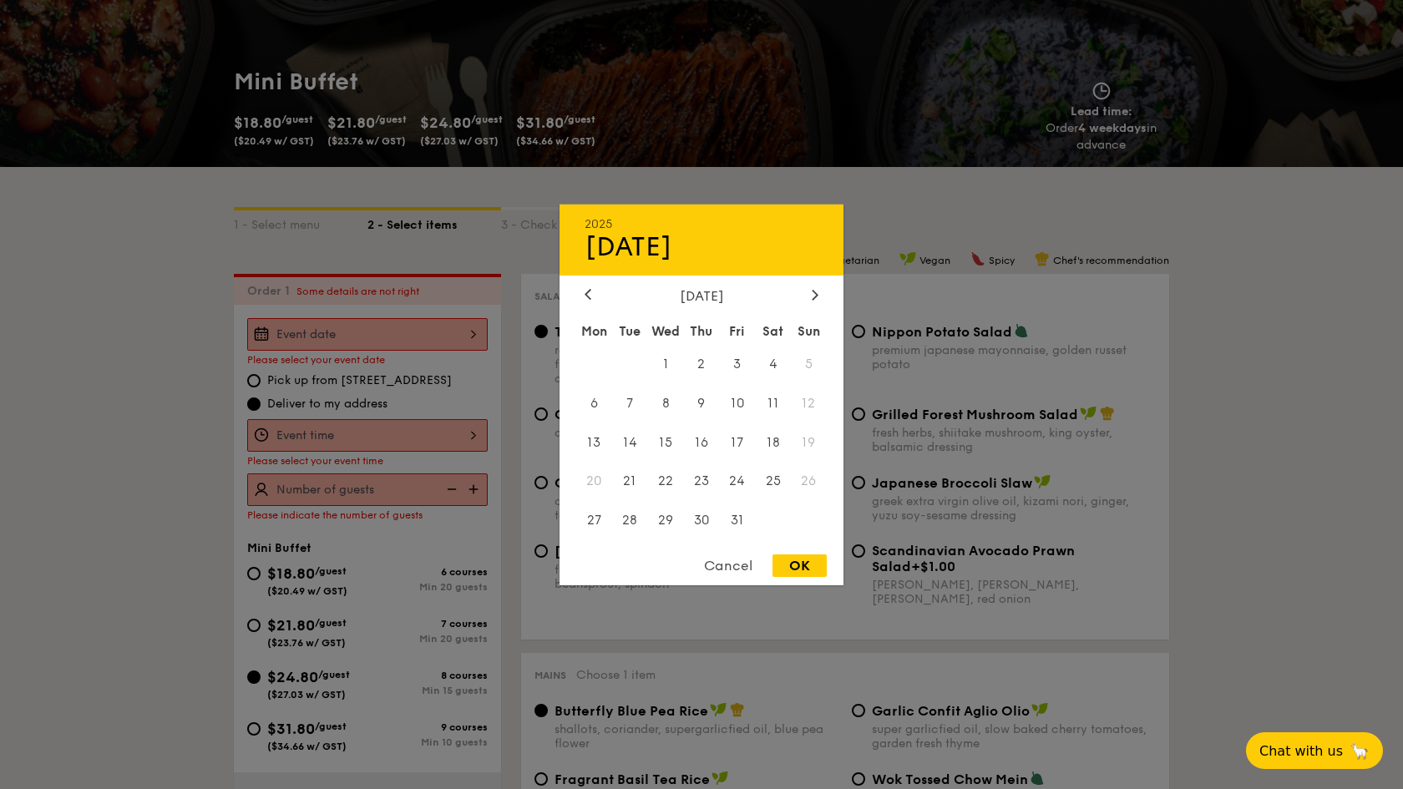
click at [807, 367] on span "5" at bounding box center [809, 364] width 36 height 36
click at [807, 366] on span "5" at bounding box center [809, 364] width 36 height 36
click at [807, 363] on span "5" at bounding box center [809, 364] width 36 height 36
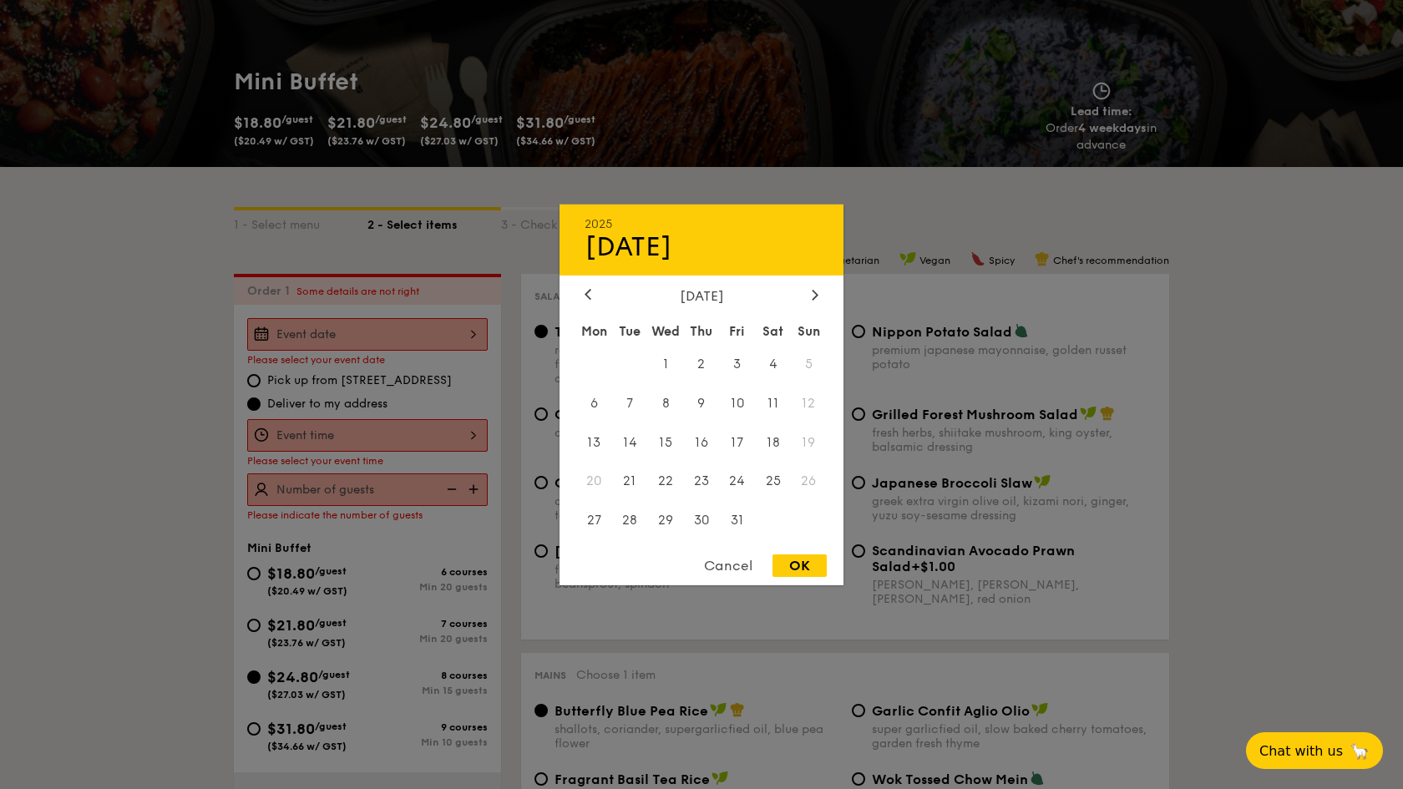
click at [722, 574] on div "Cancel" at bounding box center [728, 566] width 82 height 23
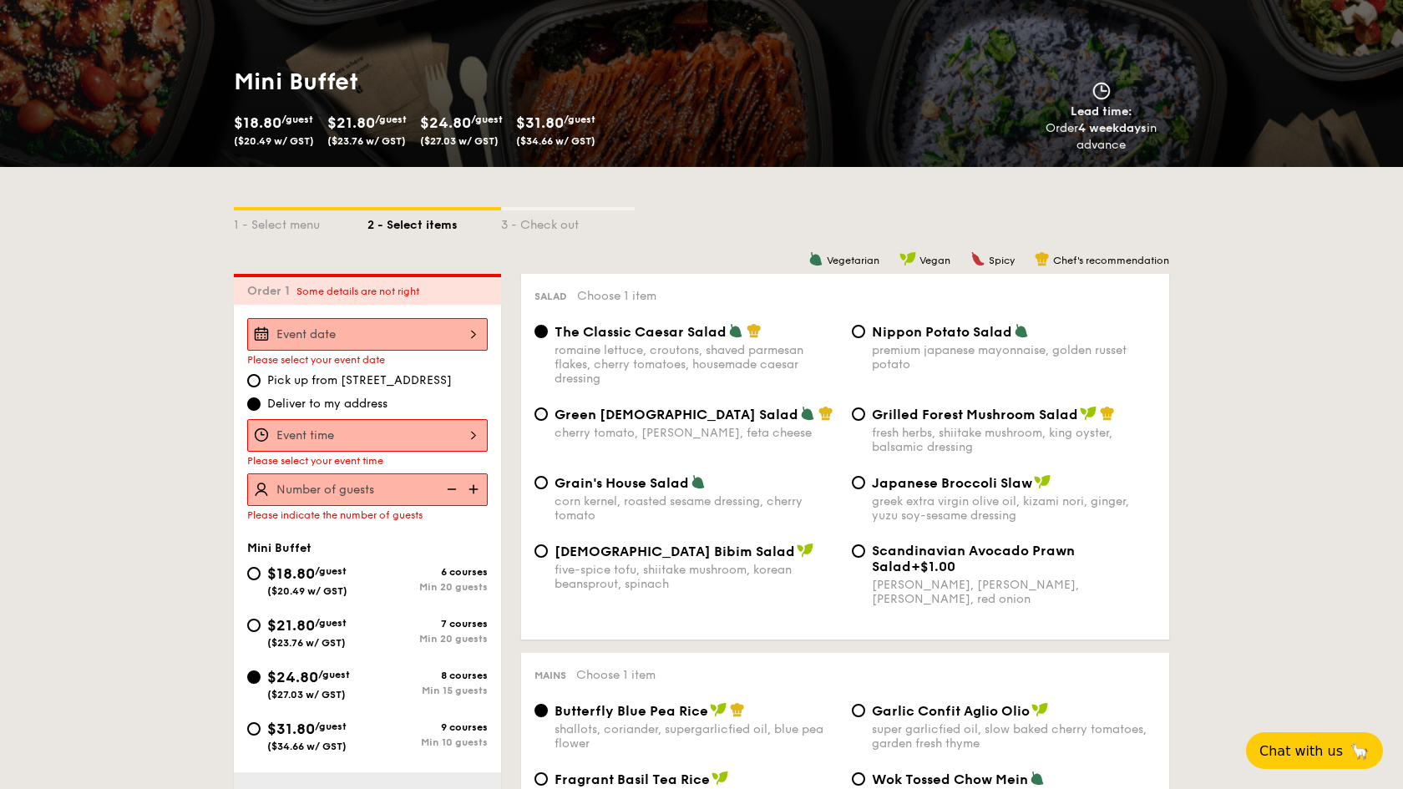
click at [758, 217] on div "1 - Select menu 2 - Select items 3 - Check out" at bounding box center [702, 220] width 936 height 27
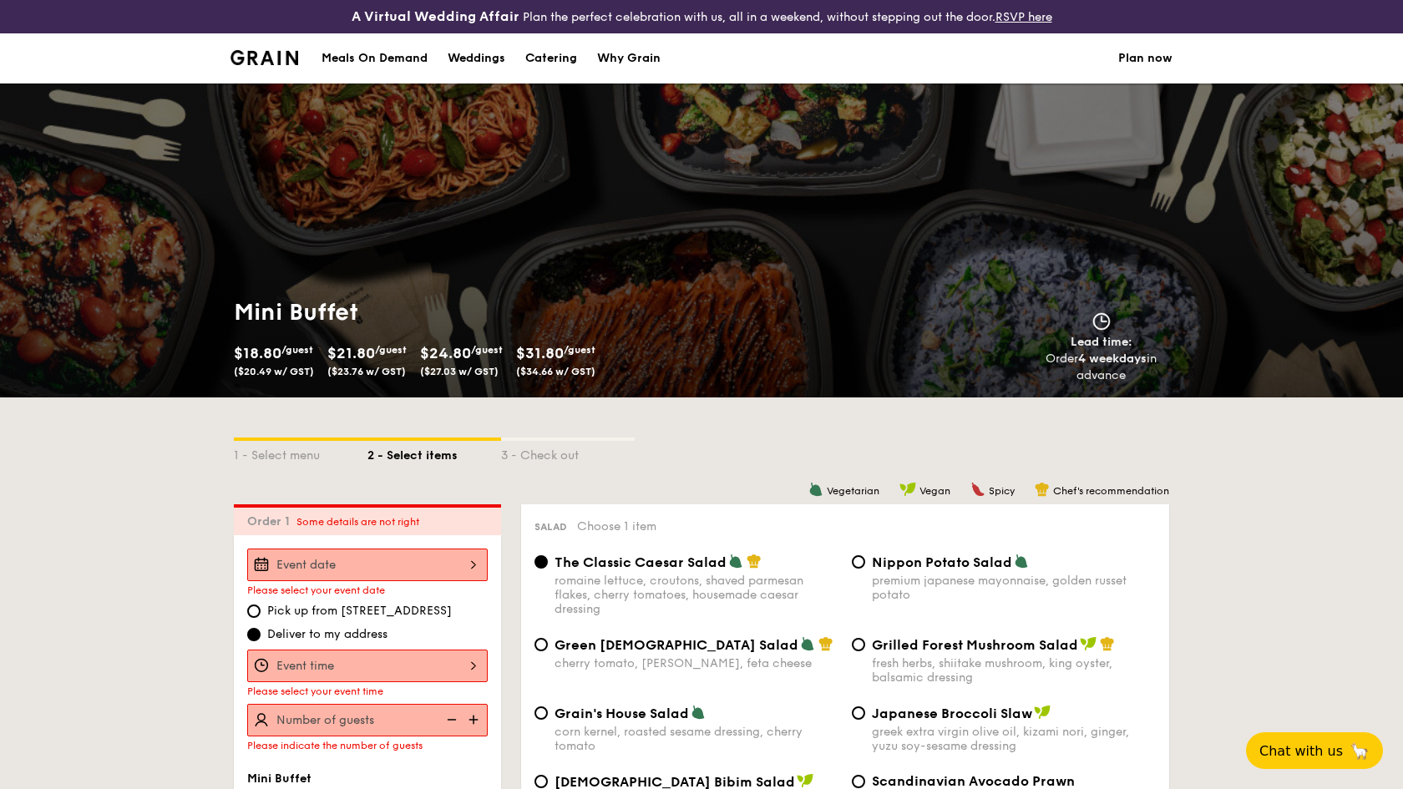
scroll to position [0, 0]
